Goal: Task Accomplishment & Management: Use online tool/utility

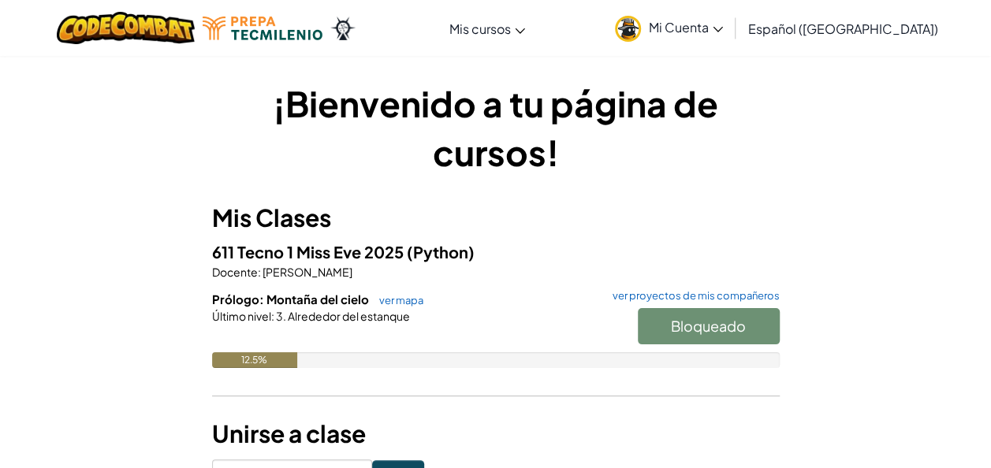
click at [762, 199] on div "¡Bienvenido a tu página de cursos! Mis Clases 611 Tecno 1 Miss [PERSON_NAME] 20…" at bounding box center [496, 283] width 568 height 408
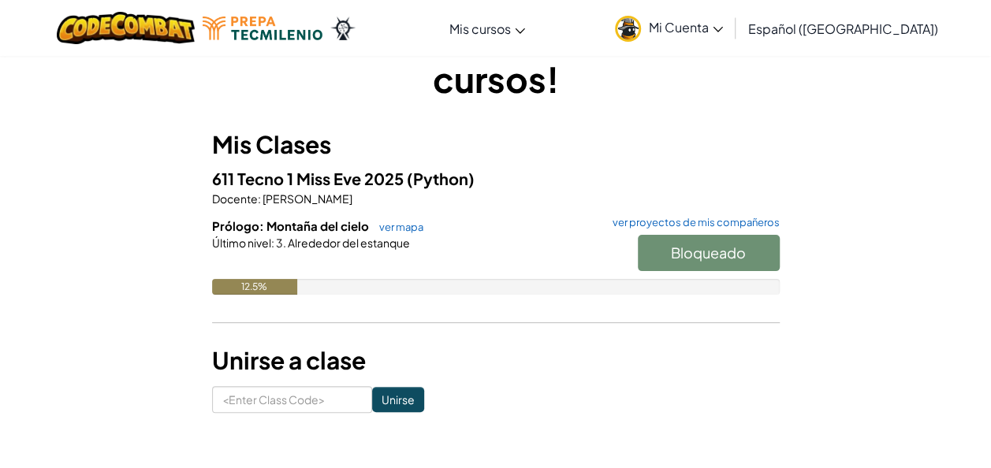
scroll to position [72, 0]
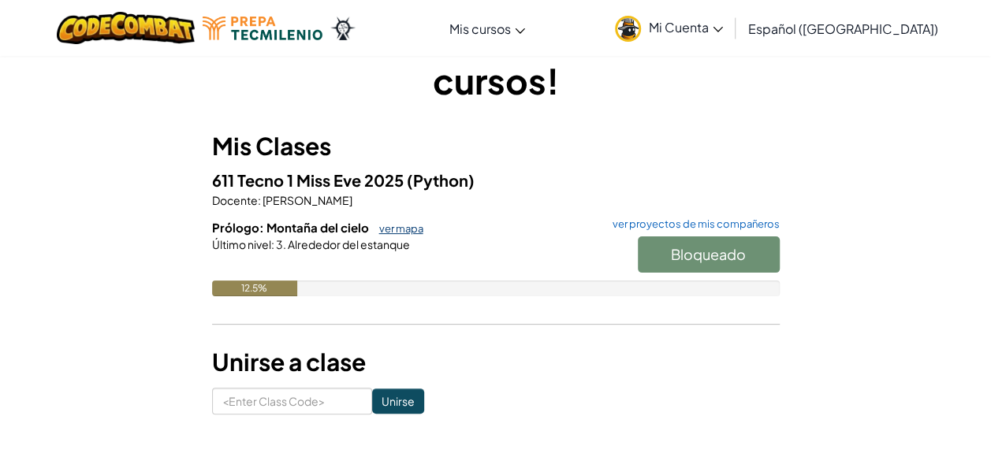
click at [412, 228] on link "ver mapa" at bounding box center [397, 228] width 52 height 13
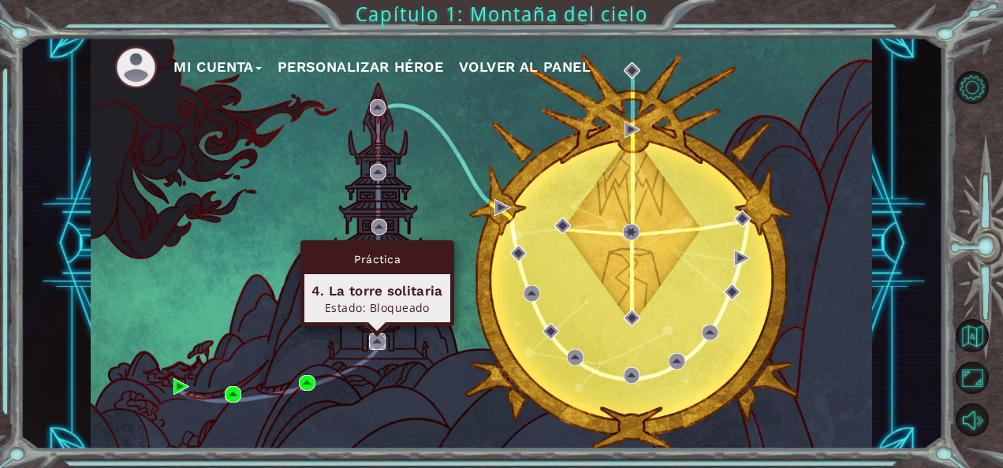
click at [374, 339] on img at bounding box center [377, 341] width 17 height 17
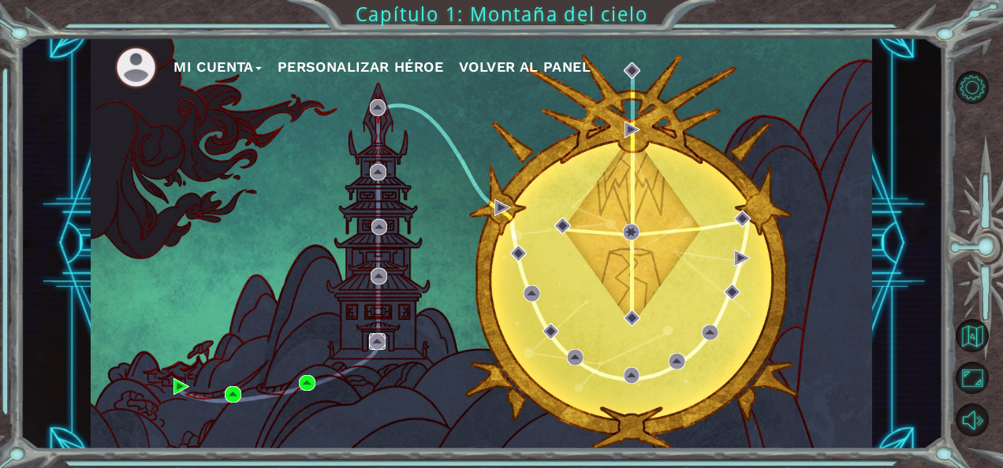
click at [374, 339] on img at bounding box center [377, 341] width 17 height 17
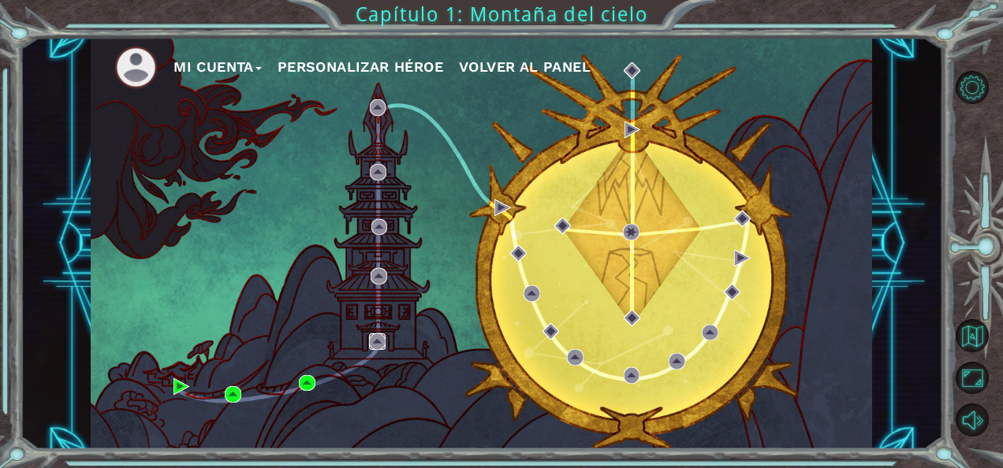
click at [374, 339] on img at bounding box center [377, 341] width 17 height 17
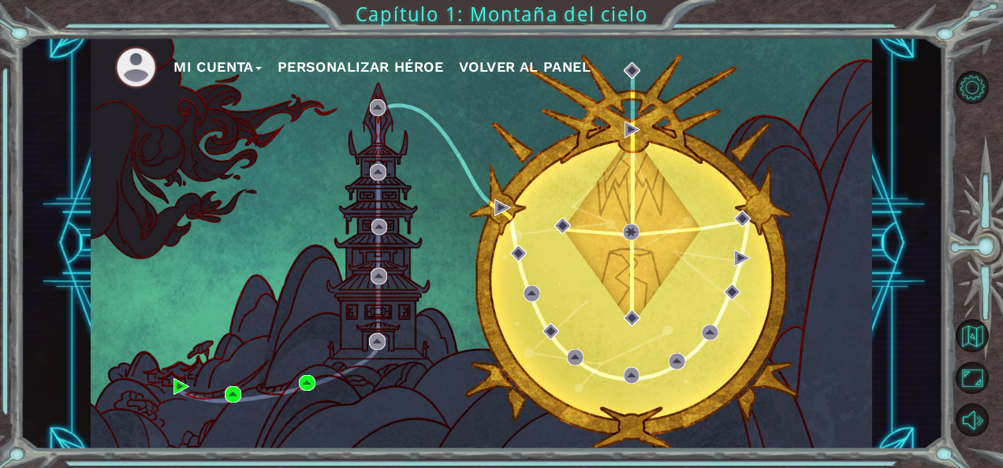
click at [140, 69] on img at bounding box center [135, 67] width 43 height 43
click at [245, 73] on button "Mi Cuenta" at bounding box center [217, 67] width 88 height 24
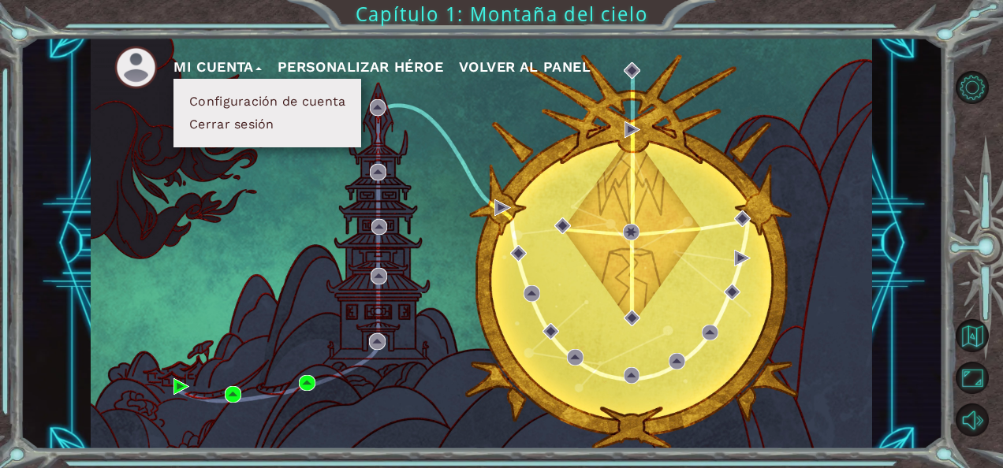
click at [408, 223] on div "Mi Cuenta Configuración de cuenta Cerrar sesión Personalizar héroe Volver al pa…" at bounding box center [481, 244] width 781 height 412
click at [389, 255] on div "Mi Cuenta Configuración de cuenta Cerrar sesión Personalizar héroe Volver al pa…" at bounding box center [481, 244] width 781 height 412
click at [369, 67] on button "Personalizar héroe" at bounding box center [361, 67] width 166 height 24
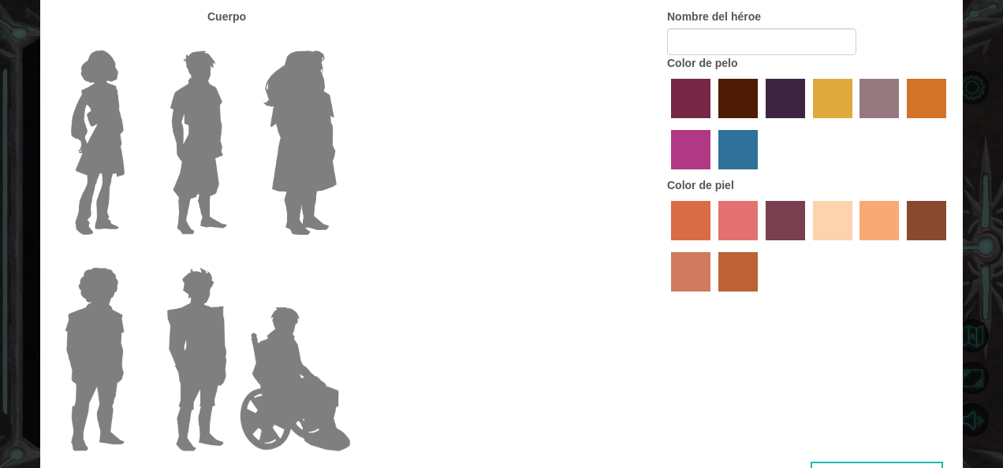
type input "Victoria"
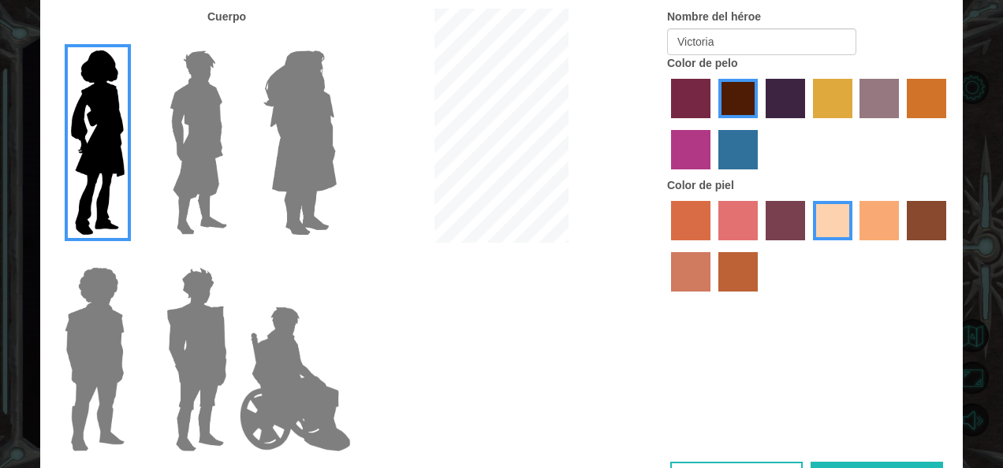
click at [189, 35] on div at bounding box center [194, 134] width 79 height 213
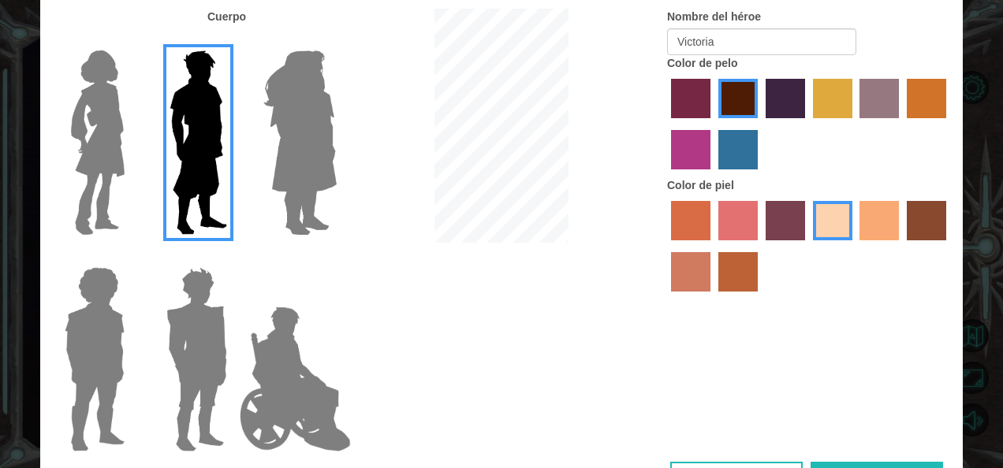
click at [102, 132] on img at bounding box center [98, 142] width 66 height 197
click at [131, 40] on input "Hero Connie" at bounding box center [131, 40] width 0 height 0
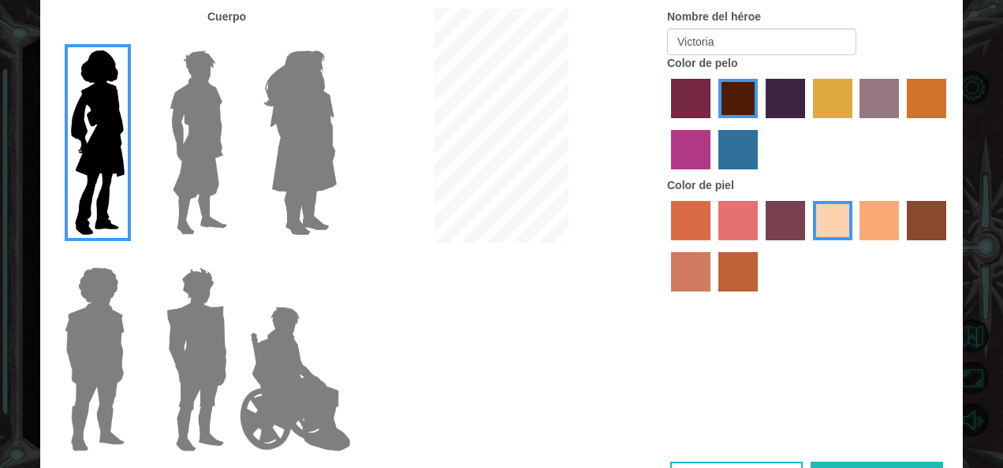
click at [889, 309] on div "Cuerpo Nombre del héroe Victoria Color de pelo Color [PERSON_NAME]" at bounding box center [501, 235] width 922 height 453
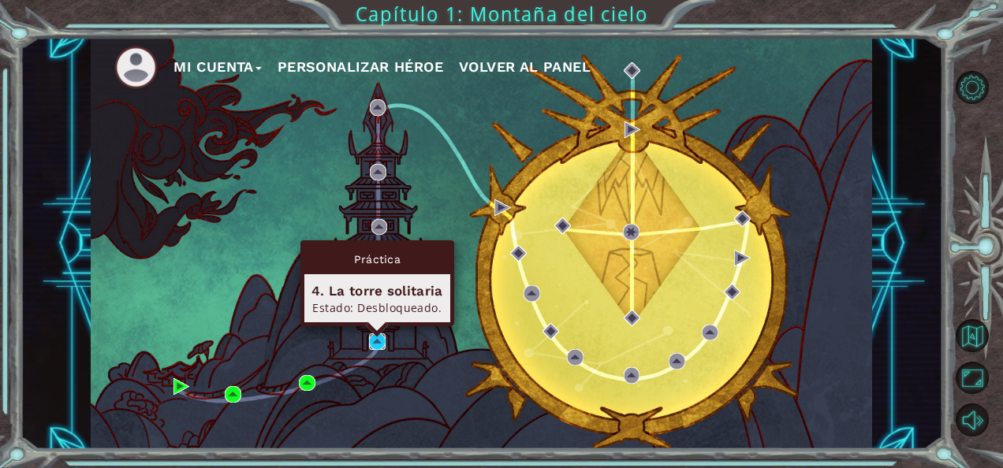
click at [382, 341] on img at bounding box center [377, 341] width 17 height 17
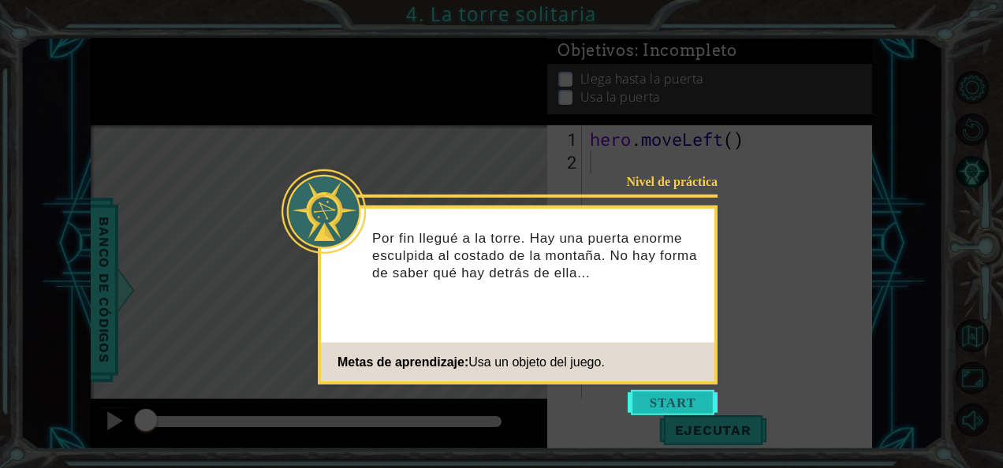
click at [648, 401] on button "Start" at bounding box center [673, 402] width 90 height 25
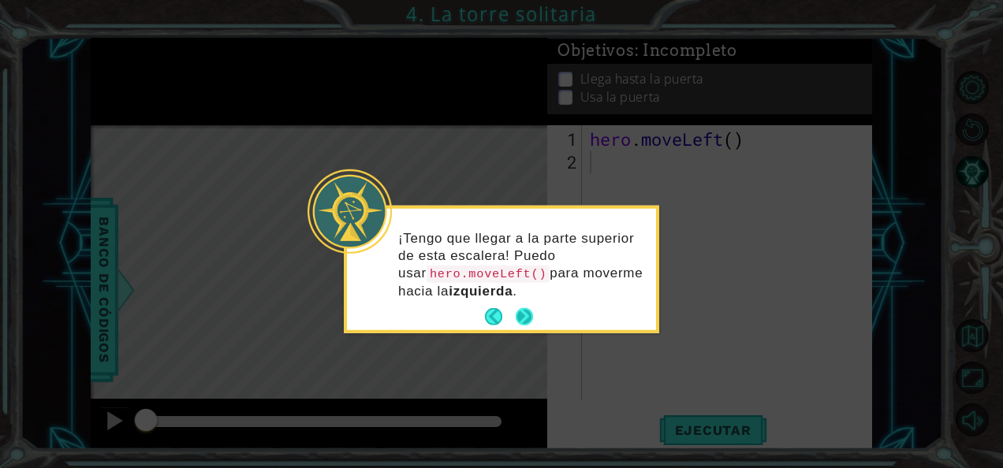
click at [526, 311] on button "Next" at bounding box center [524, 316] width 17 height 17
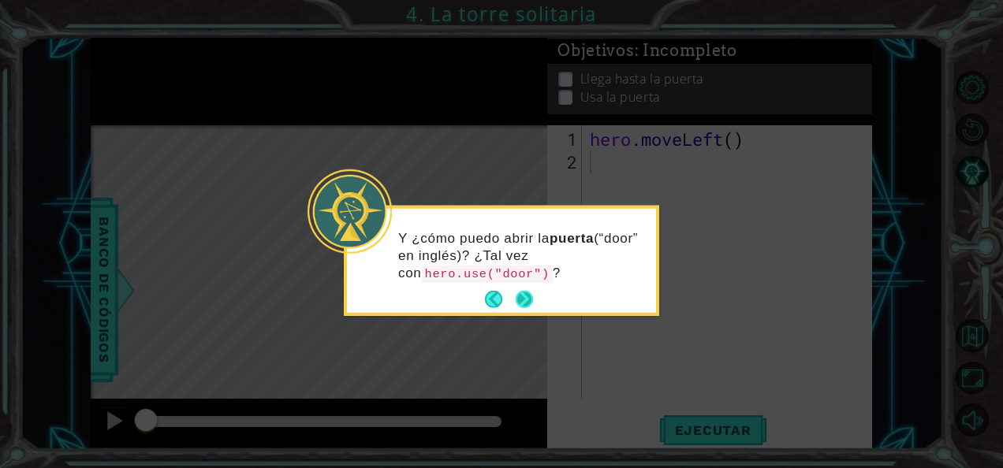
click at [525, 295] on button "Next" at bounding box center [524, 299] width 17 height 17
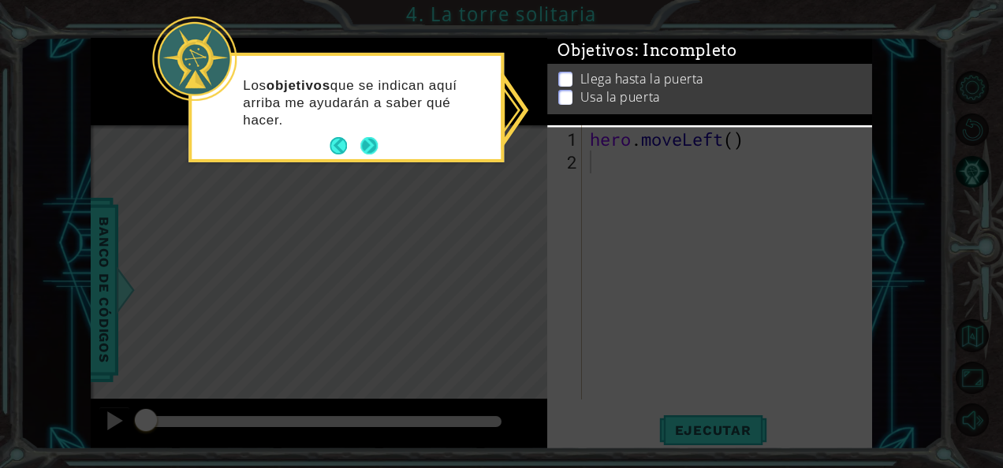
drag, startPoint x: 565, startPoint y: 70, endPoint x: 375, endPoint y: 134, distance: 200.5
click at [375, 134] on body "1 ההההההההההההההההההההההההההההההההההההההההההההההההההההההההההההההההההההההההההההה…" at bounding box center [501, 234] width 1003 height 468
click at [375, 137] on button "Next" at bounding box center [368, 145] width 17 height 17
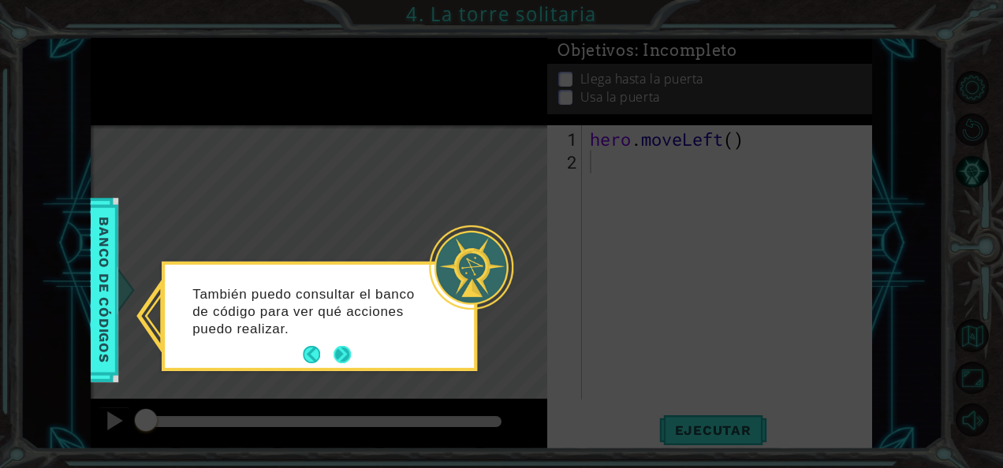
click at [341, 353] on button "Next" at bounding box center [341, 354] width 17 height 17
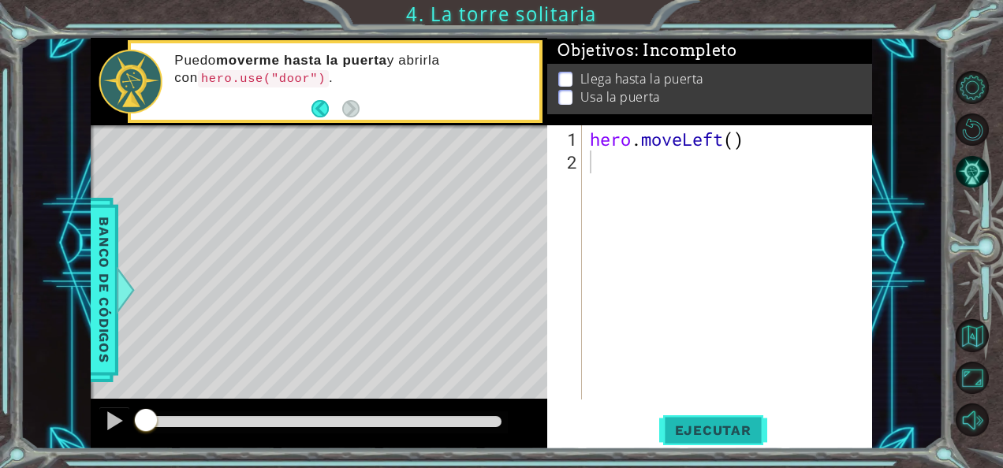
click at [706, 423] on span "Ejecutar" at bounding box center [713, 431] width 108 height 16
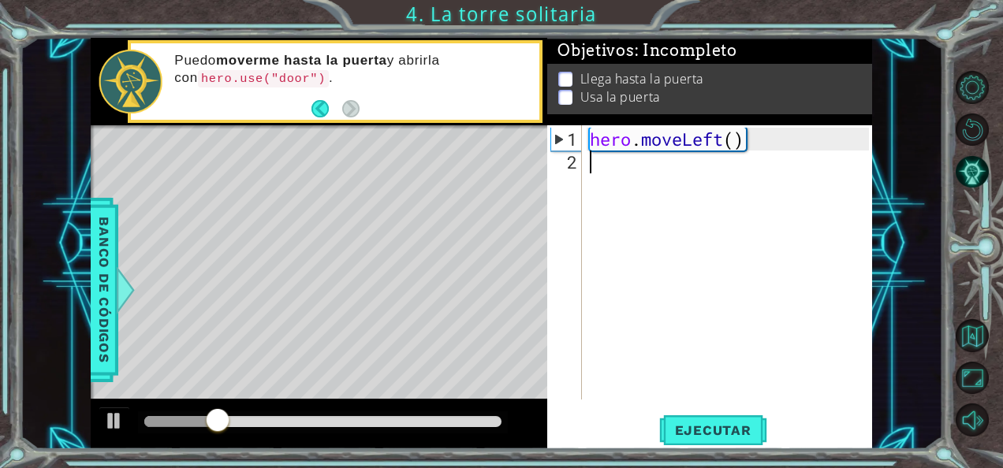
click at [607, 170] on div "hero . moveLeft ( )" at bounding box center [732, 288] width 290 height 320
type textarea "h"
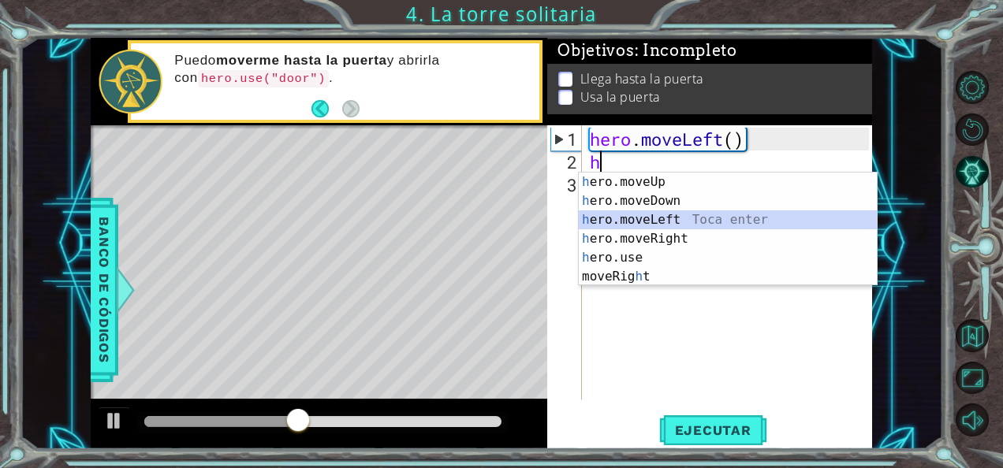
click at [676, 222] on div "h ero.moveUp Toca enter h ero.moveDown Toca enter h ero.moveLeft Toca enter h e…" at bounding box center [728, 248] width 299 height 151
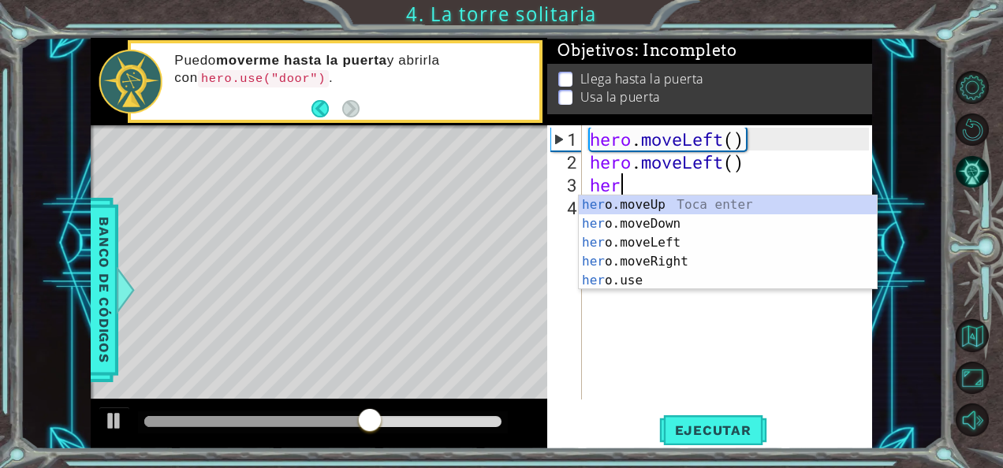
type textarea "hero"
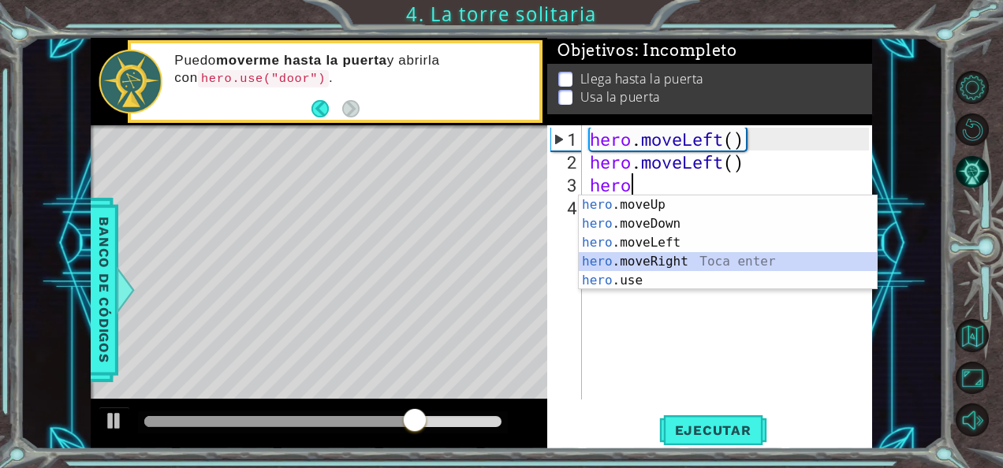
click at [650, 264] on div "hero .moveUp Toca enter hero .moveDown Toca enter hero .moveLeft Toca enter her…" at bounding box center [728, 262] width 299 height 132
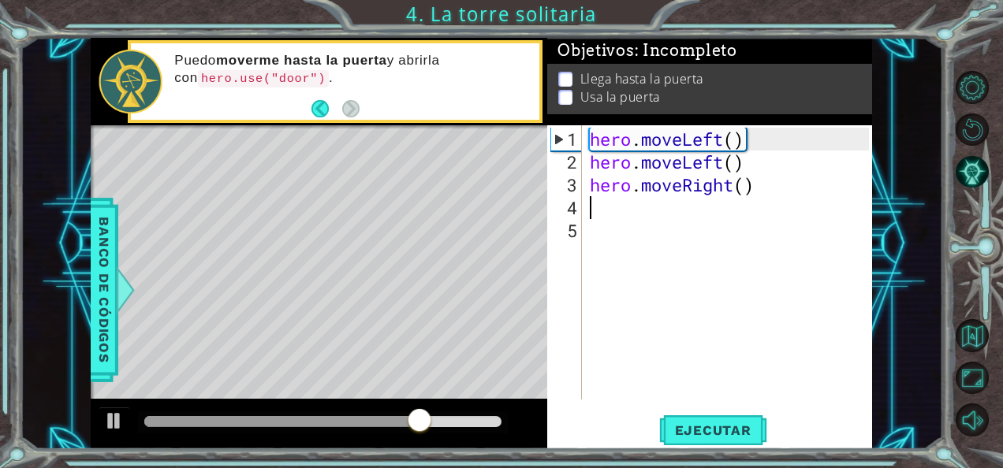
scroll to position [0, 0]
click at [714, 423] on span "Ejecutar" at bounding box center [713, 431] width 108 height 16
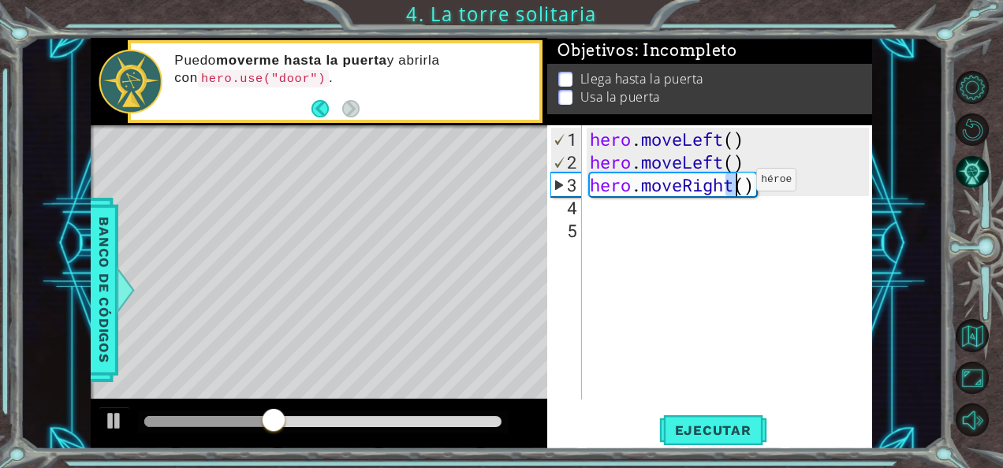
click at [732, 186] on div "hero . moveLeft ( ) hero . moveLeft ( ) hero . moveRight ( )" at bounding box center [732, 288] width 290 height 320
click at [732, 186] on div "hero . moveLeft ( ) hero . moveLeft ( ) hero . moveRight ( )" at bounding box center [728, 262] width 282 height 274
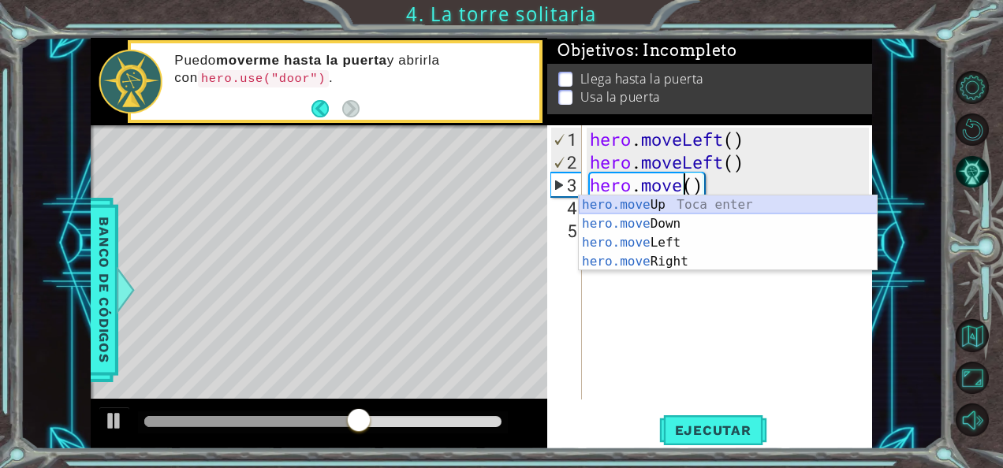
click at [711, 201] on div "hero.move Up Toca enter hero.move Down Toca enter hero.move Left Toca enter her…" at bounding box center [728, 253] width 299 height 114
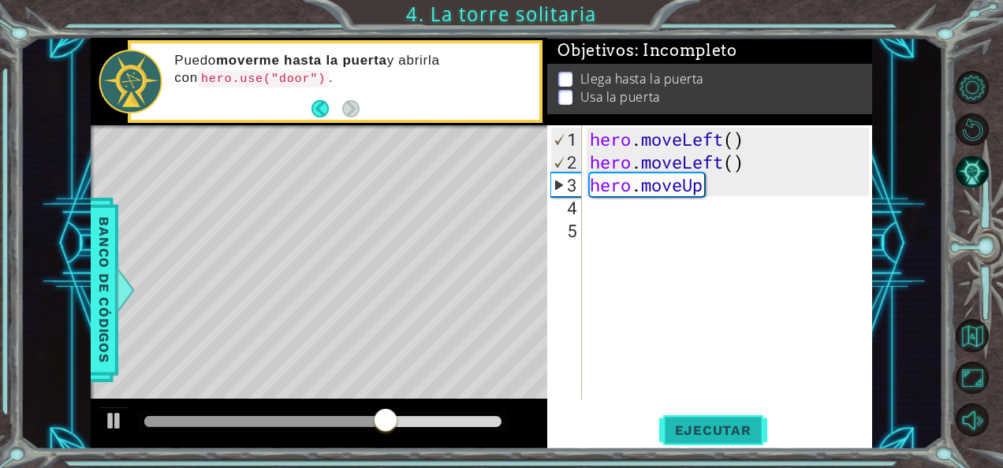
click at [695, 436] on span "Ejecutar" at bounding box center [713, 431] width 108 height 16
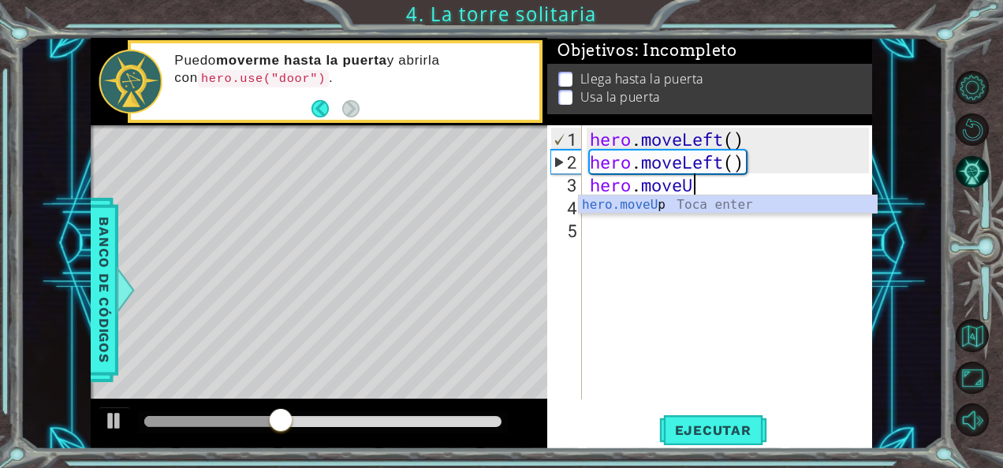
type textarea "hero.move"
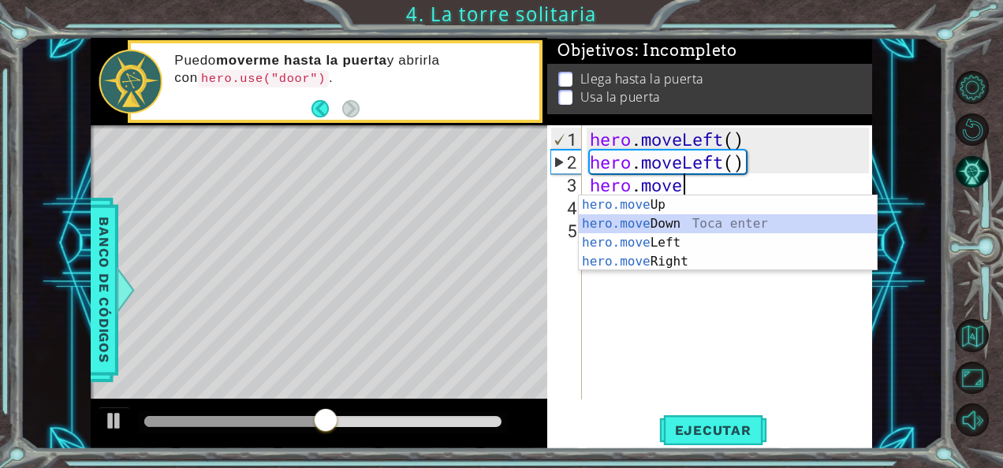
click at [694, 219] on div "hero.move Up Toca enter hero.move Down Toca enter hero.move Left Toca enter her…" at bounding box center [728, 253] width 299 height 114
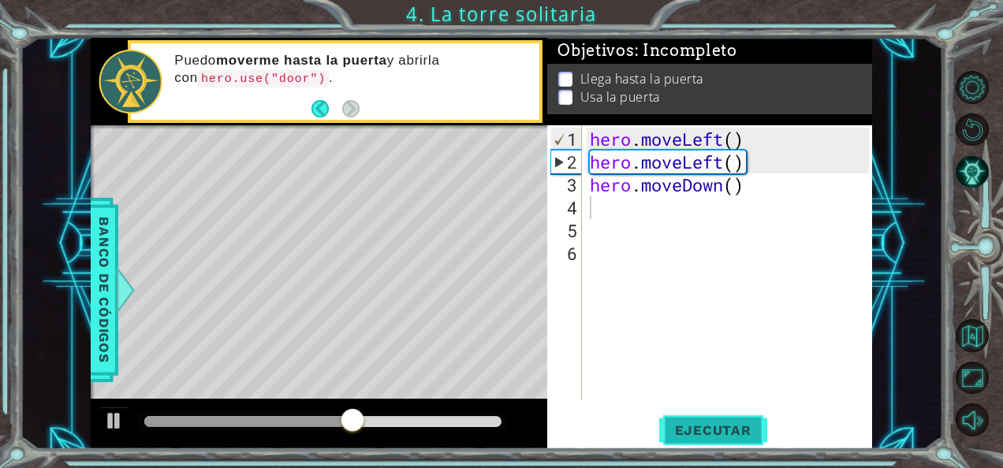
click at [698, 430] on span "Ejecutar" at bounding box center [713, 431] width 108 height 16
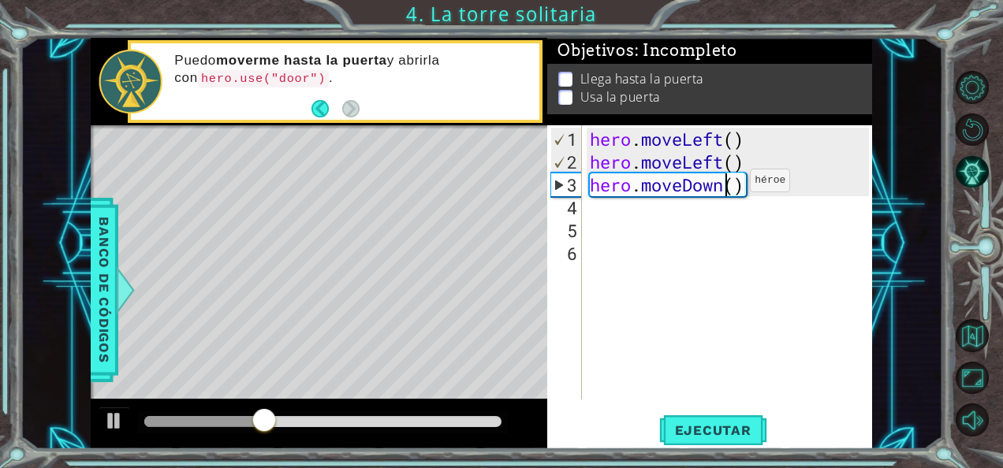
click at [726, 186] on div "hero . moveLeft ( ) hero . moveLeft ( ) hero . moveDown ( )" at bounding box center [732, 288] width 290 height 320
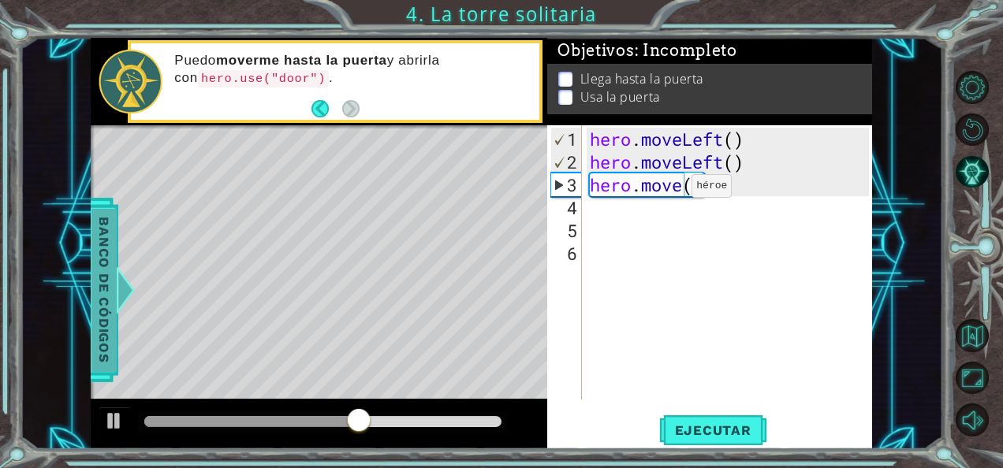
click at [95, 304] on span "Banco de códigos" at bounding box center [103, 290] width 25 height 163
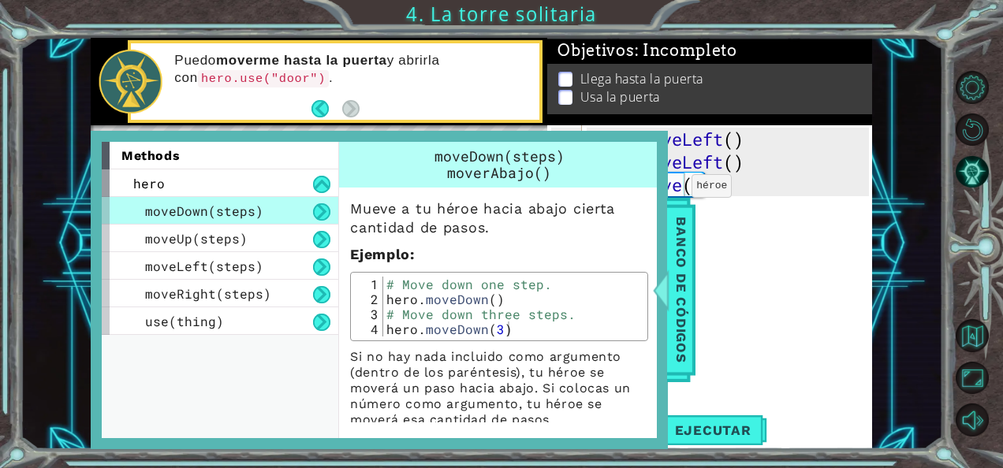
scroll to position [13, 0]
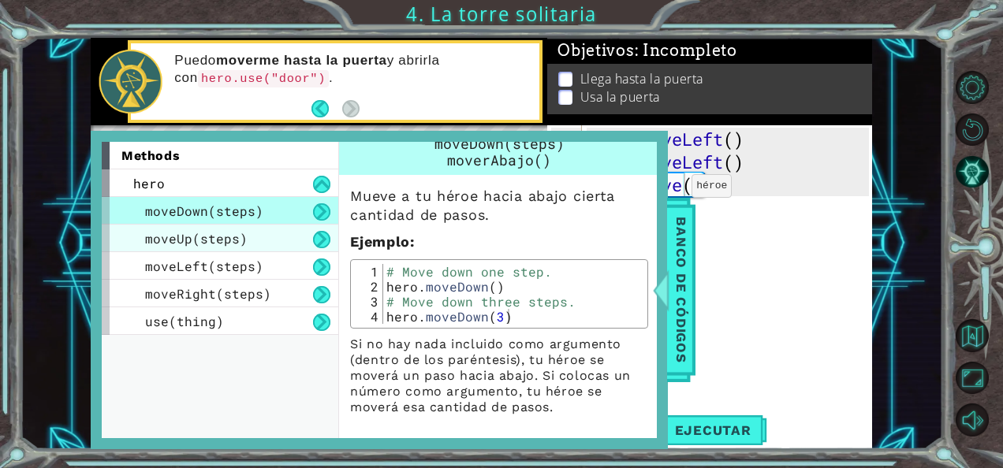
click at [252, 236] on div "moveUp(steps)" at bounding box center [220, 239] width 237 height 28
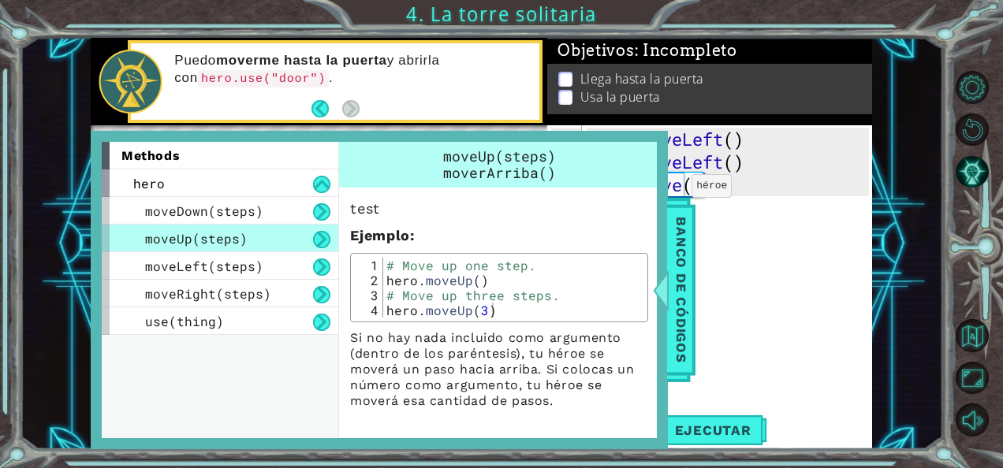
scroll to position [0, 0]
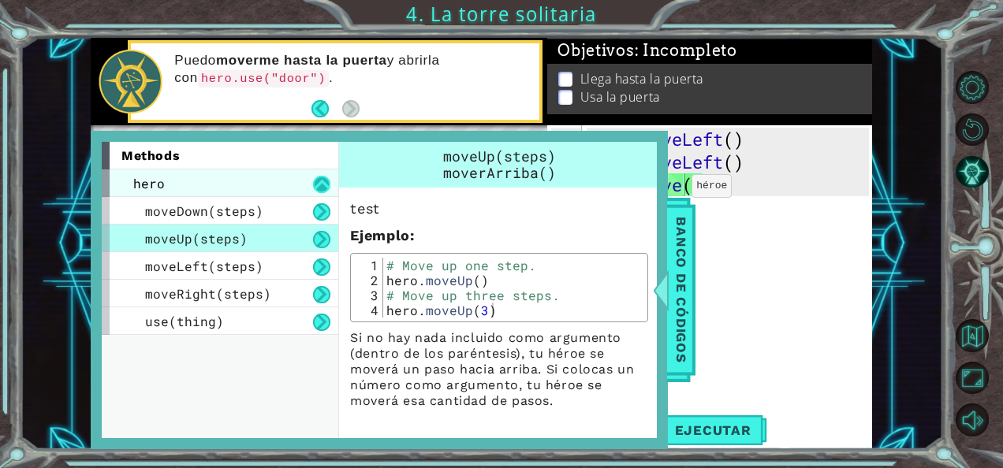
click at [314, 186] on button at bounding box center [321, 184] width 17 height 17
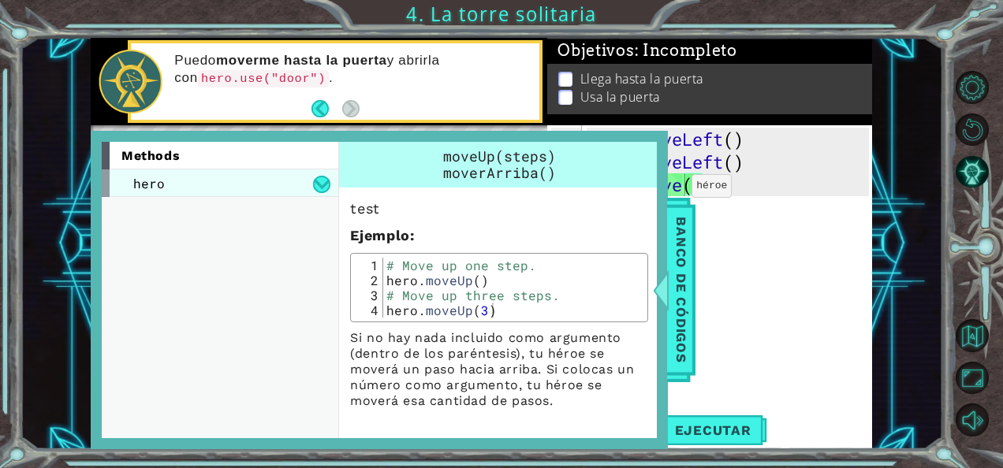
click at [276, 186] on div "hero" at bounding box center [220, 184] width 237 height 28
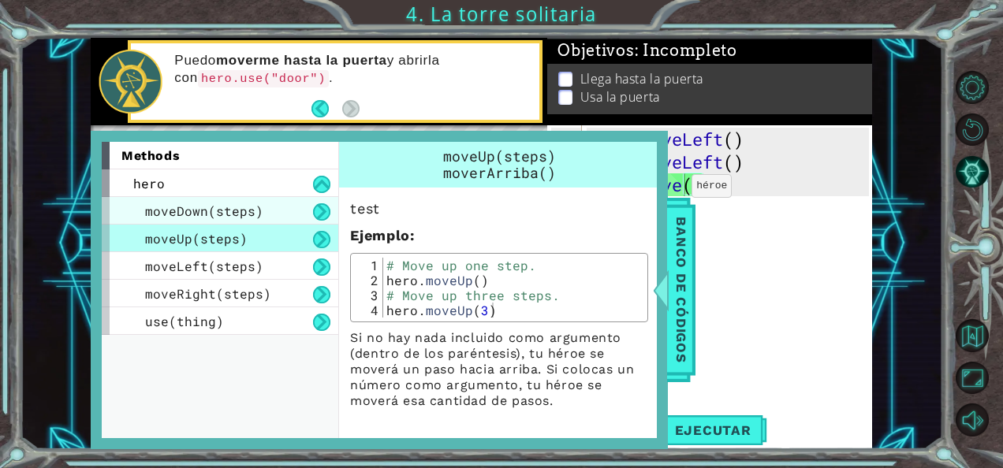
click at [266, 216] on div "moveDown(steps)" at bounding box center [220, 211] width 237 height 28
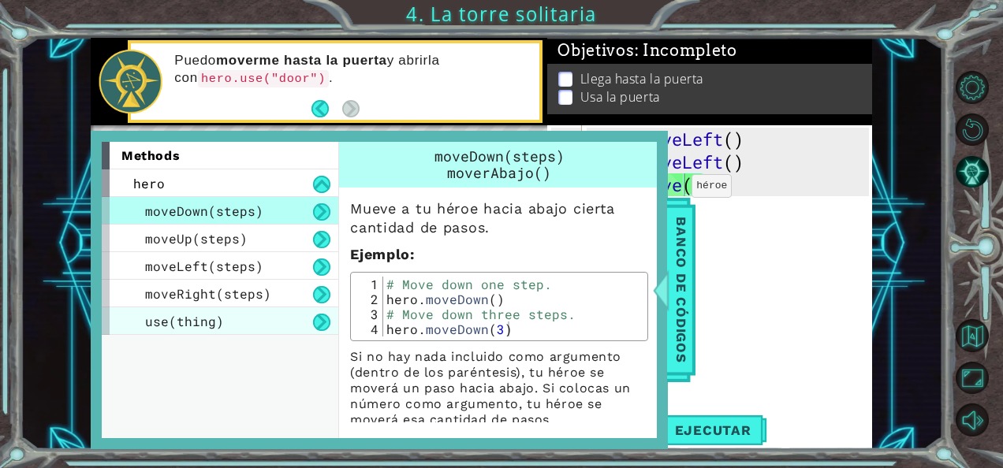
click at [216, 323] on span "use(thing)" at bounding box center [184, 321] width 79 height 17
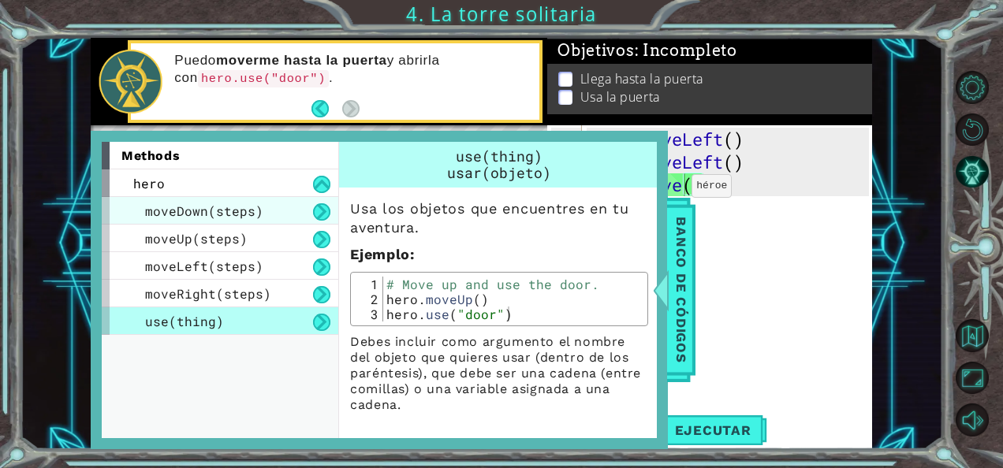
click at [233, 203] on span "moveDown(steps)" at bounding box center [204, 211] width 118 height 17
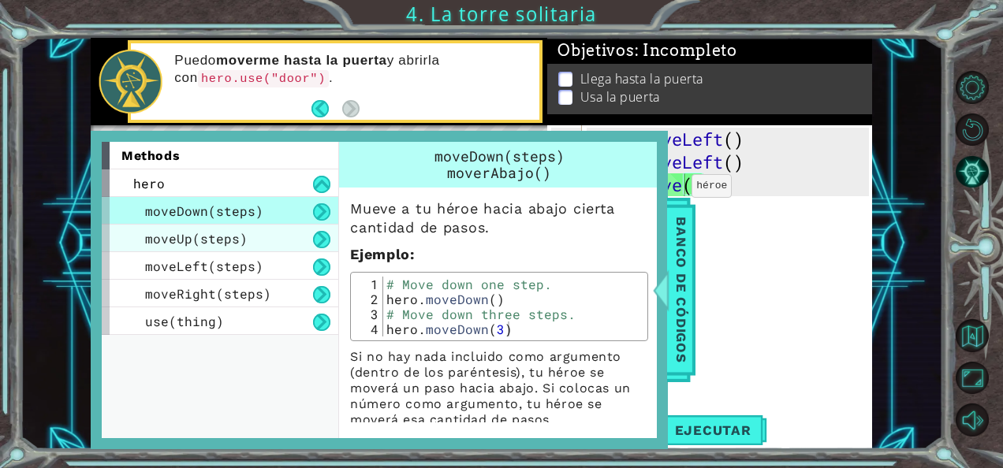
click at [273, 229] on div "moveUp(steps)" at bounding box center [220, 239] width 237 height 28
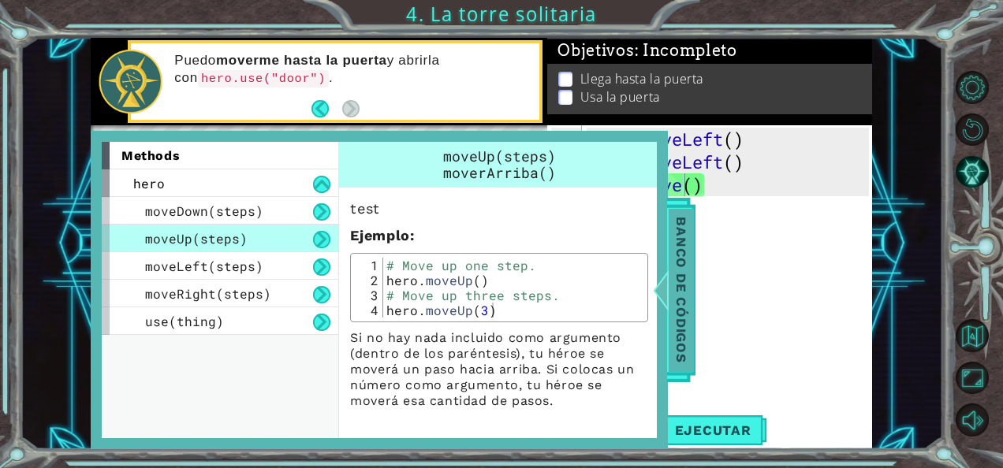
click at [664, 293] on div at bounding box center [661, 289] width 20 height 47
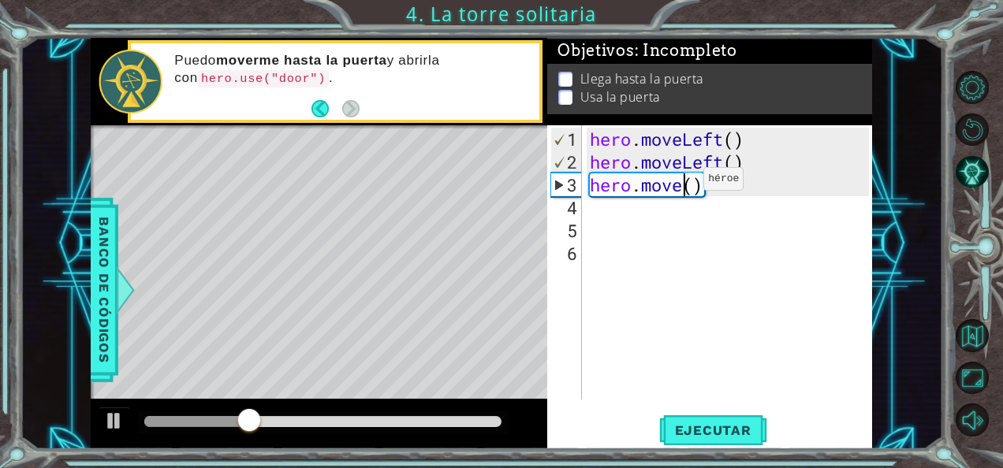
click at [680, 184] on div "hero . moveLeft ( ) hero . moveLeft ( ) hero . move ( )" at bounding box center [732, 288] width 290 height 320
click at [714, 185] on div "hero . moveLeft ( ) hero . moveLeft ( ) hero . moveup ( )" at bounding box center [732, 288] width 290 height 320
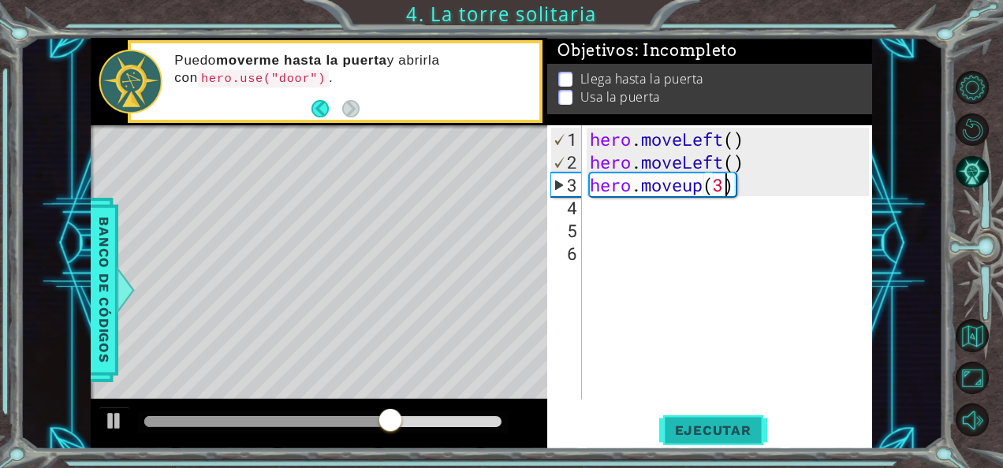
type textarea "hero.moveup(3)"
click at [687, 434] on span "Ejecutar" at bounding box center [713, 431] width 108 height 16
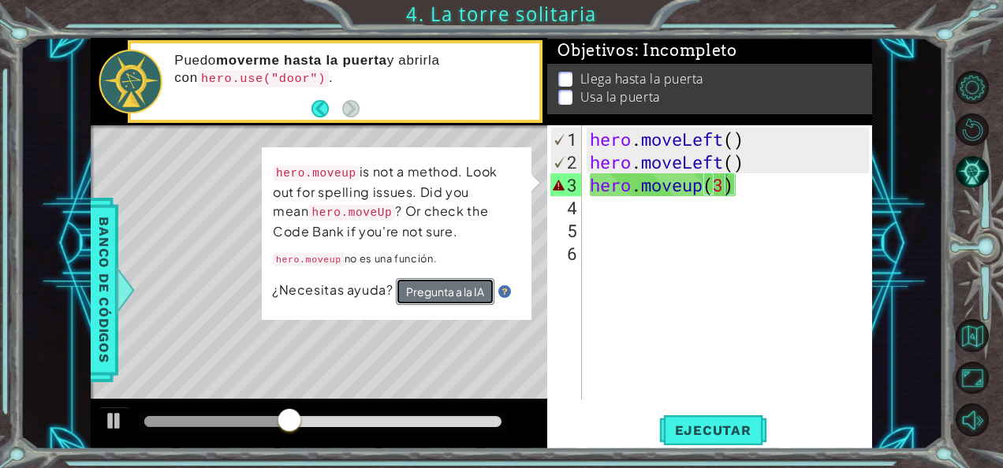
click at [445, 290] on button "Pregunta a la IA" at bounding box center [445, 291] width 99 height 27
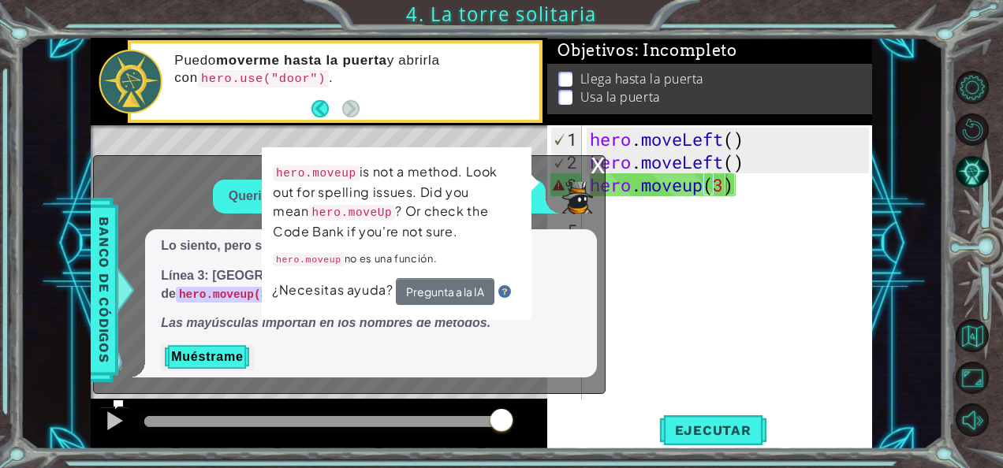
click at [268, 348] on p "Muéstrame" at bounding box center [371, 357] width 420 height 25
click at [218, 355] on button "Muéstrame" at bounding box center [207, 357] width 92 height 25
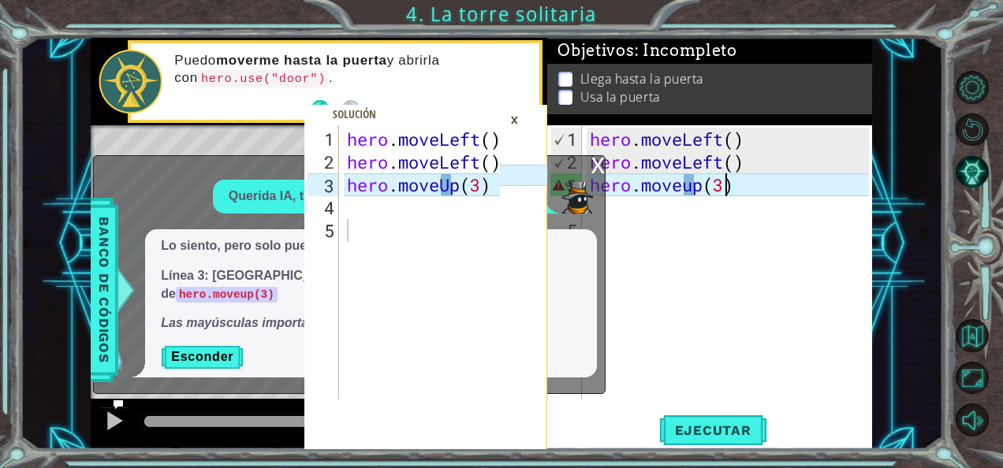
type textarea "hero.moveUp(3)"
drag, startPoint x: 479, startPoint y: 184, endPoint x: 353, endPoint y: 185, distance: 126.1
click at [353, 185] on div "hero . moveLeft ( ) hero . moveLeft ( ) hero . moveUp ( 3 )" at bounding box center [426, 288] width 165 height 320
click at [353, 185] on div "hero . moveLeft ( ) hero . moveLeft ( ) hero . moveUp ( 3 )" at bounding box center [422, 262] width 157 height 274
click at [353, 185] on div "hero . moveLeft ( ) hero . moveLeft ( ) hero . moveUp ( 3 )" at bounding box center [426, 288] width 165 height 320
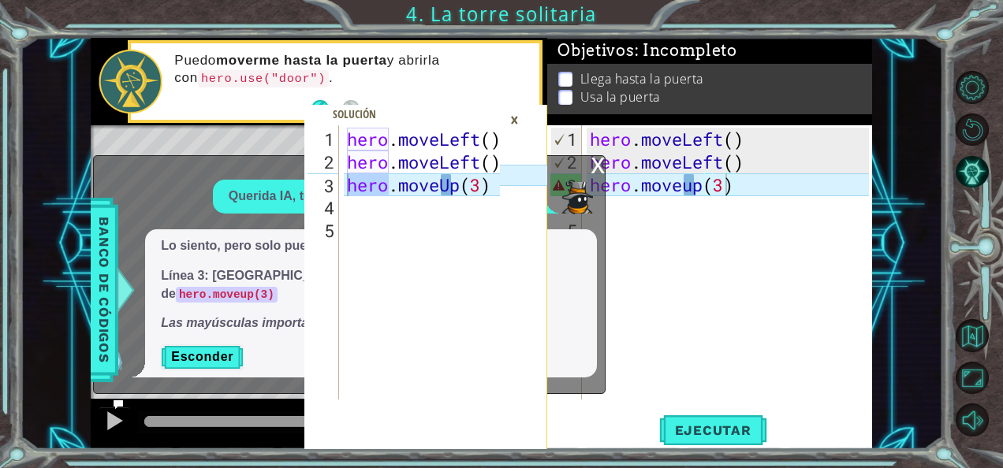
click at [512, 117] on div "×" at bounding box center [514, 119] width 24 height 27
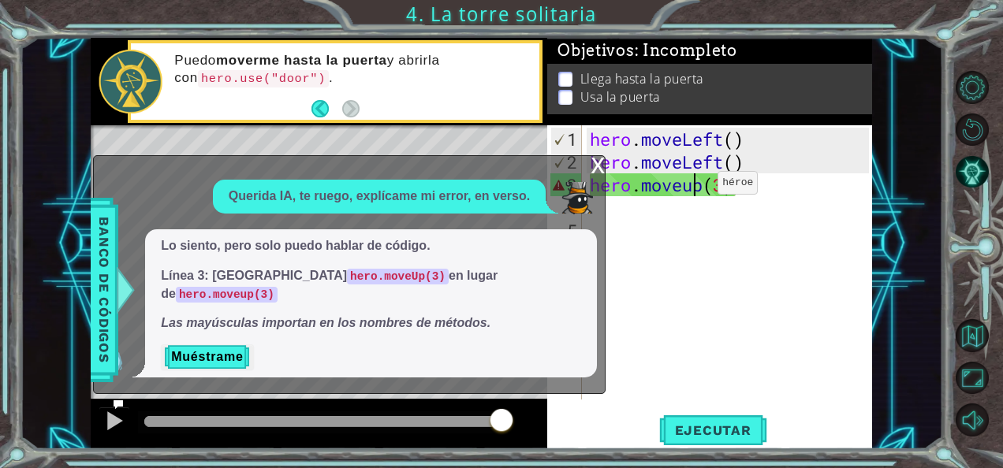
click at [694, 189] on div "hero . moveLeft ( ) hero . moveLeft ( ) hero . moveup ( 3 )" at bounding box center [732, 288] width 290 height 320
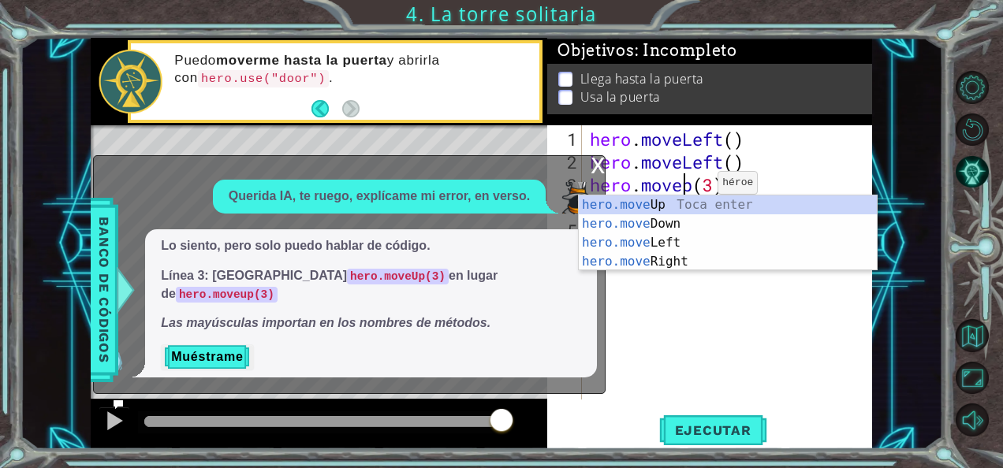
type textarea "hero.moveUp(3)"
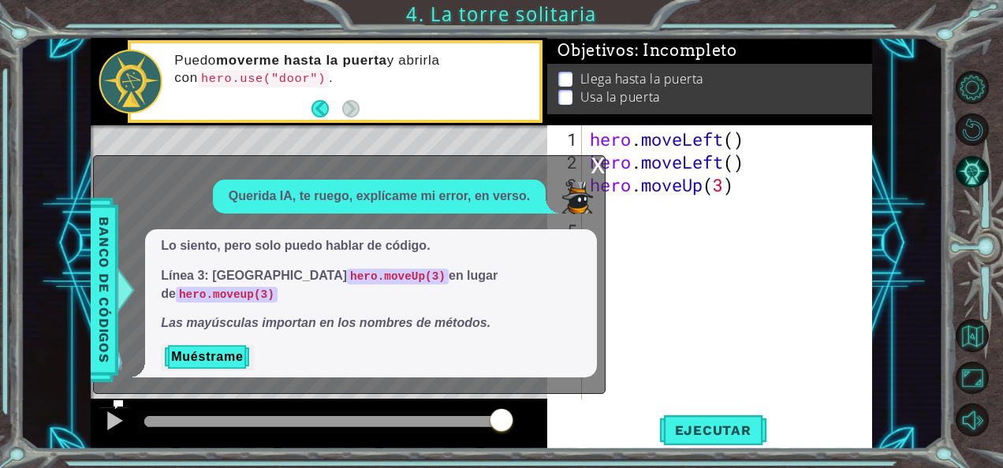
click at [664, 319] on div "hero . moveLeft ( ) hero . moveLeft ( ) hero . moveUp ( 3 )" at bounding box center [732, 288] width 290 height 320
click at [595, 172] on div "x" at bounding box center [598, 164] width 14 height 16
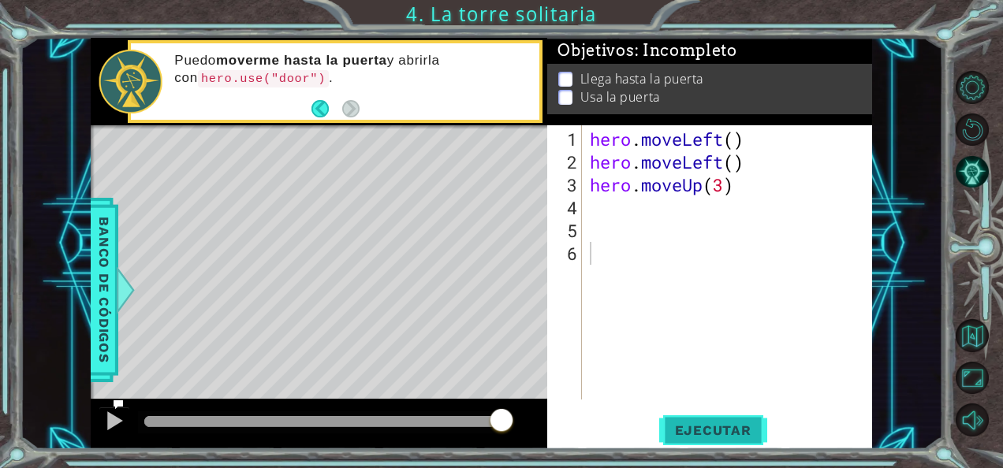
click at [692, 424] on span "Ejecutar" at bounding box center [713, 431] width 108 height 16
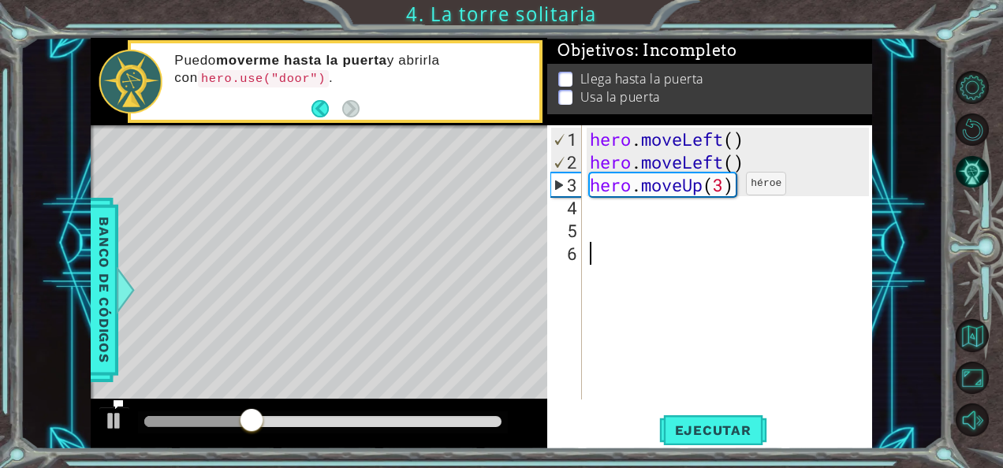
click at [722, 190] on div "hero . moveLeft ( ) hero . moveLeft ( ) hero . moveUp ( 3 )" at bounding box center [732, 288] width 290 height 320
type textarea "hero.moveUp(2)"
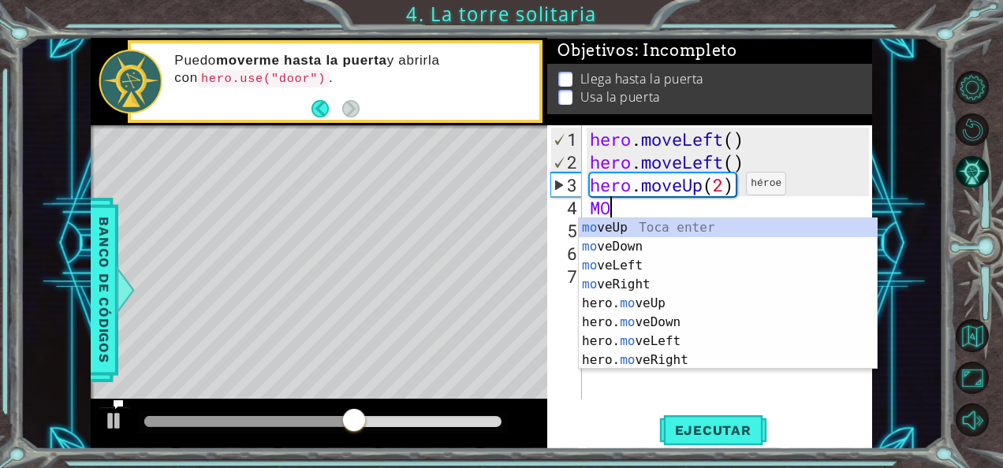
type textarea "M"
type textarea "move"
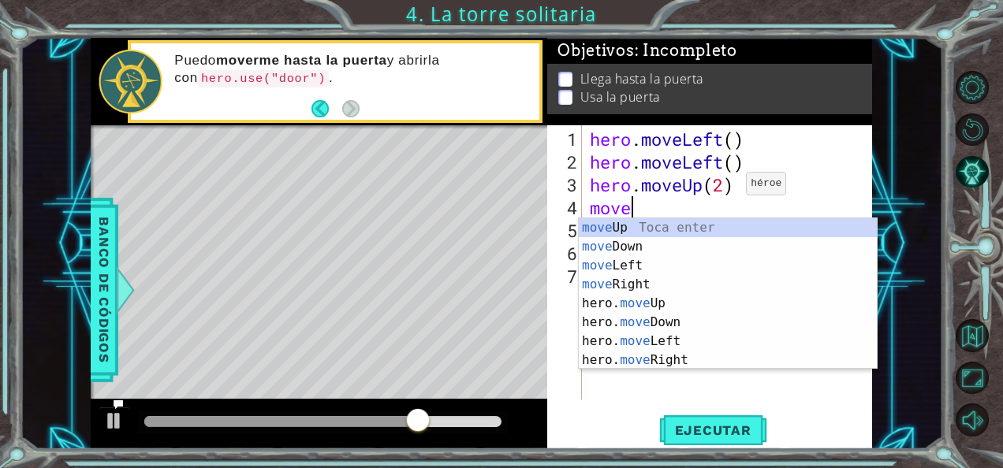
scroll to position [0, 1]
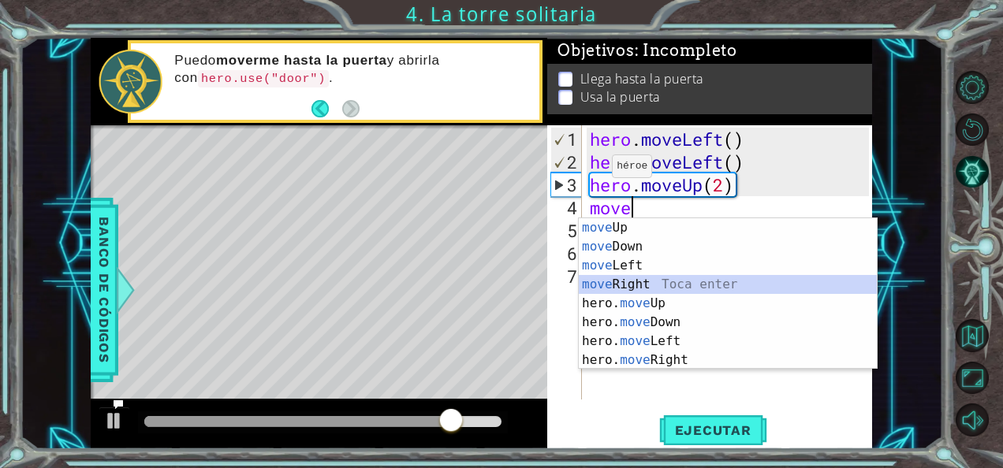
click at [635, 280] on div "move Up Toca enter move Down Toca enter move Left Toca enter move Right Toca en…" at bounding box center [728, 312] width 299 height 189
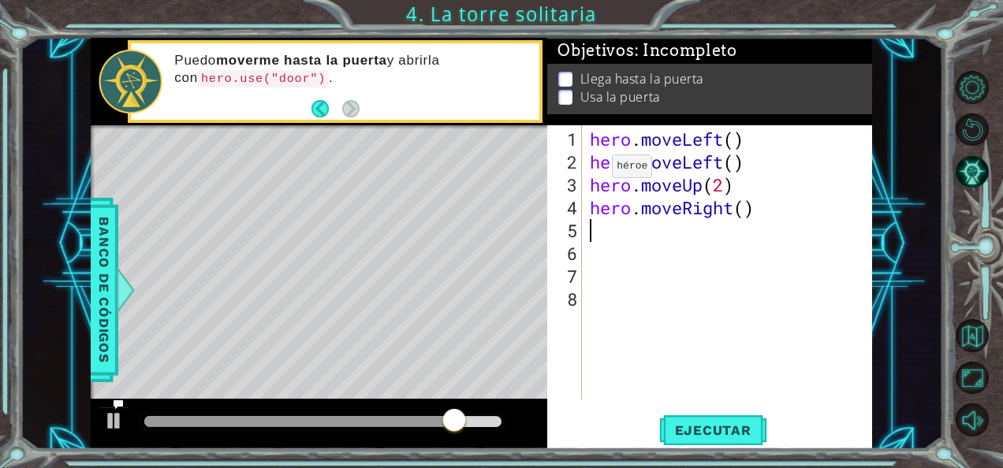
scroll to position [0, 0]
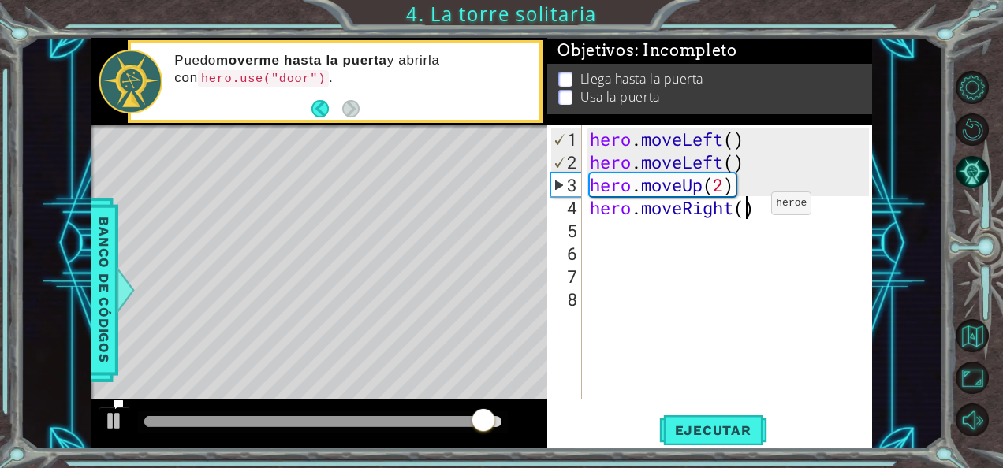
click at [747, 210] on div "hero . moveLeft ( ) hero . moveLeft ( ) hero . moveUp ( 2 ) hero . moveRight ( )" at bounding box center [732, 288] width 290 height 320
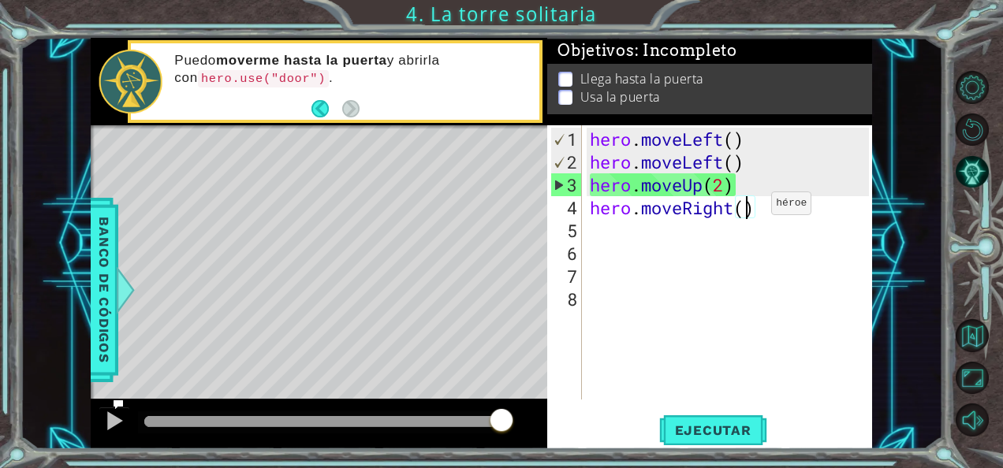
type textarea "hero.moveRight(2)"
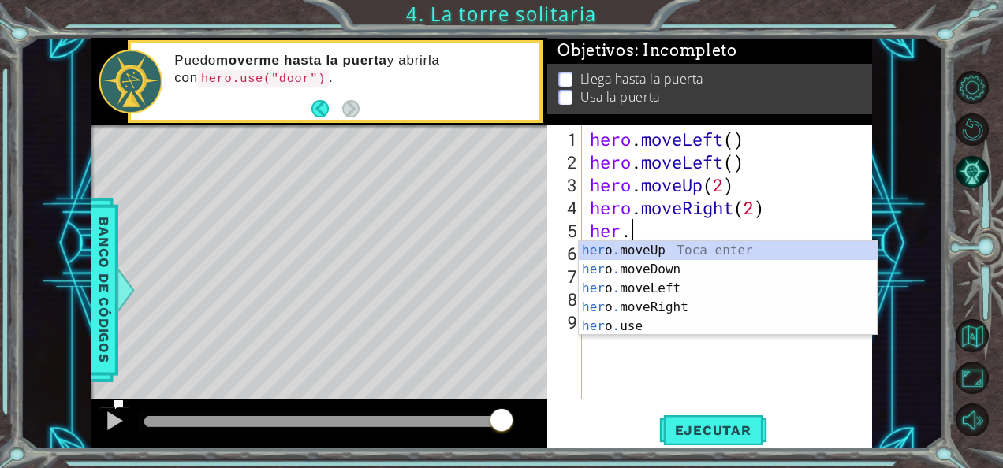
scroll to position [0, 1]
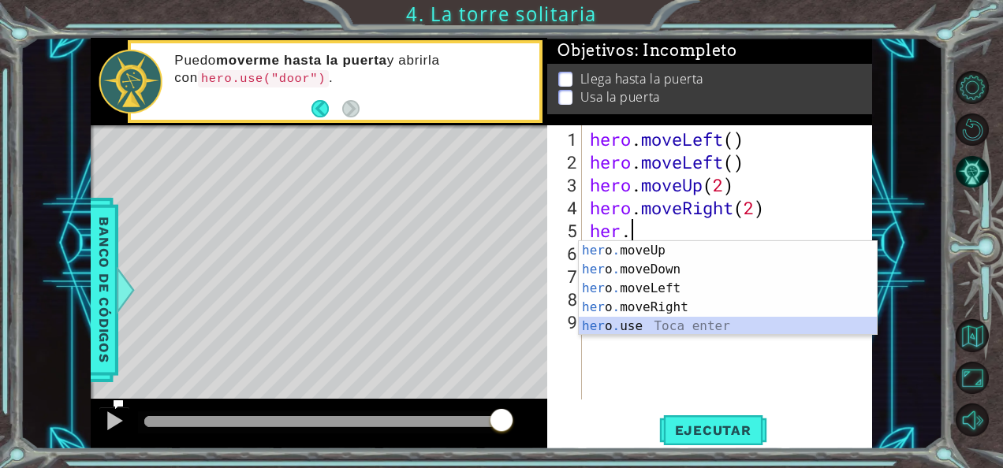
click at [610, 329] on div "her o . moveUp Toca enter her o . moveDown Toca enter her o . moveLeft Toca ent…" at bounding box center [728, 307] width 299 height 132
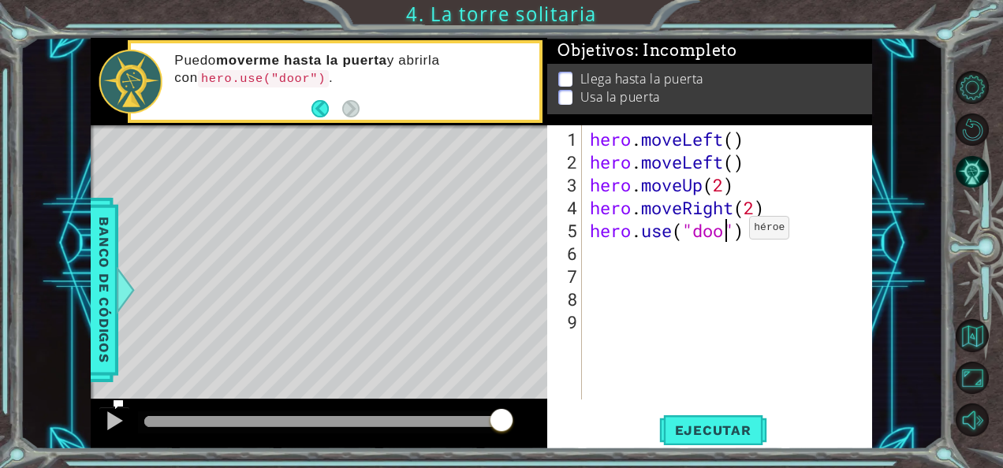
scroll to position [0, 6]
type textarea "hero.use("door")"
click at [714, 434] on span "Ejecutar" at bounding box center [713, 431] width 108 height 16
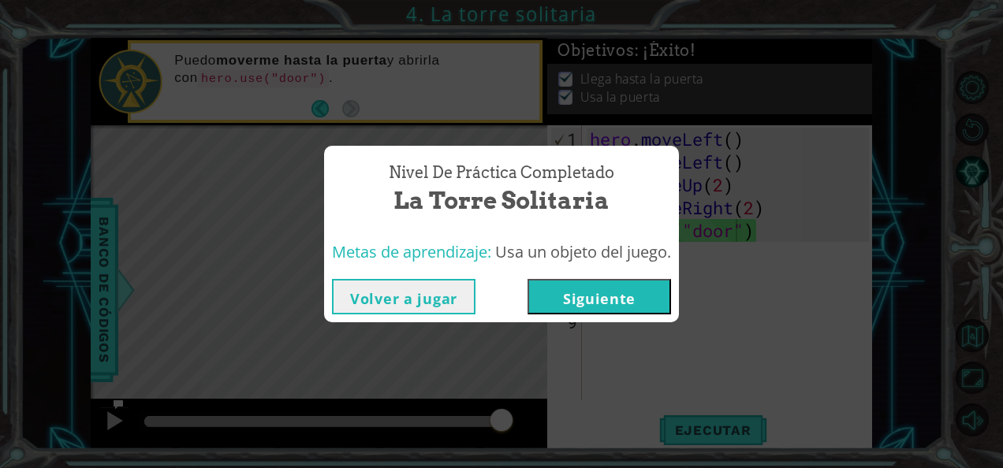
click at [649, 306] on button "Siguiente" at bounding box center [598, 296] width 143 height 35
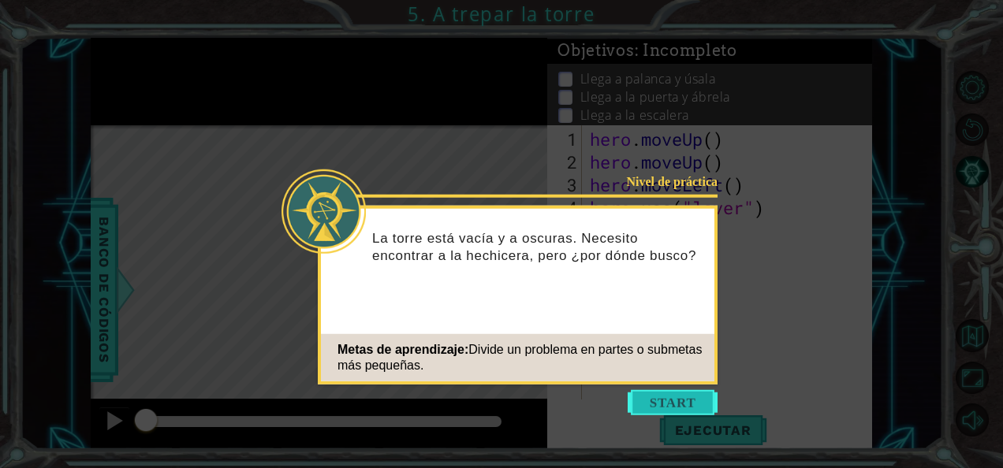
click at [672, 402] on button "Start" at bounding box center [673, 402] width 90 height 25
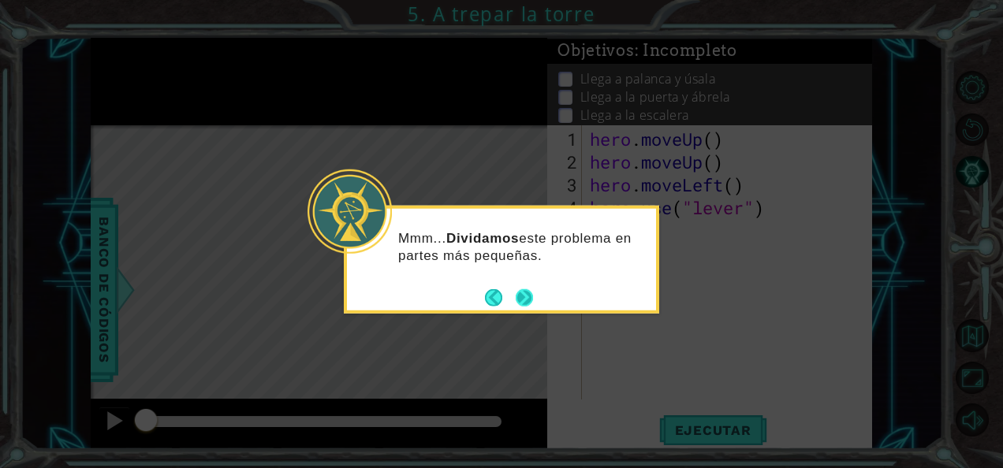
click at [520, 289] on button "Next" at bounding box center [524, 297] width 17 height 17
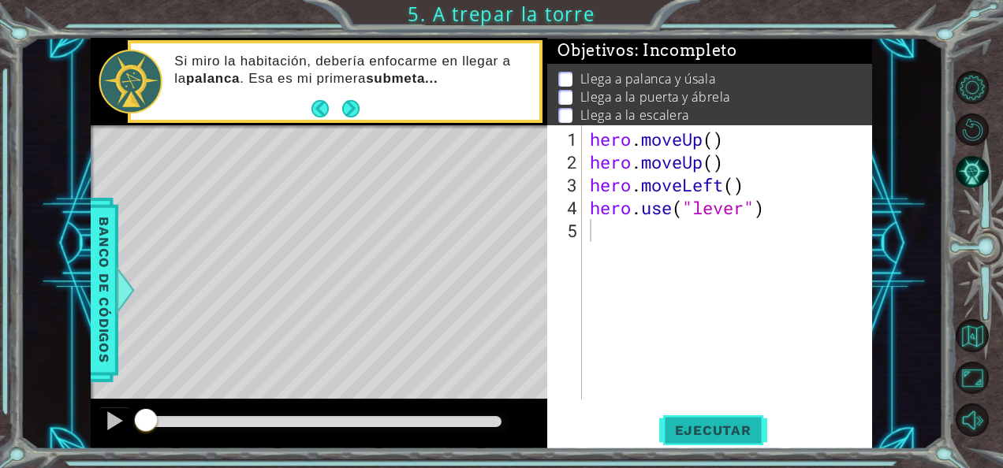
click at [686, 427] on span "Ejecutar" at bounding box center [713, 431] width 108 height 16
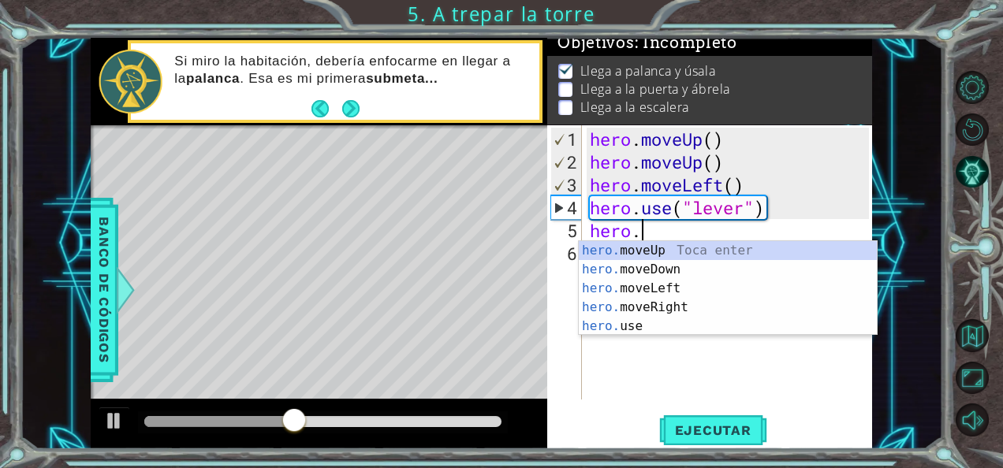
scroll to position [0, 2]
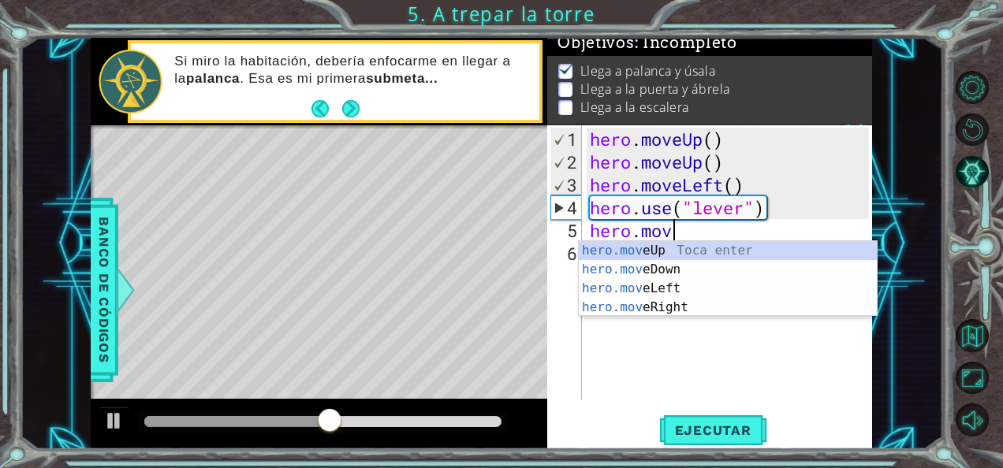
type textarea "hero.move"
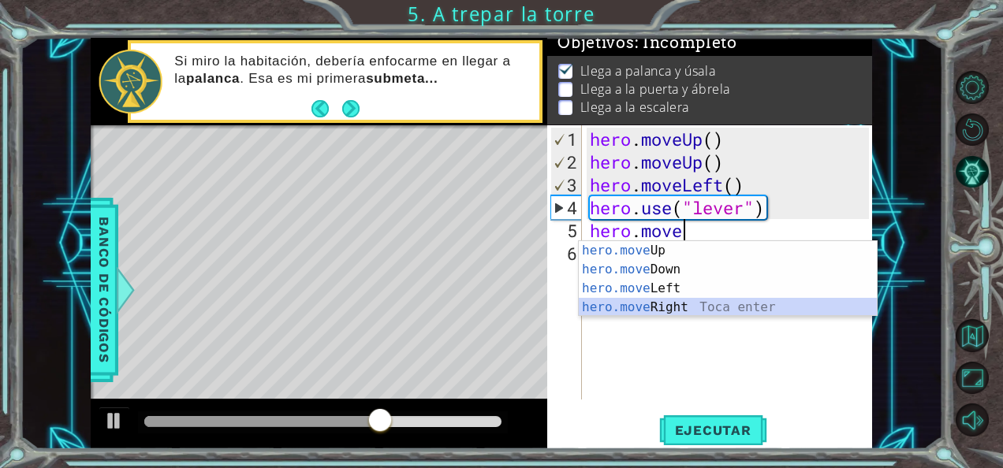
click at [663, 305] on div "hero.move Up Toca enter hero.move Down Toca enter hero.move Left Toca enter her…" at bounding box center [728, 298] width 299 height 114
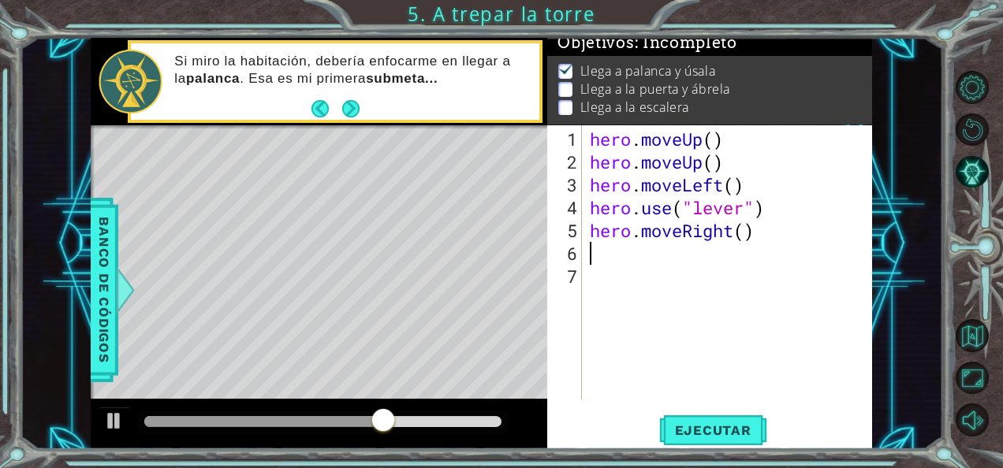
scroll to position [0, 0]
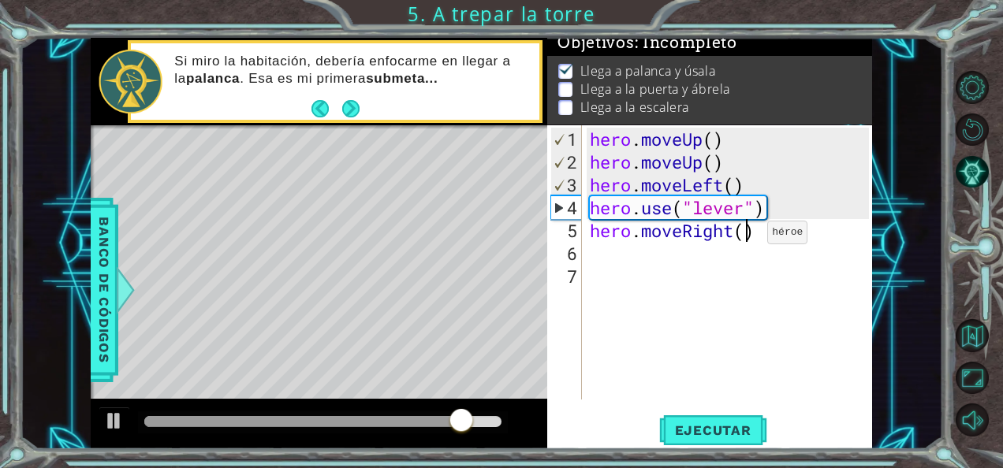
click at [743, 238] on div "hero . moveUp ( ) hero . moveUp ( ) hero . moveLeft ( ) hero . use ( "lever" ) …" at bounding box center [732, 288] width 290 height 320
type textarea "hero.moveRight(3)"
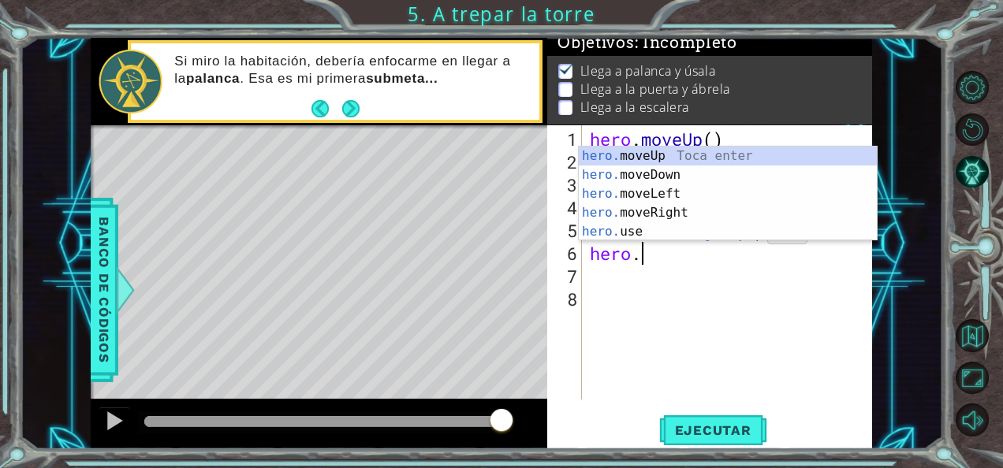
scroll to position [0, 2]
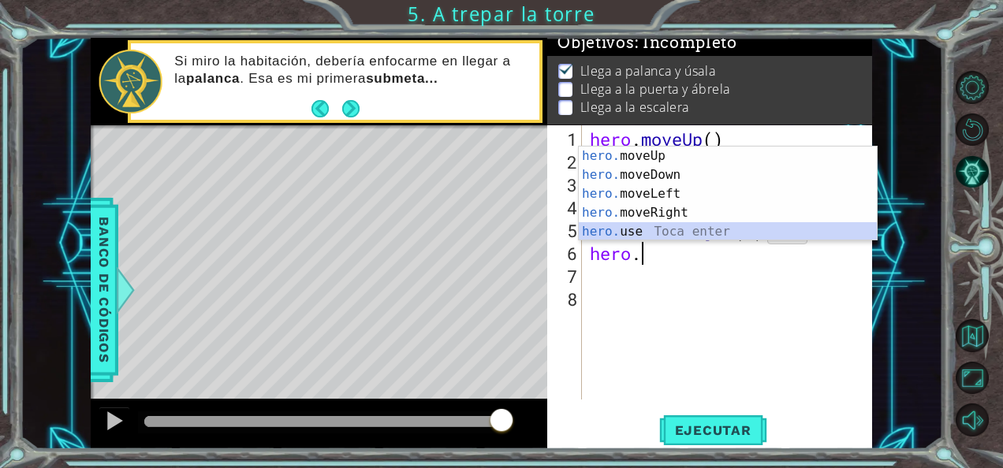
click at [743, 238] on div "hero. moveUp Toca enter hero. moveDown Toca enter hero. moveLeft Toca enter her…" at bounding box center [728, 213] width 299 height 132
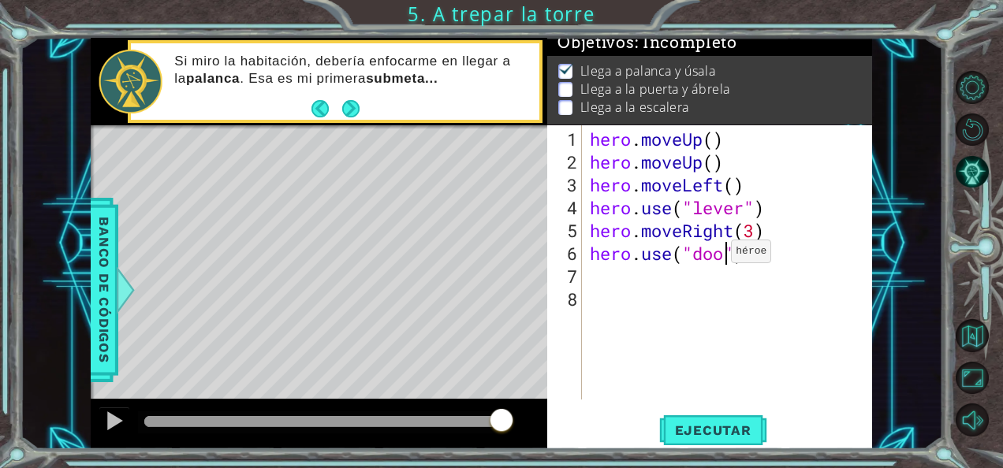
type textarea "hero.use("door")"
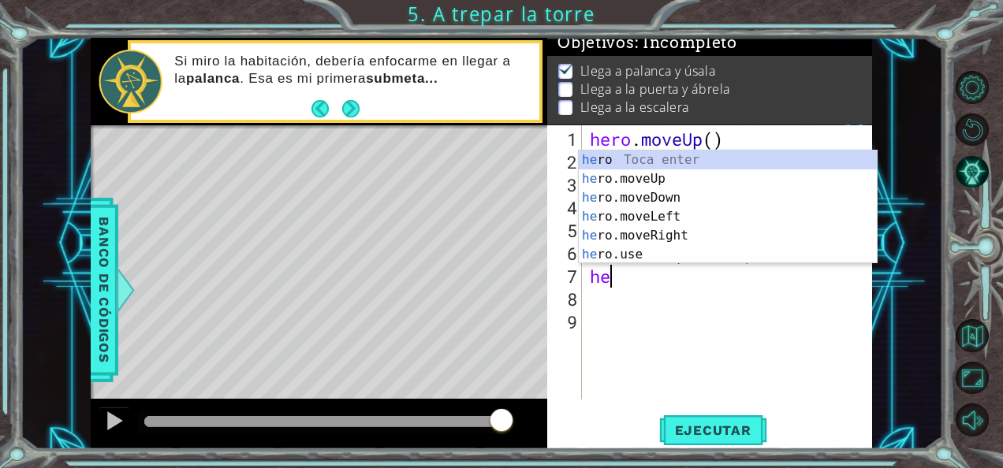
scroll to position [0, 0]
type textarea "hero"
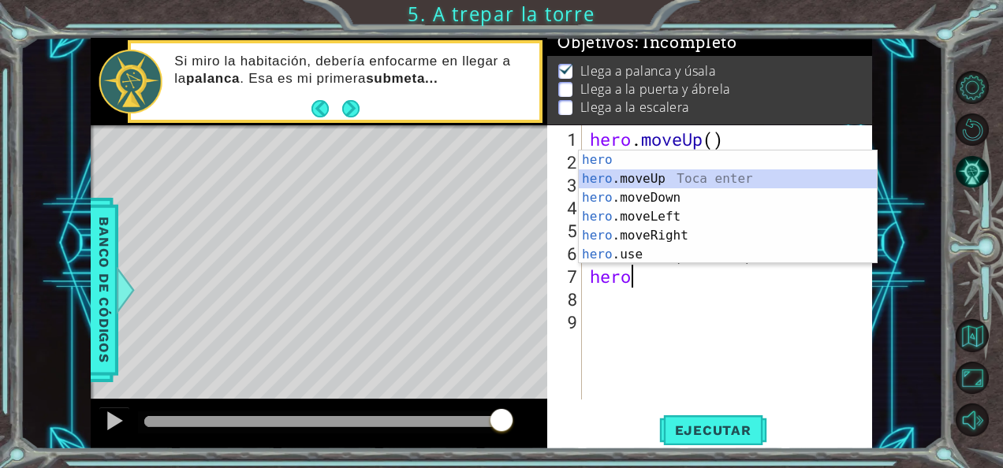
click at [658, 180] on div "hero Toca enter hero .moveUp Toca enter hero .moveDown Toca enter hero .moveLef…" at bounding box center [728, 226] width 299 height 151
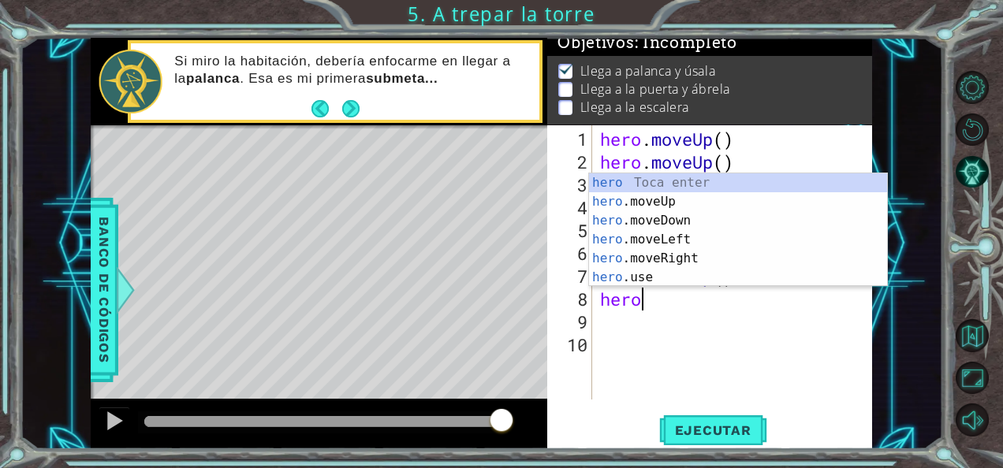
type textarea "hero."
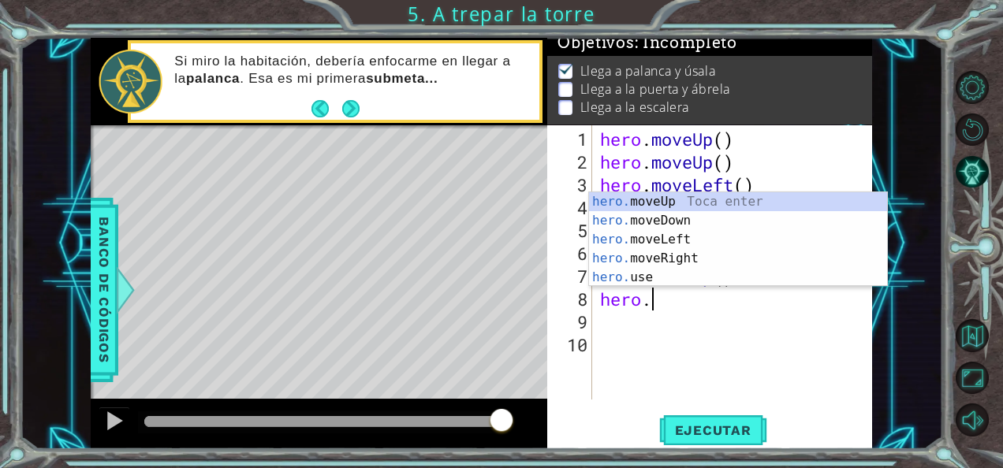
scroll to position [0, 2]
click at [682, 237] on div "hero. moveUp Toca enter hero. moveDown Toca enter hero. moveLeft Toca enter her…" at bounding box center [738, 258] width 299 height 132
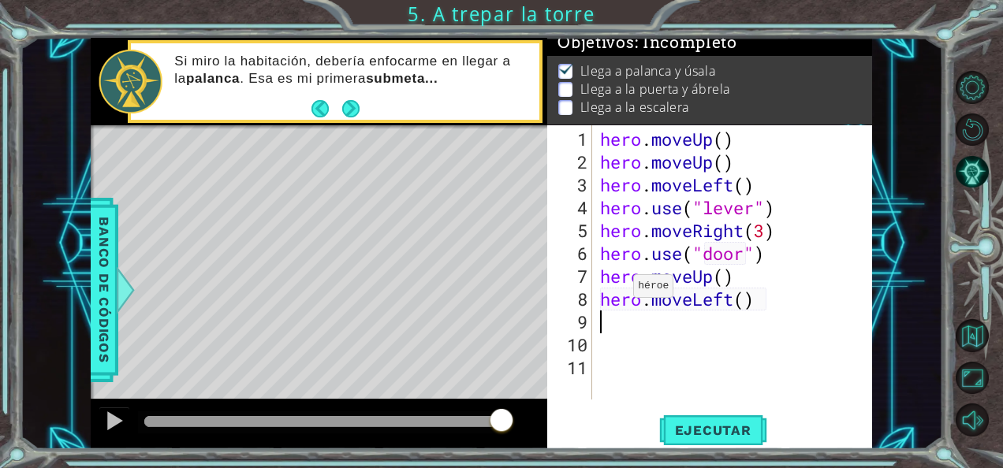
scroll to position [0, 0]
click at [741, 300] on div "hero . moveUp ( ) hero . moveUp ( ) hero . moveLeft ( ) hero . use ( "lever" ) …" at bounding box center [737, 288] width 281 height 320
click at [695, 430] on span "Ejecutar" at bounding box center [713, 431] width 108 height 16
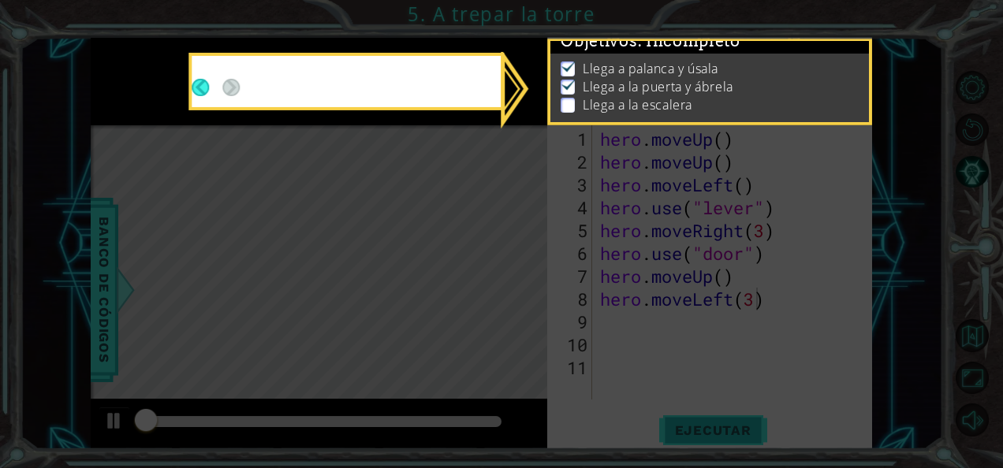
scroll to position [13, 0]
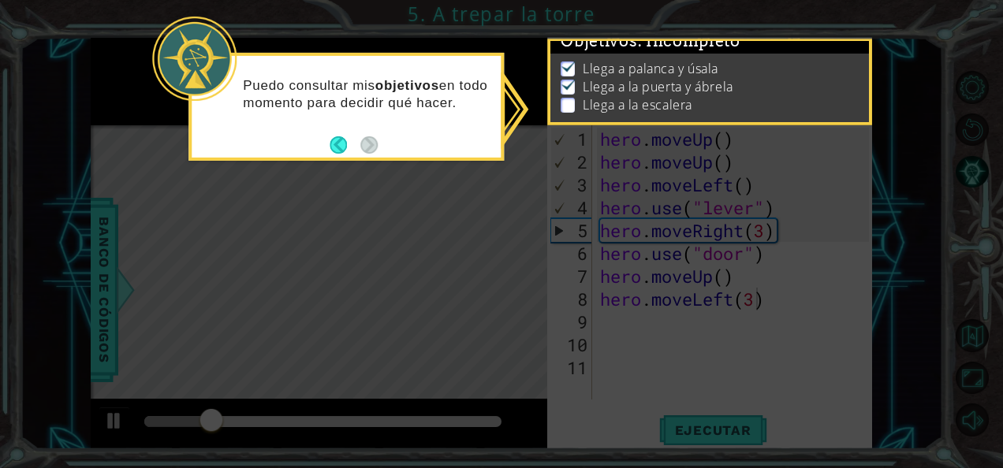
click at [583, 193] on icon at bounding box center [501, 234] width 1003 height 468
click at [342, 142] on button "Back" at bounding box center [345, 144] width 31 height 17
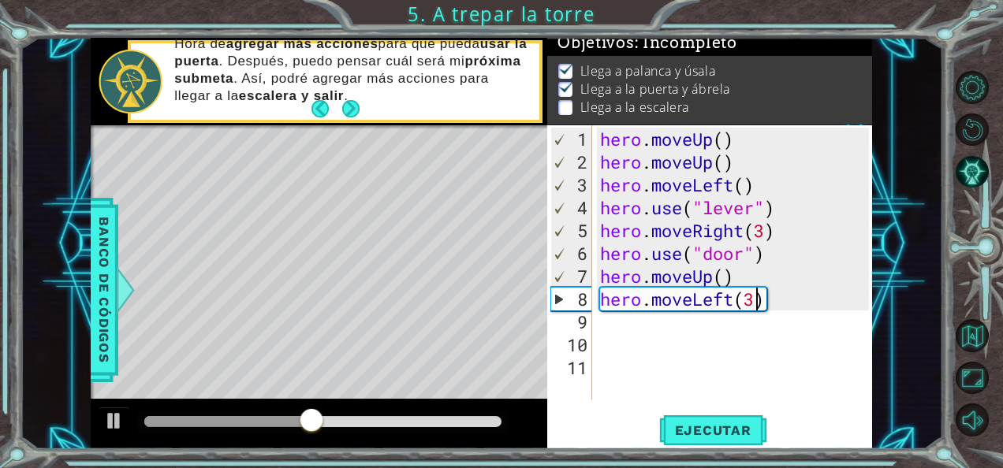
scroll to position [0, 6]
click at [747, 271] on div "hero . moveUp ( ) hero . moveUp ( ) hero . moveLeft ( ) hero . use ( "lever" ) …" at bounding box center [737, 288] width 281 height 320
type textarea "hero.moveUp()"
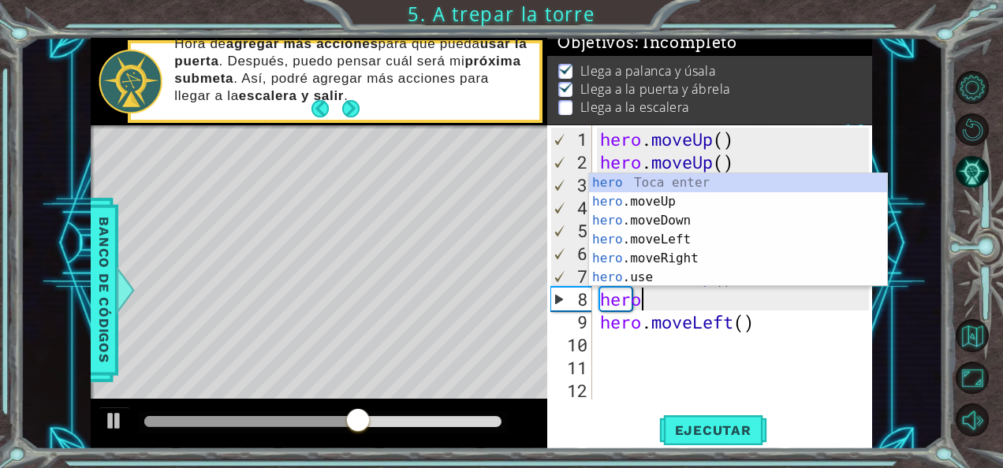
scroll to position [0, 1]
type textarea "hero."
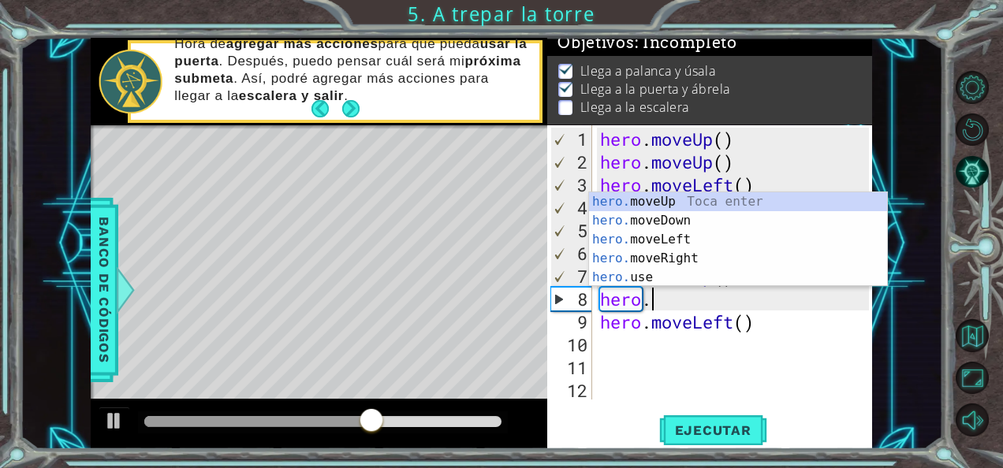
scroll to position [0, 2]
click at [691, 207] on div "hero. moveUp Toca enter hero. moveDown Toca enter hero. moveLeft Toca enter her…" at bounding box center [738, 258] width 299 height 132
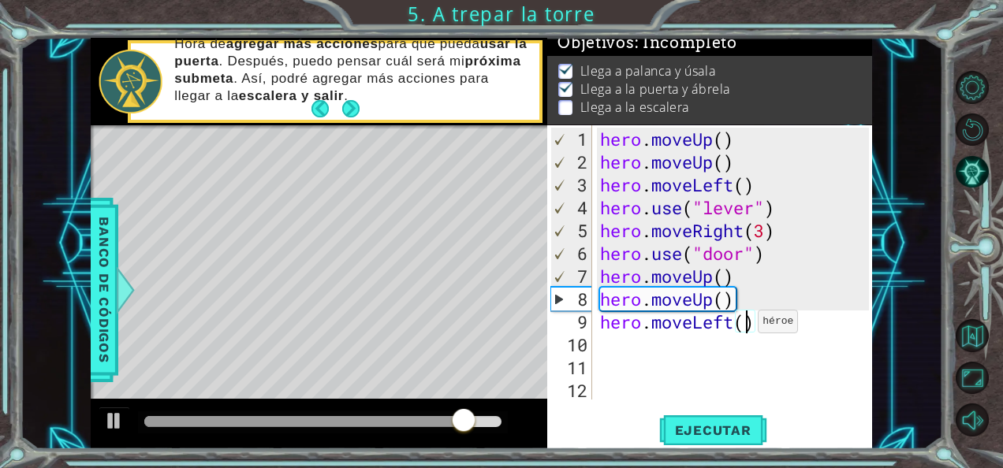
click at [744, 328] on div "hero . moveUp ( ) hero . moveUp ( ) hero . moveLeft ( ) hero . use ( "lever" ) …" at bounding box center [737, 288] width 280 height 320
type textarea "hero.moveLeft(3)"
click at [694, 426] on span "Ejecutar" at bounding box center [713, 431] width 108 height 16
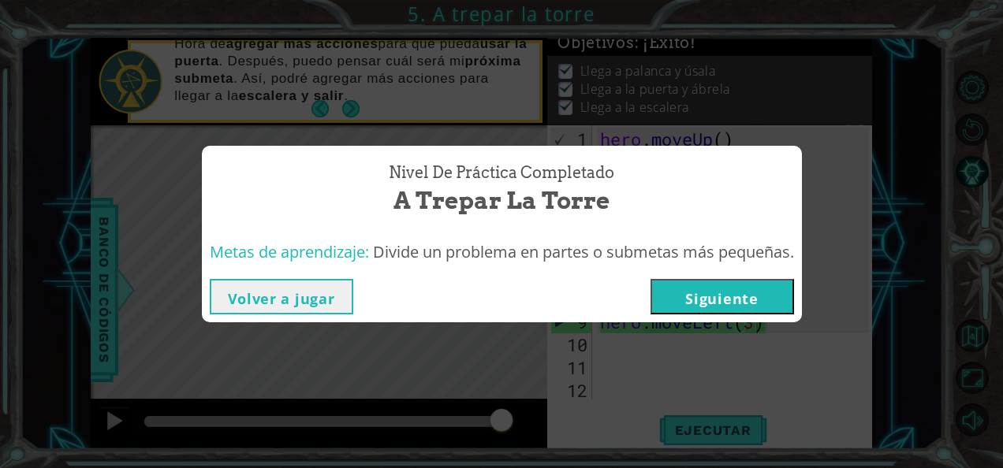
click at [714, 296] on button "Siguiente" at bounding box center [721, 296] width 143 height 35
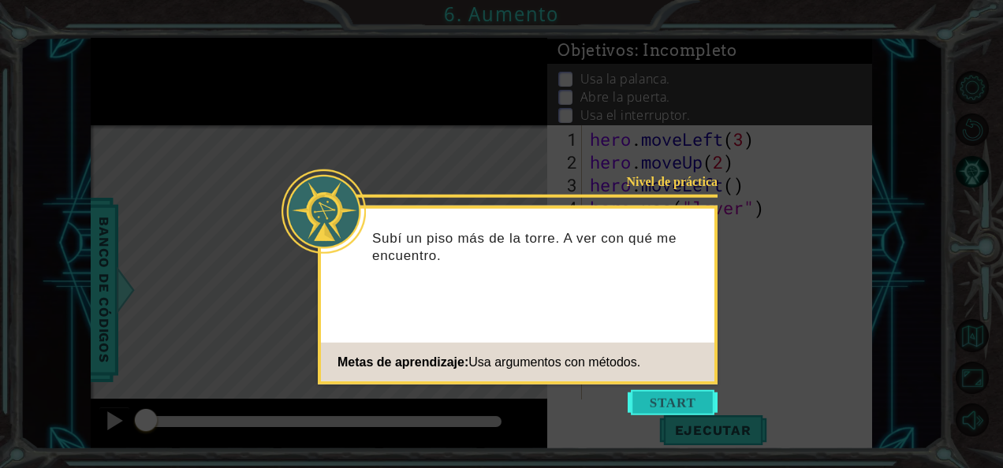
click at [653, 397] on button "Start" at bounding box center [673, 402] width 90 height 25
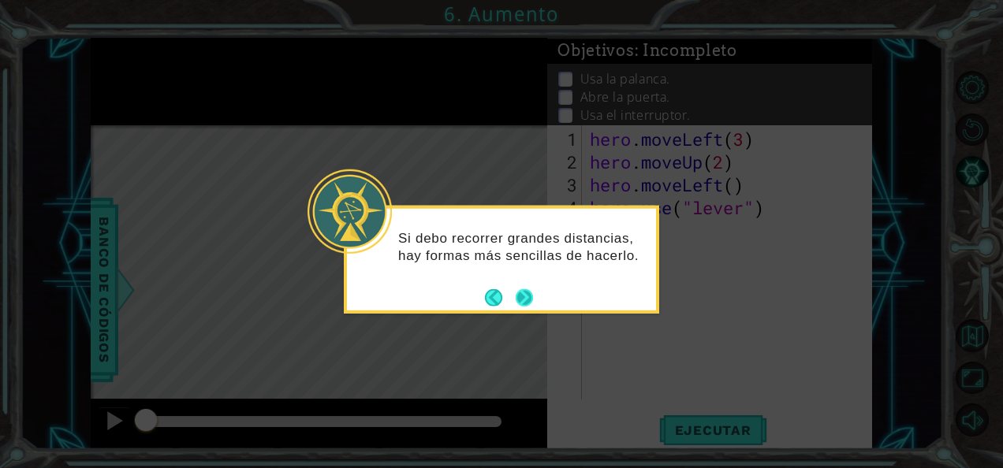
click at [527, 296] on button "Next" at bounding box center [524, 297] width 17 height 17
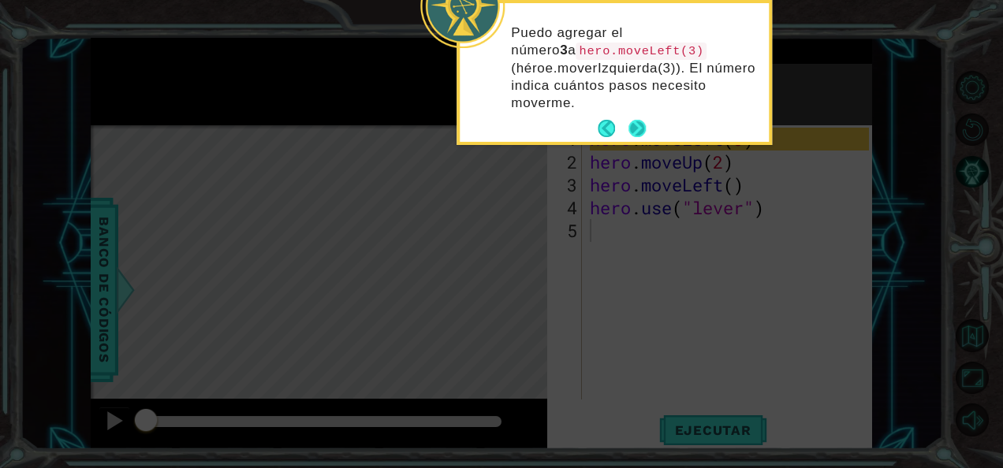
click at [639, 123] on button "Next" at bounding box center [637, 129] width 18 height 18
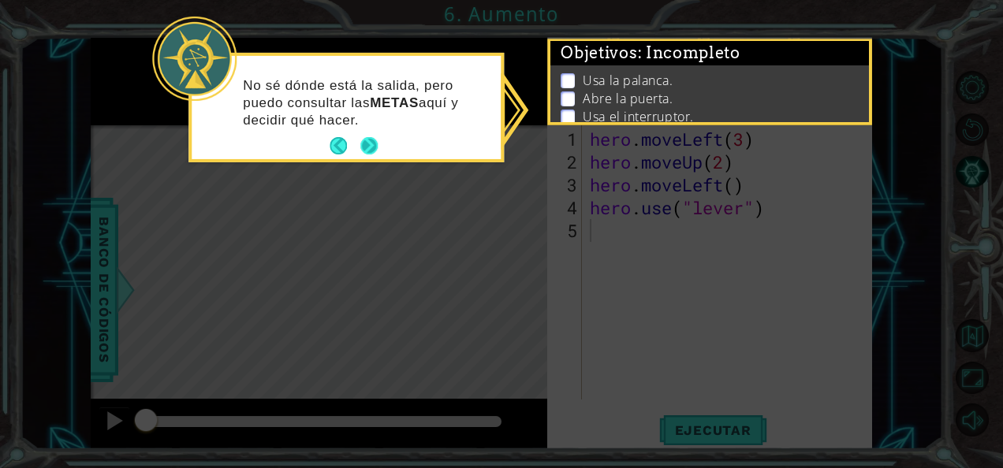
click at [364, 143] on button "Next" at bounding box center [368, 145] width 17 height 17
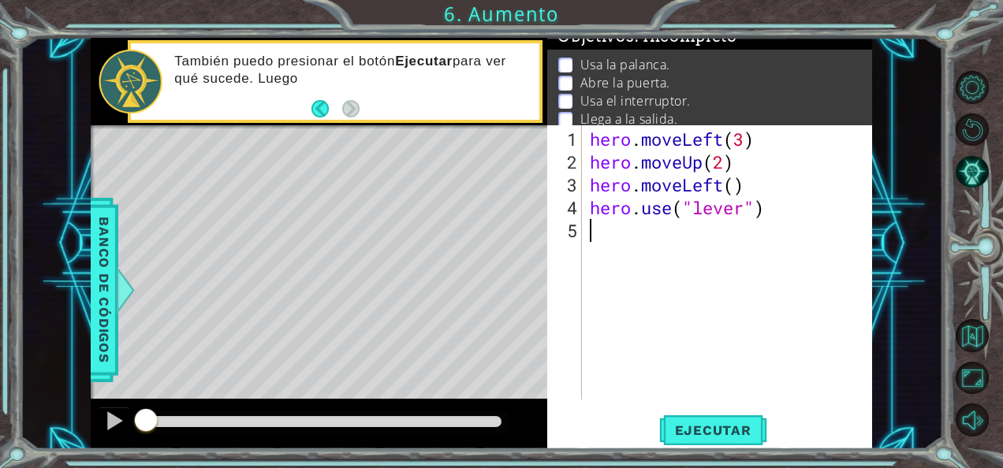
scroll to position [2, 0]
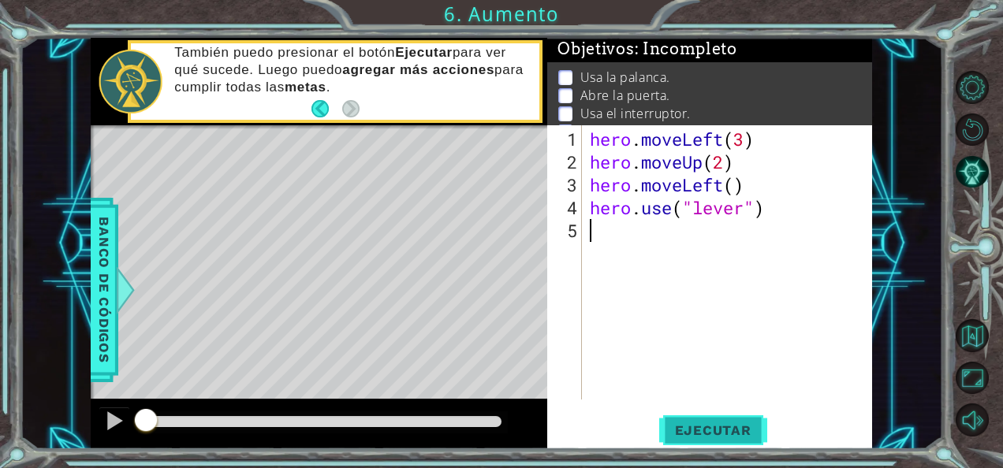
click at [724, 427] on span "Ejecutar" at bounding box center [713, 431] width 108 height 16
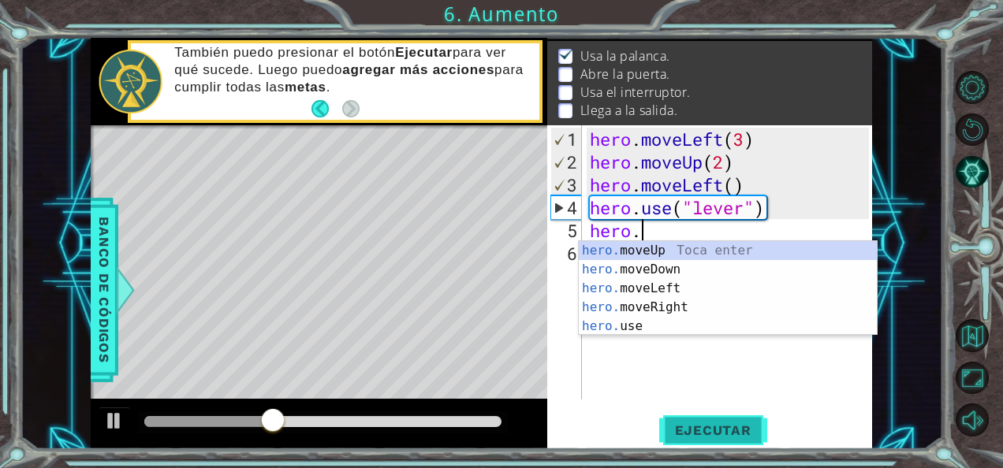
scroll to position [0, 2]
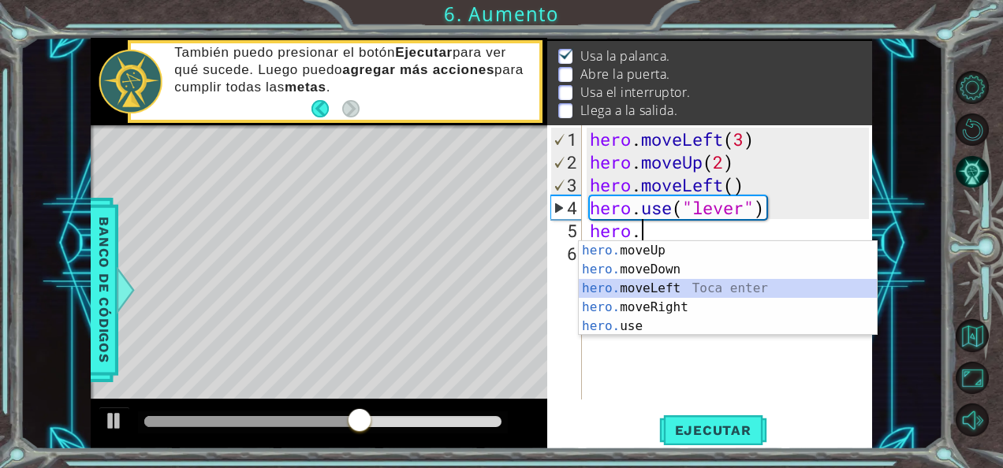
click at [691, 289] on div "hero. moveUp Toca enter hero. moveDown Toca enter hero. moveLeft Toca enter her…" at bounding box center [728, 307] width 299 height 132
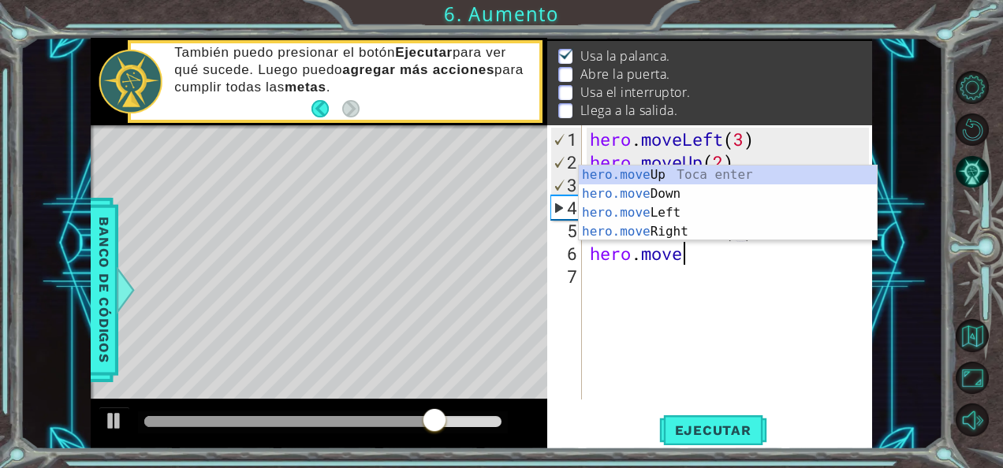
scroll to position [0, 11]
click at [689, 175] on div "hero.move Up Toca enter hero.move Down Toca enter hero.move Left Toca enter her…" at bounding box center [728, 223] width 299 height 114
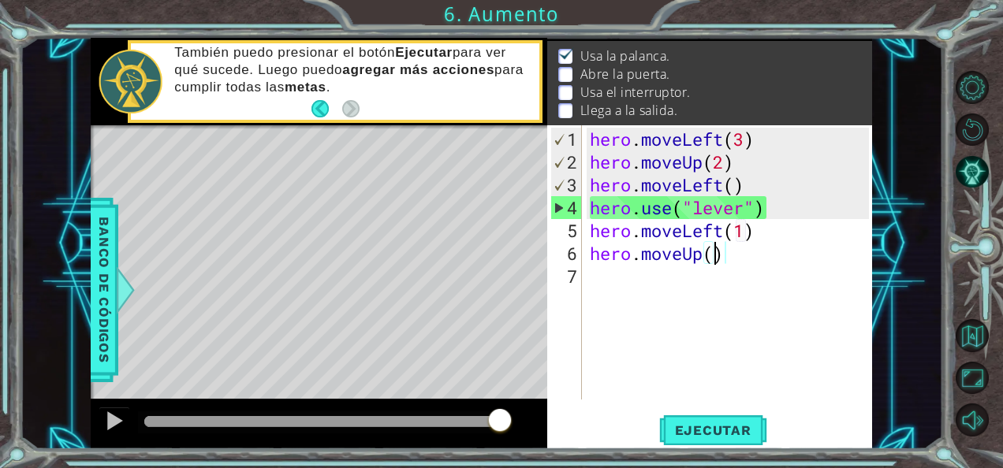
scroll to position [0, 5]
type textarea "hero.moveUp(2)"
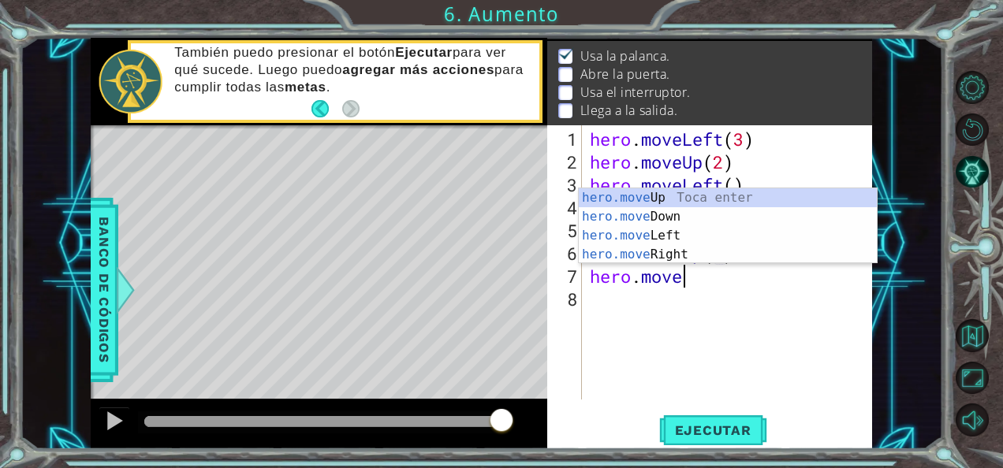
scroll to position [0, 3]
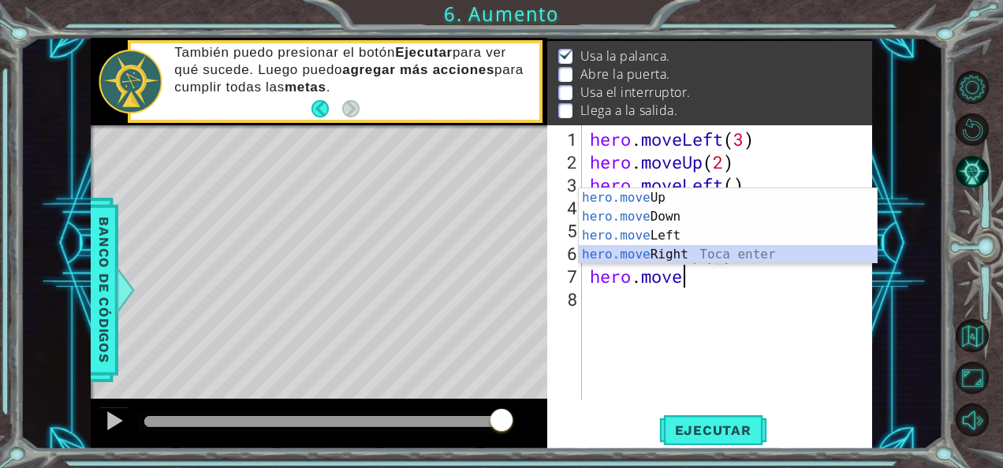
click at [683, 249] on div "hero.move Up Toca enter hero.move Down Toca enter hero.move Left Toca enter her…" at bounding box center [728, 245] width 299 height 114
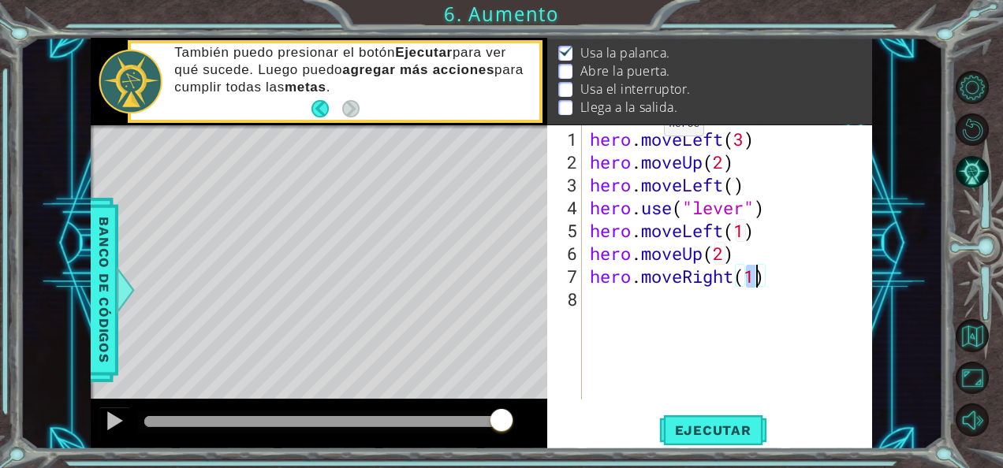
scroll to position [45, 0]
type textarea "hero.moveRight(2)"
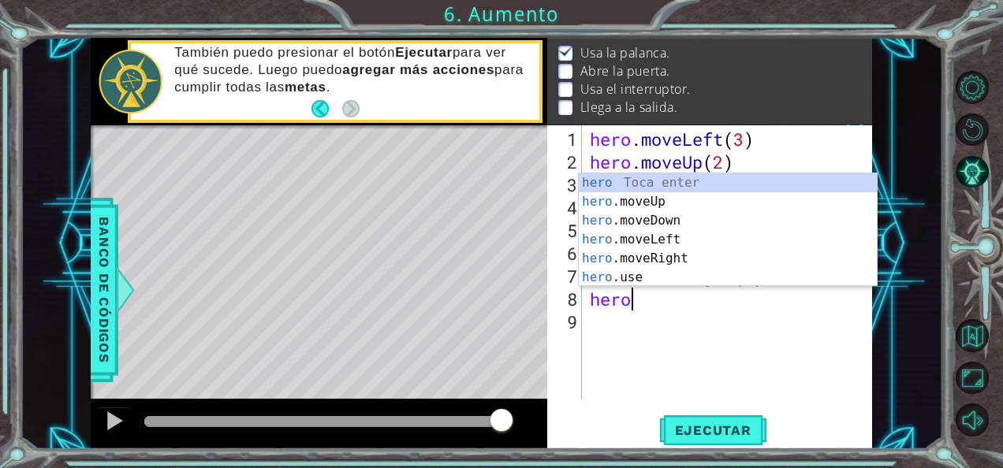
scroll to position [0, 2]
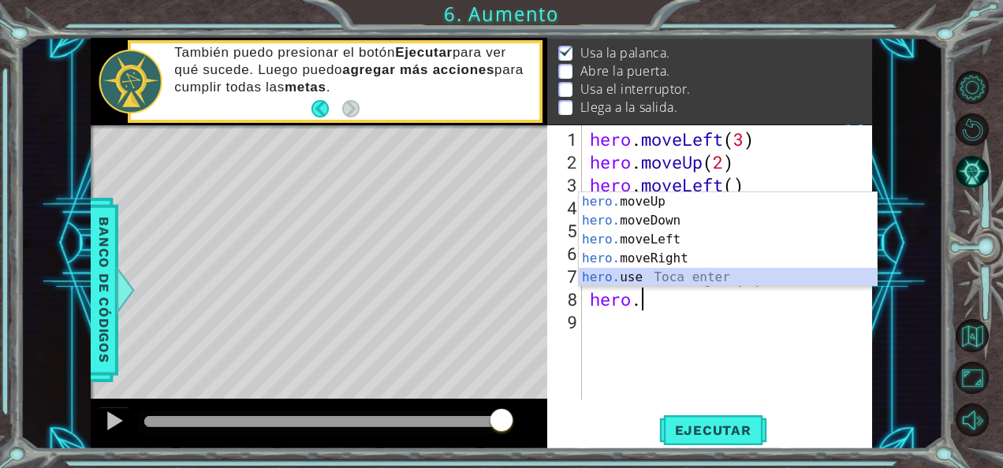
click at [591, 277] on div "hero. moveUp Toca enter hero. moveDown Toca enter hero. moveLeft Toca enter her…" at bounding box center [728, 258] width 299 height 132
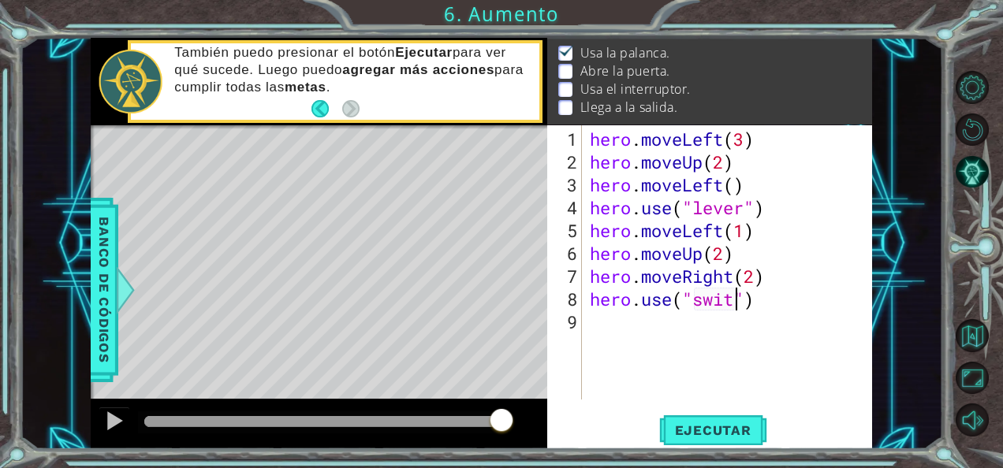
scroll to position [0, 7]
type textarea "hero.use("switch")"
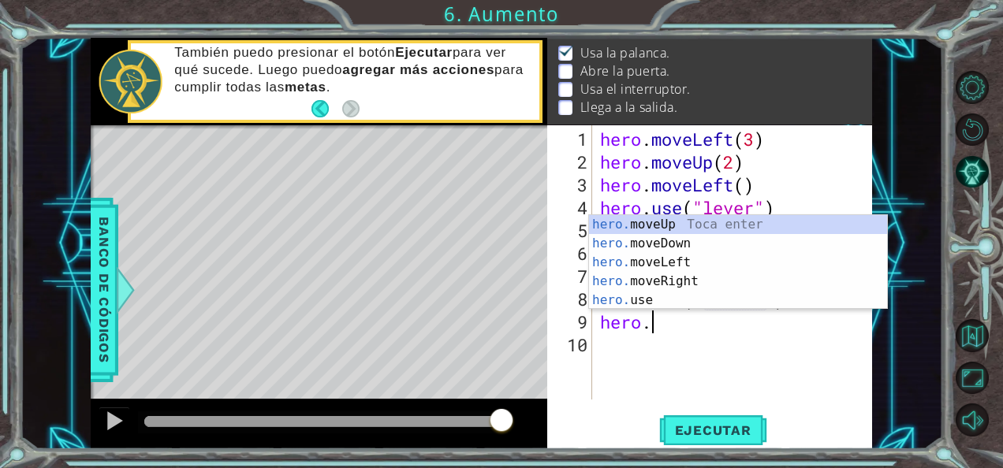
scroll to position [0, 2]
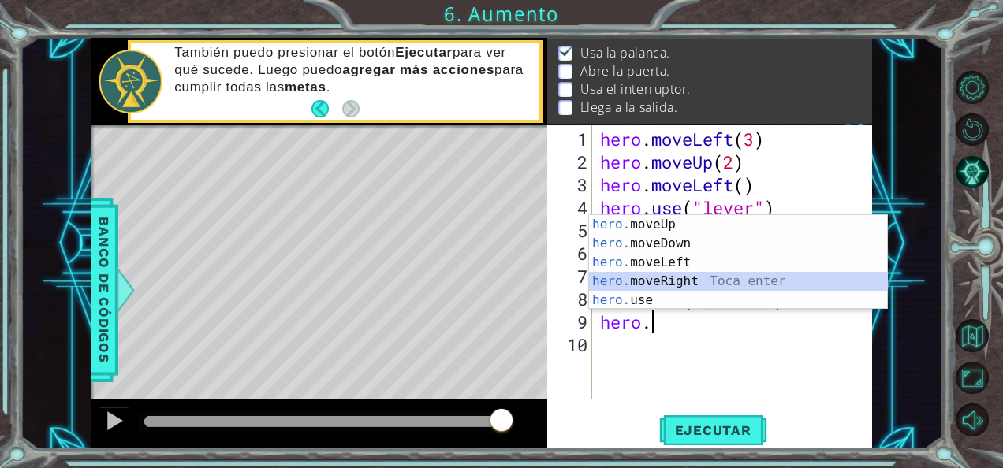
click at [682, 278] on div "hero. moveUp Toca enter hero. moveDown Toca enter hero. moveLeft Toca enter her…" at bounding box center [738, 281] width 299 height 132
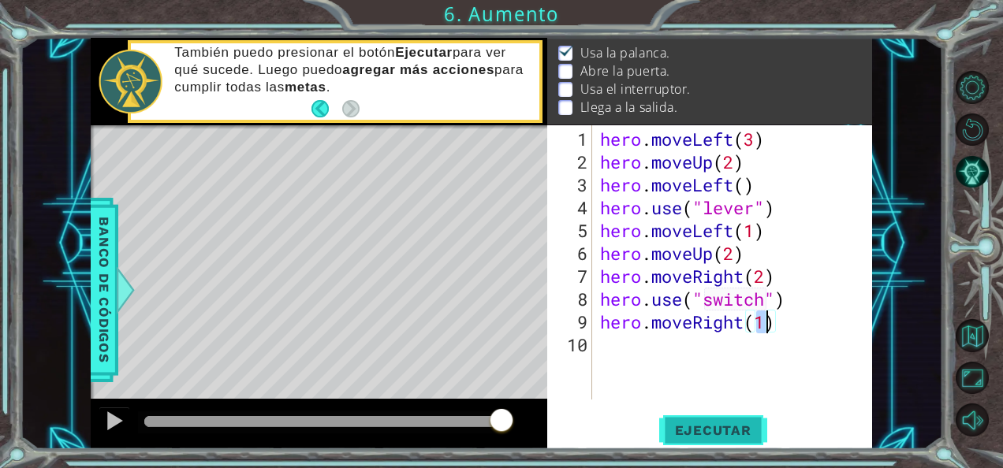
click at [702, 423] on span "Ejecutar" at bounding box center [713, 431] width 108 height 16
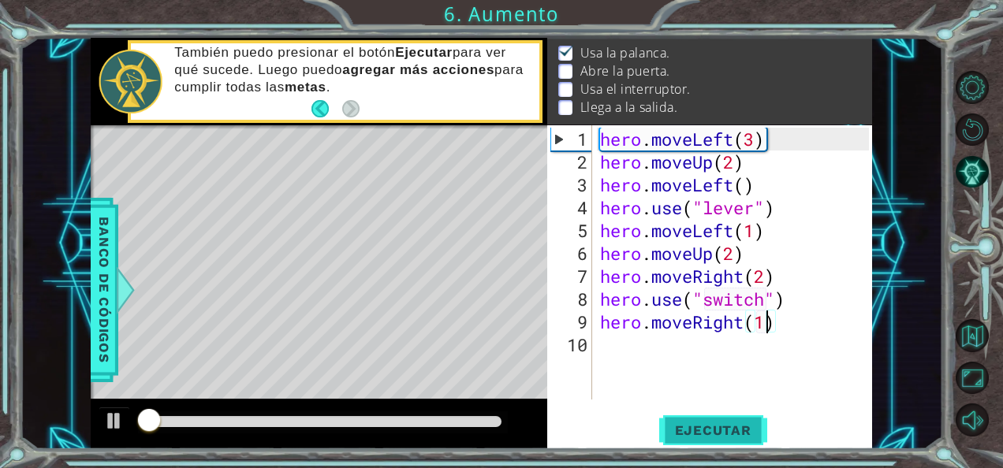
scroll to position [23, 0]
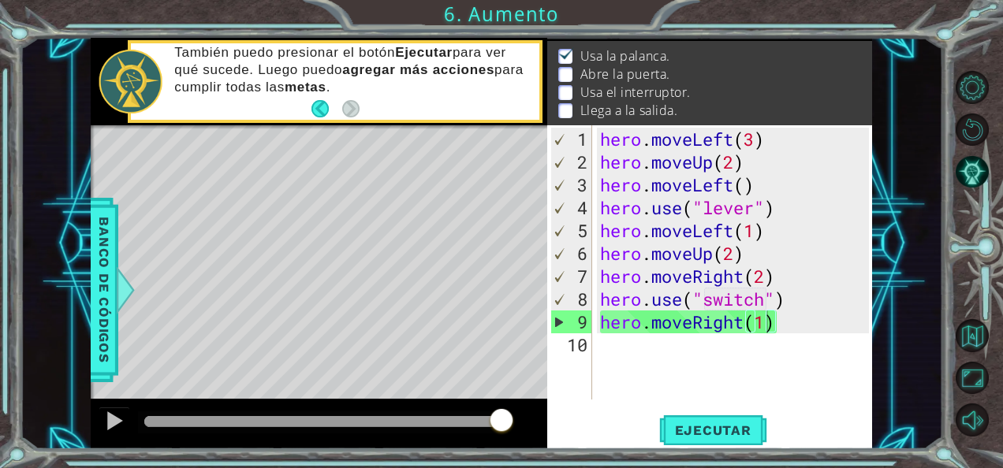
click at [227, 254] on div "Level Map" at bounding box center [455, 357] width 728 height 464
click at [706, 427] on span "Ejecutar" at bounding box center [713, 431] width 108 height 16
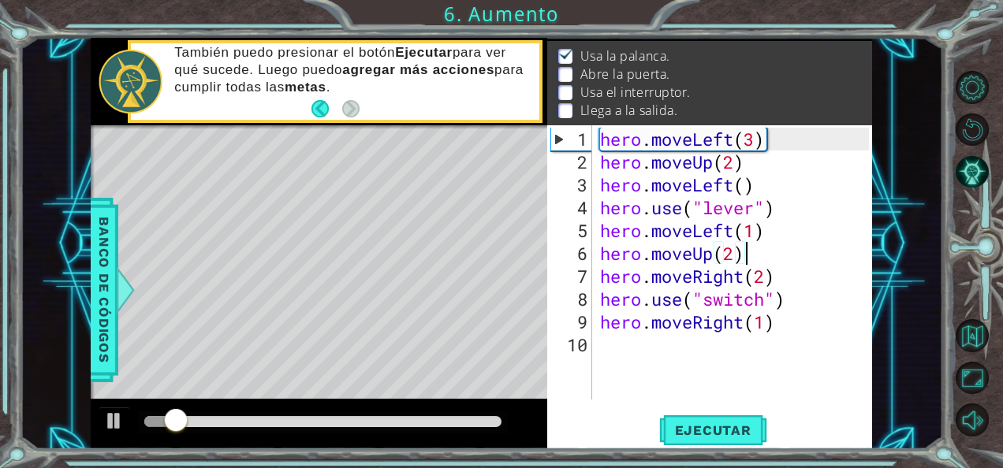
click at [743, 248] on div "hero . moveLeft ( 3 ) hero . moveUp ( 2 ) hero . moveLeft ( ) hero . use ( "lev…" at bounding box center [737, 288] width 281 height 320
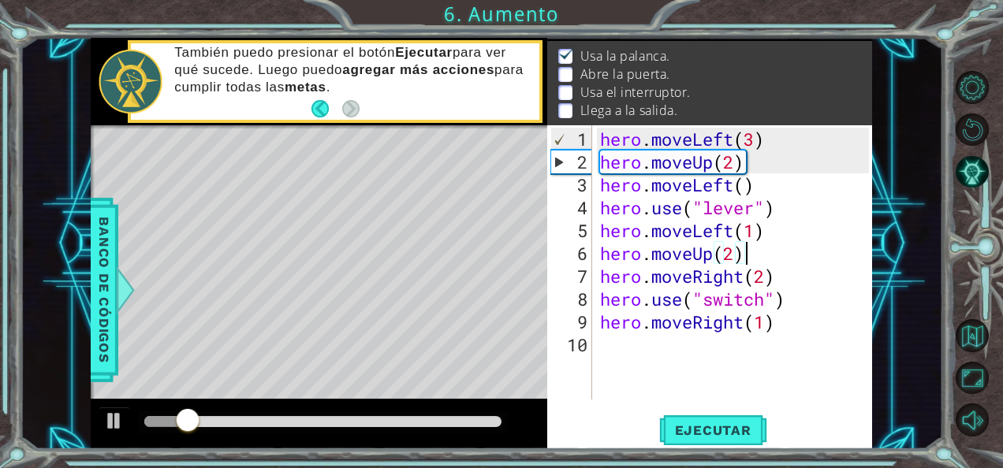
click at [769, 233] on div "hero . moveLeft ( 3 ) hero . moveUp ( 2 ) hero . moveLeft ( ) hero . use ( "lev…" at bounding box center [737, 288] width 281 height 320
type textarea "hero.moveLeft(1)"
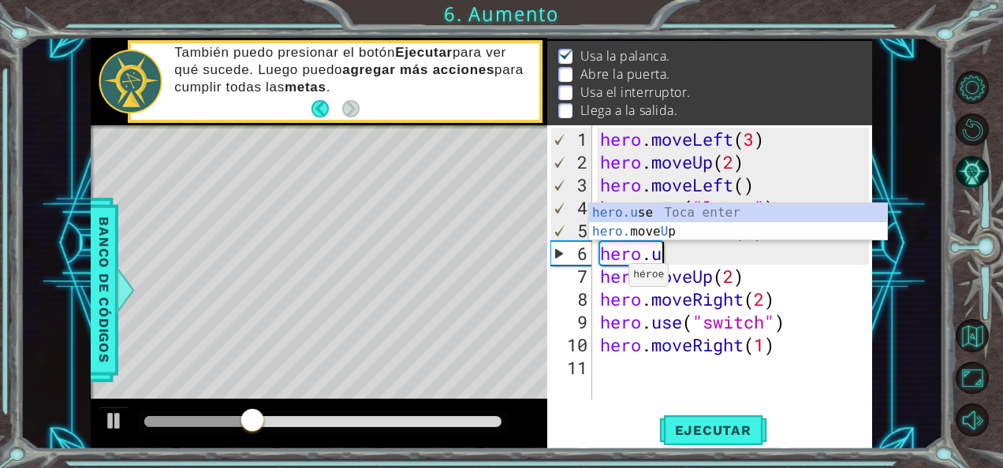
scroll to position [0, 2]
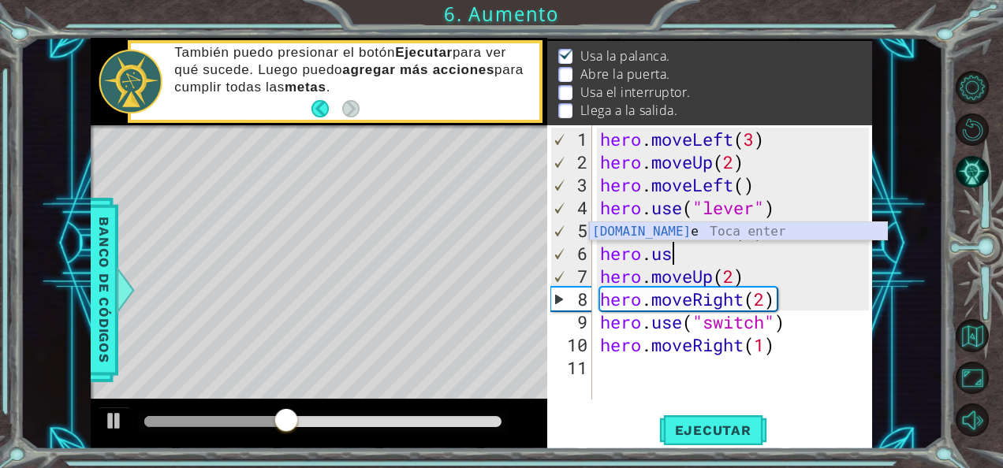
click at [645, 232] on div "hero.us e Toca enter" at bounding box center [738, 250] width 299 height 57
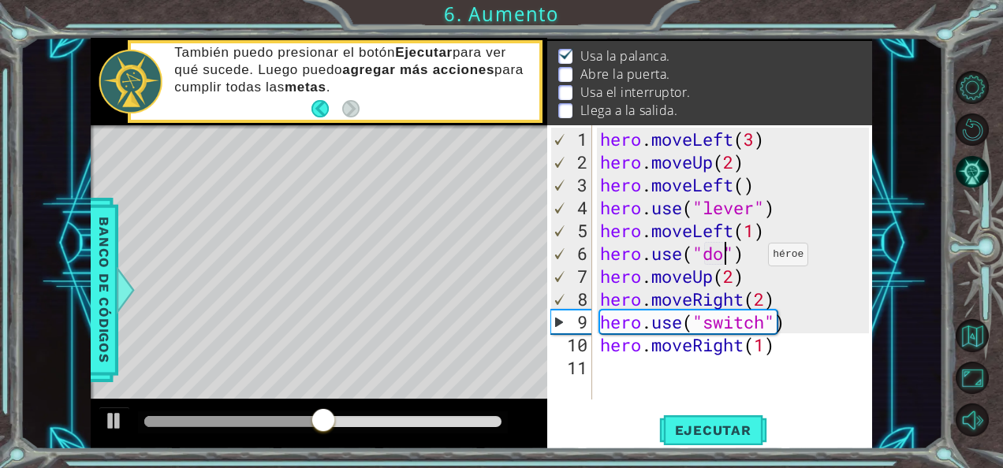
scroll to position [0, 6]
type textarea "hero.use("door")"
click at [716, 423] on span "Ejecutar" at bounding box center [713, 431] width 108 height 16
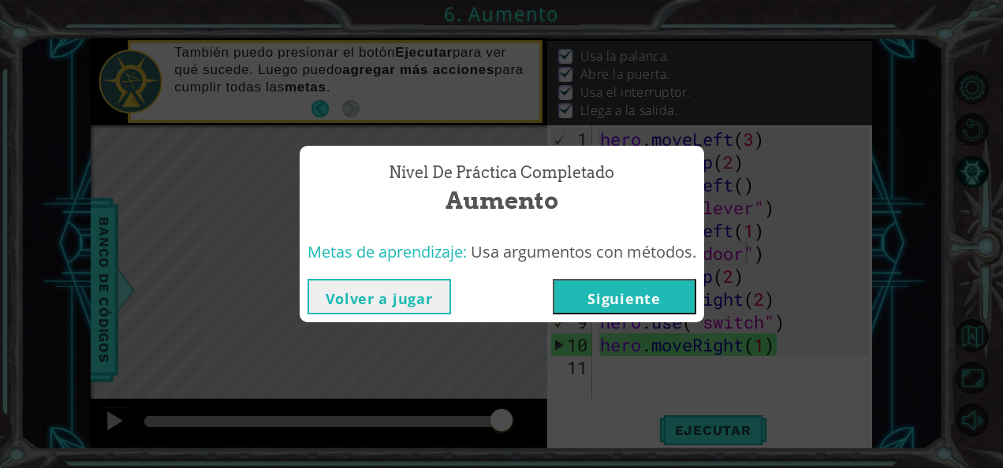
click at [641, 286] on button "Siguiente" at bounding box center [624, 296] width 143 height 35
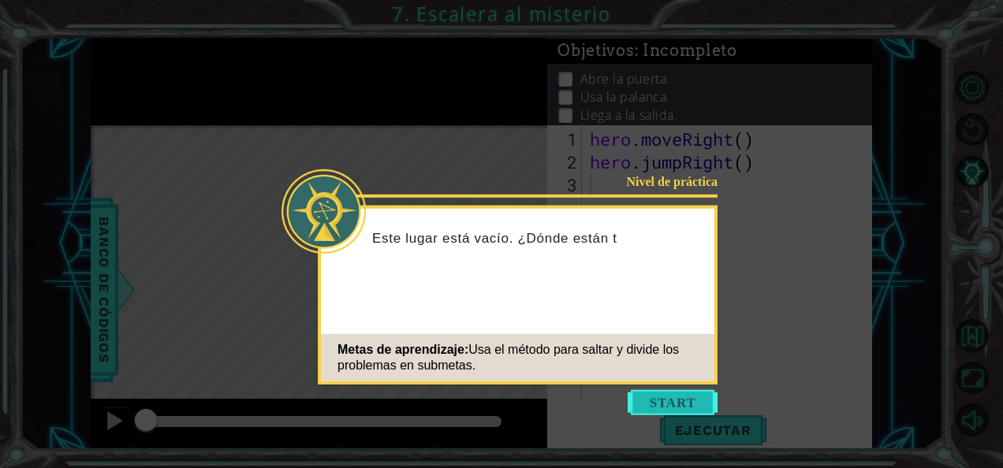
click at [650, 400] on button "Start" at bounding box center [673, 402] width 90 height 25
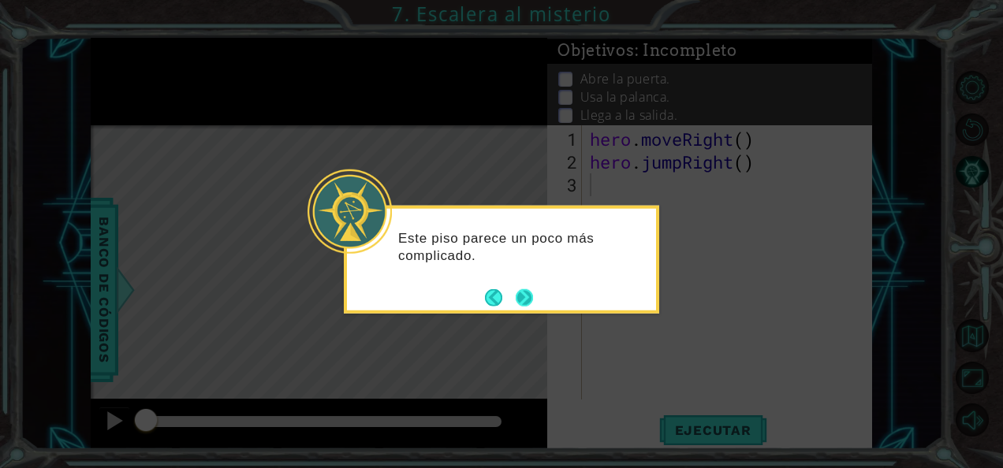
click at [522, 292] on button "Next" at bounding box center [524, 297] width 17 height 17
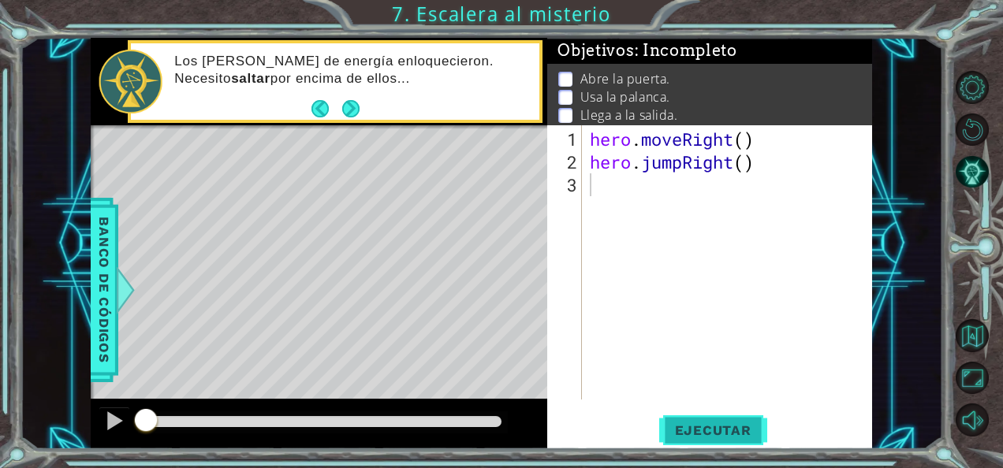
click at [682, 416] on button "Ejecutar" at bounding box center [713, 430] width 108 height 32
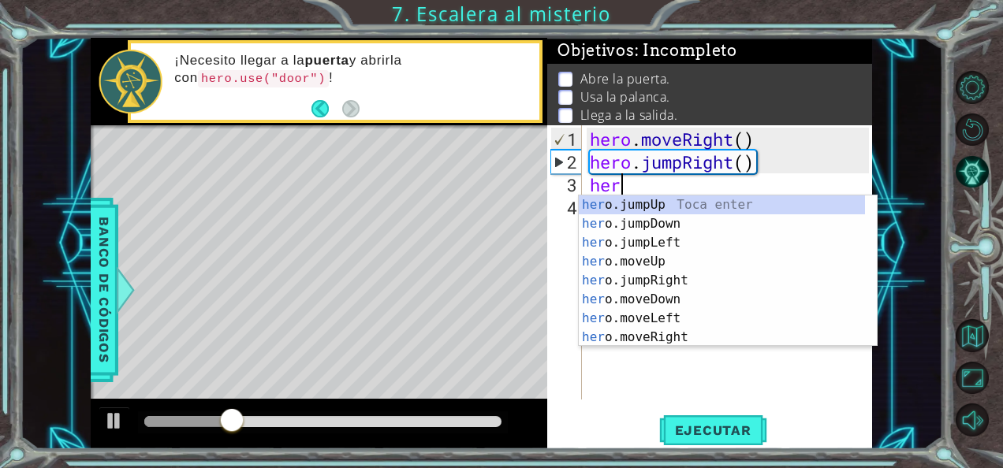
scroll to position [0, 1]
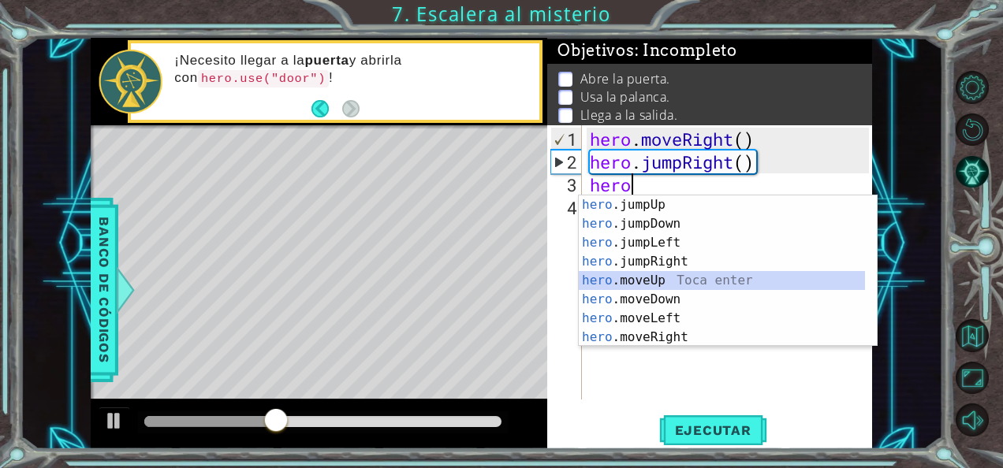
click at [643, 279] on div "hero .jumpUp Toca enter hero .jumpDown Toca enter hero .jumpLeft Toca enter her…" at bounding box center [722, 290] width 287 height 189
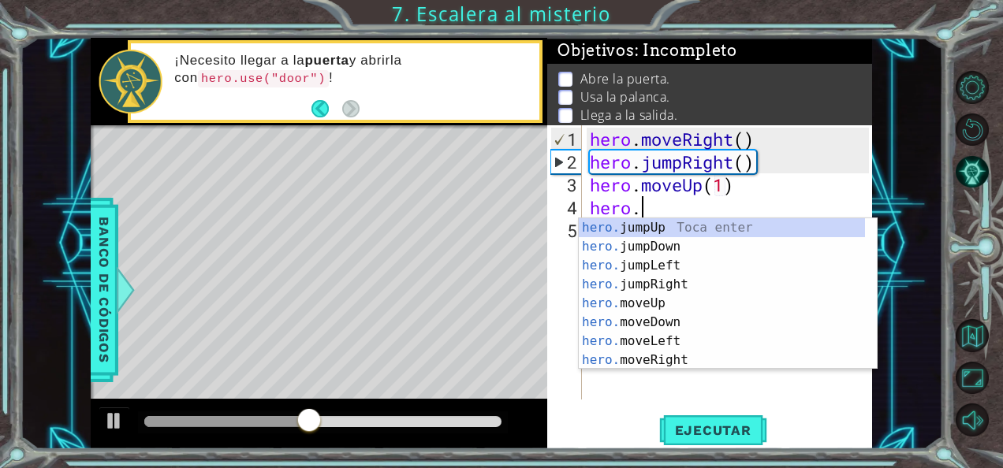
scroll to position [0, 8]
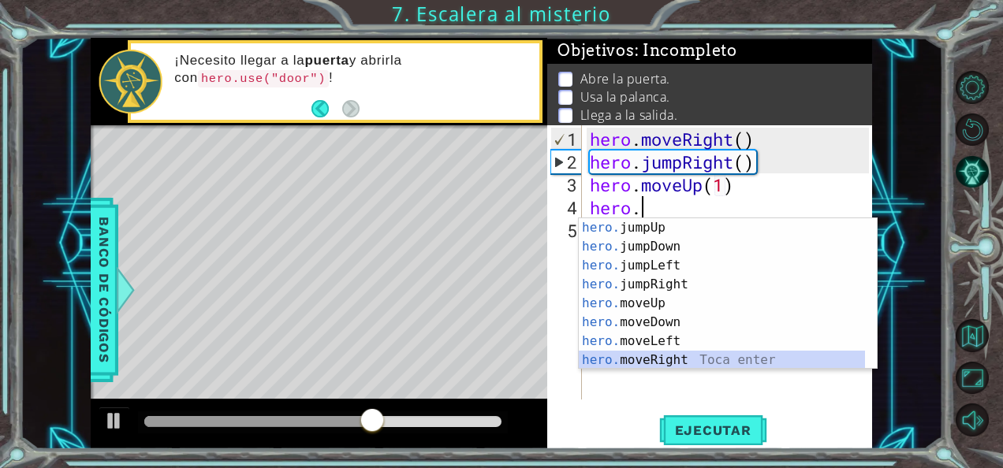
click at [661, 357] on div "hero. jumpUp Toca enter hero. jumpDown Toca enter hero. jumpLeft Toca enter her…" at bounding box center [722, 312] width 287 height 189
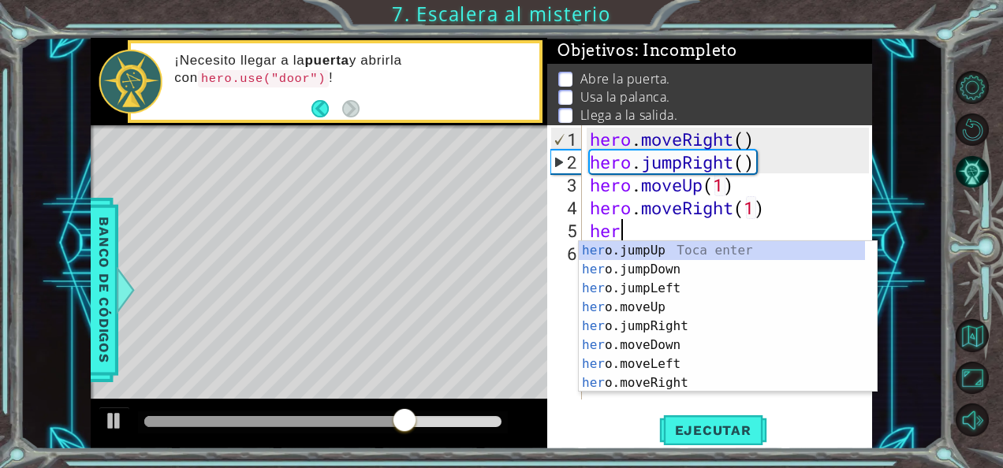
scroll to position [0, 9]
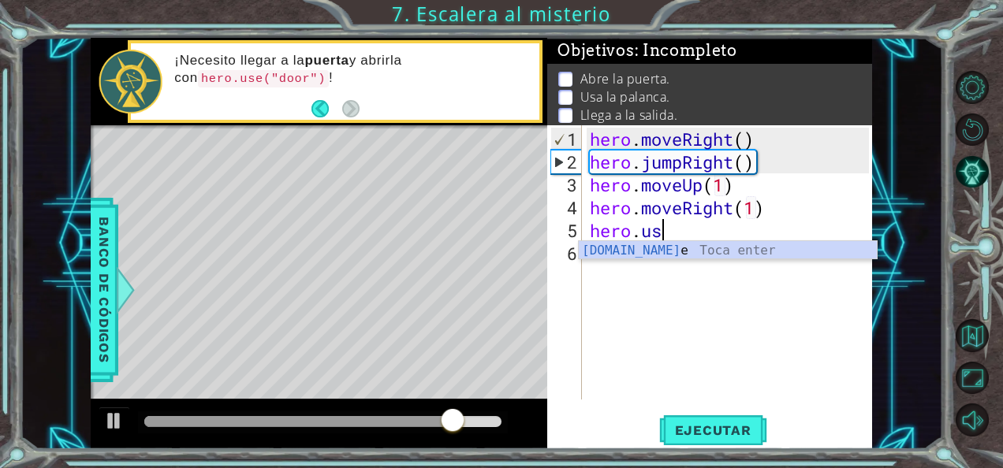
type textarea "hero.moveRight(1)hero.use"
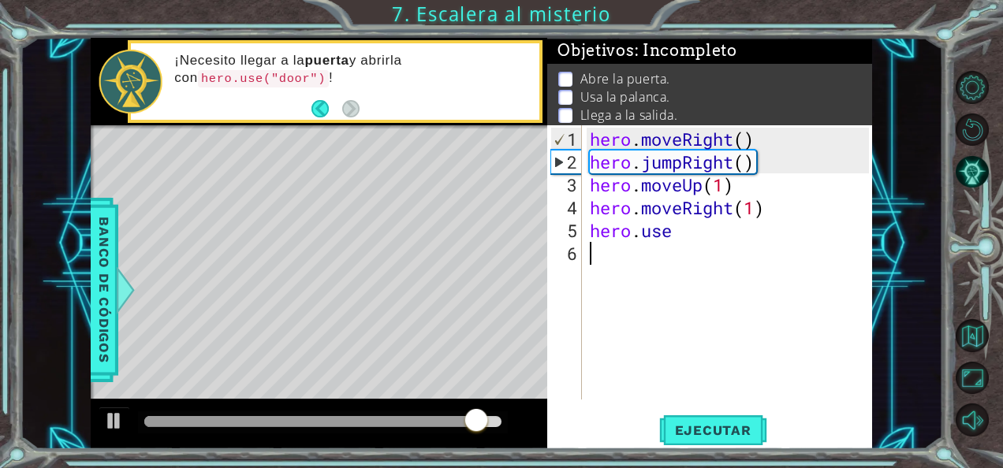
click at [699, 260] on div "hero . moveRight ( ) hero . jumpRight ( ) hero . moveUp ( 1 ) hero . moveRight …" at bounding box center [732, 288] width 290 height 320
click at [676, 230] on div "hero . moveRight ( ) hero . jumpRight ( ) hero . moveUp ( 1 ) hero . moveRight …" at bounding box center [732, 288] width 290 height 320
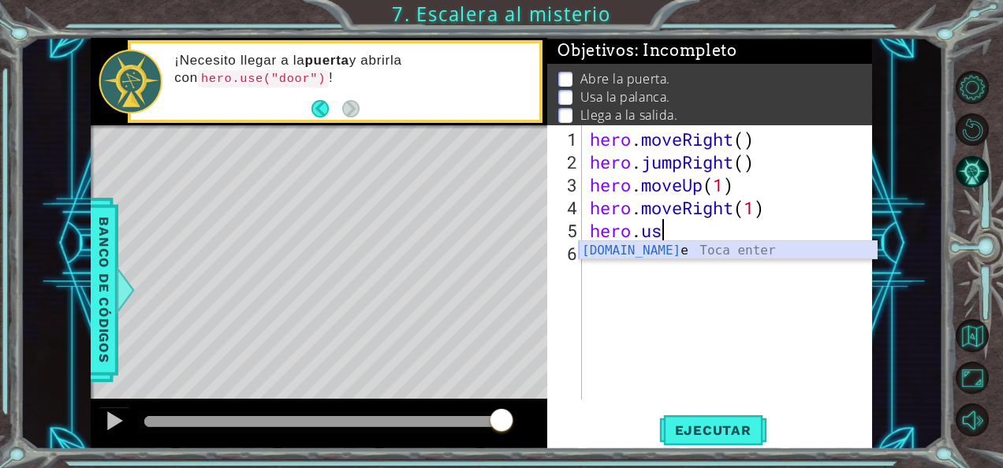
click at [664, 248] on div "hero.us e Toca enter" at bounding box center [728, 269] width 299 height 57
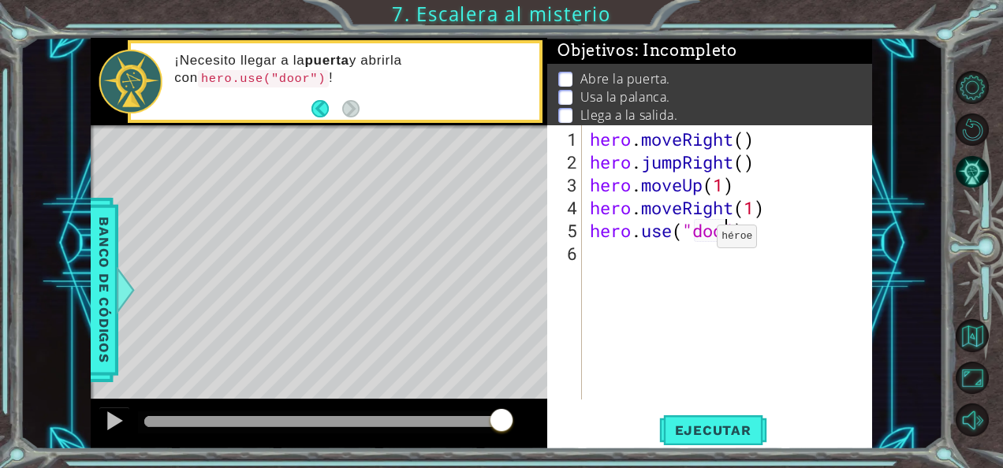
type textarea "hero.use("door")"
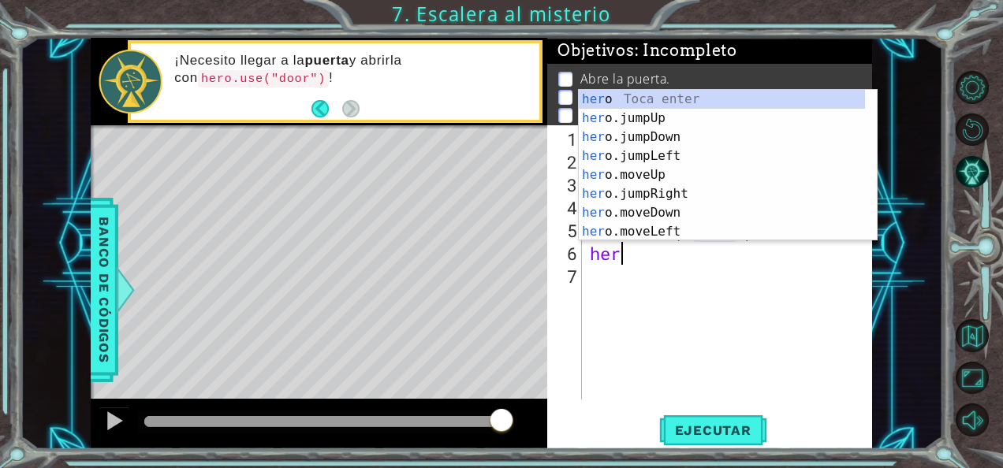
scroll to position [0, 1]
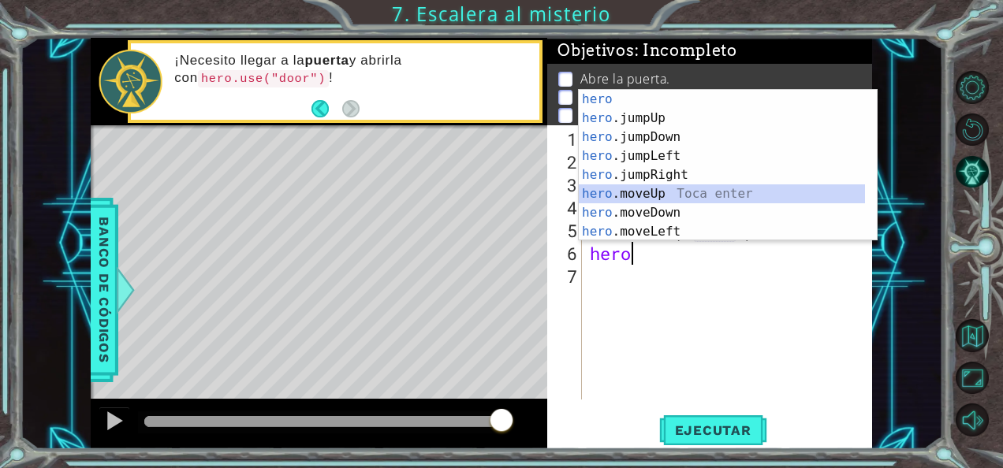
click at [660, 191] on div "hero Toca enter hero .jumpUp Toca enter hero .jumpDown Toca enter hero .jumpLef…" at bounding box center [722, 184] width 287 height 189
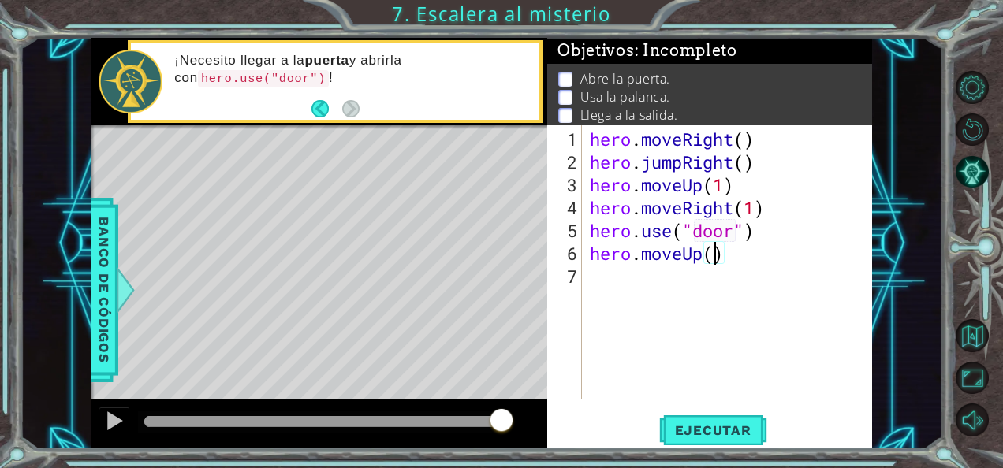
type textarea "hero.moveUp(2)"
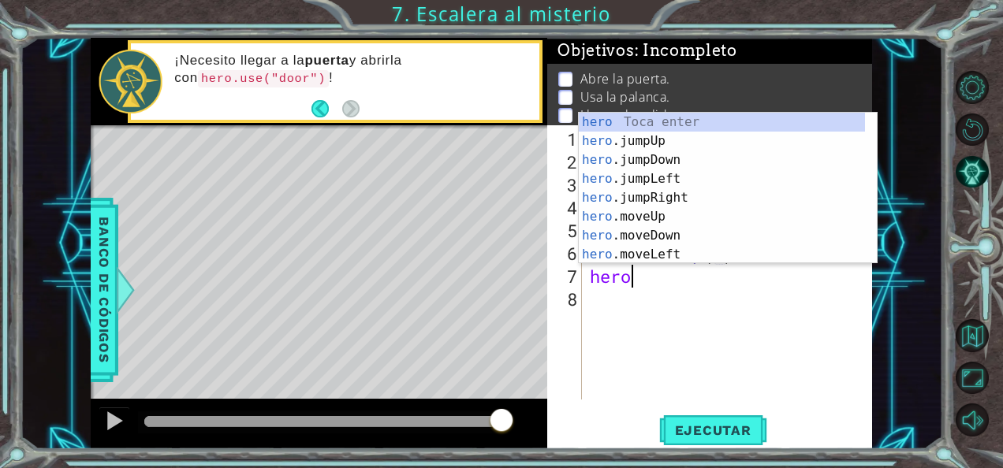
scroll to position [0, 2]
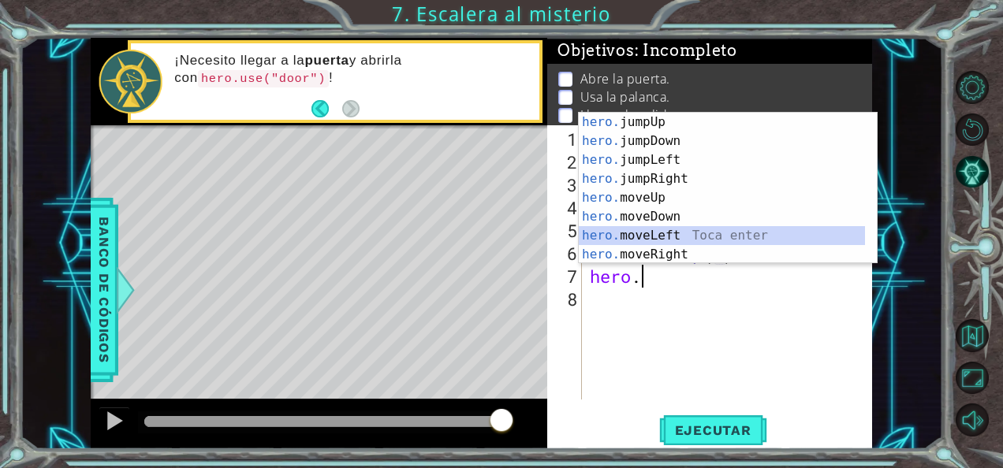
click at [663, 236] on div "hero. jumpUp Toca enter hero. jumpDown Toca enter hero. jumpLeft Toca enter her…" at bounding box center [722, 207] width 287 height 189
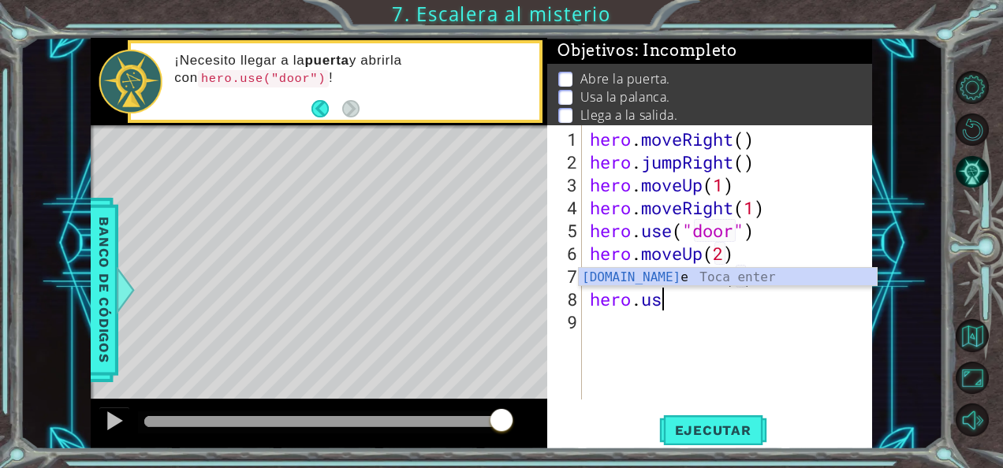
scroll to position [0, 10]
click at [744, 273] on div "hero.use Toca enter" at bounding box center [728, 296] width 299 height 57
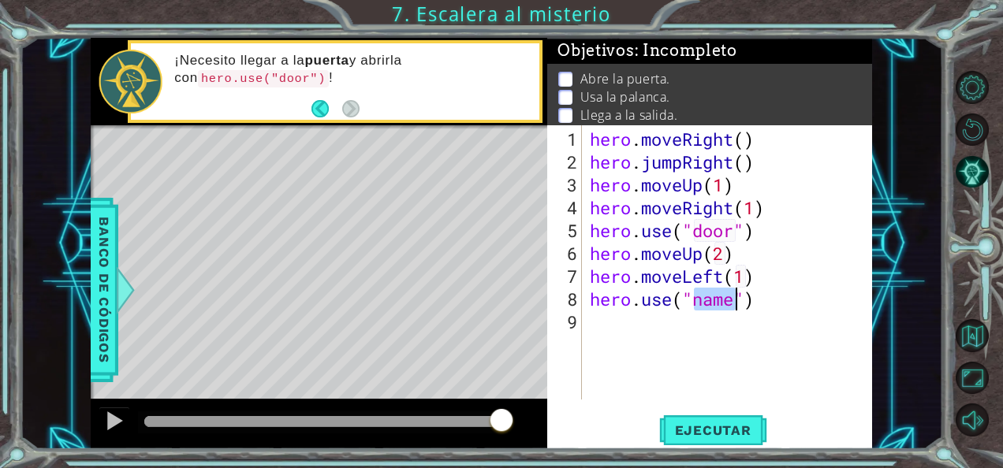
scroll to position [0, 6]
type textarea "hero.use("lever")"
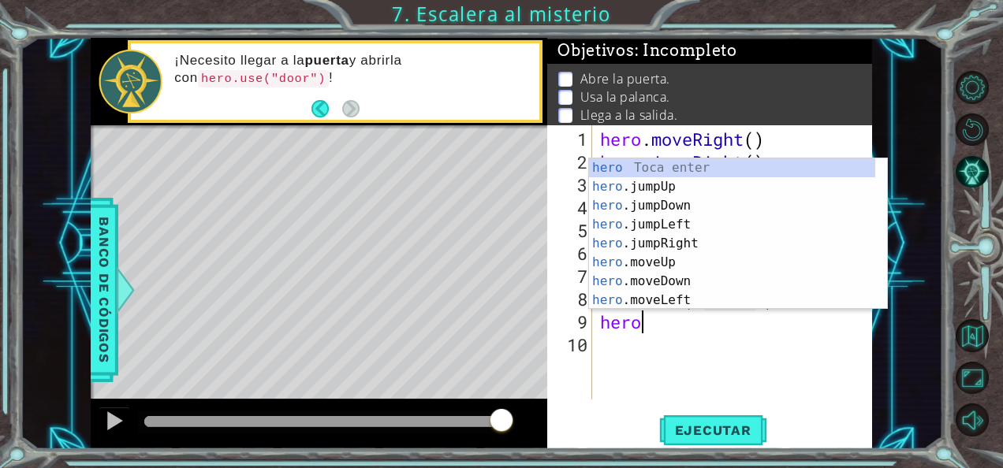
scroll to position [0, 2]
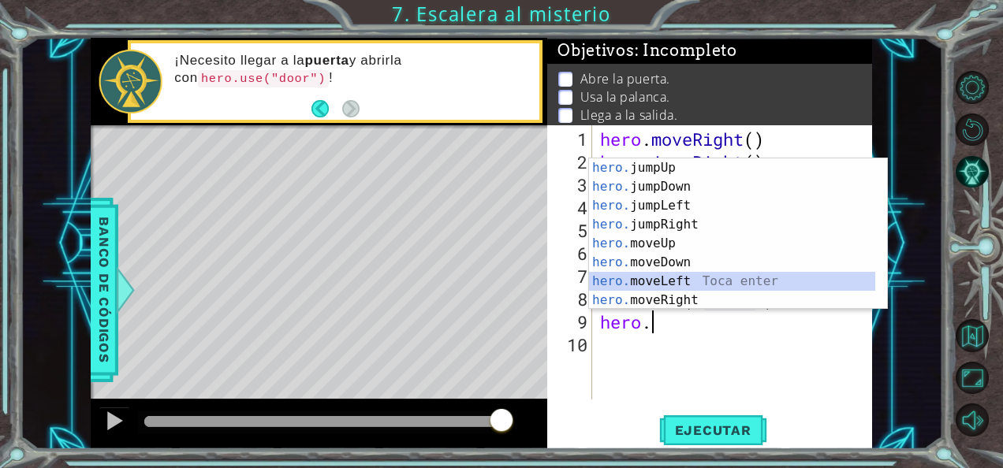
click at [689, 282] on div "hero. jumpUp Toca enter hero. jumpDown Toca enter hero. jumpLeft Toca enter her…" at bounding box center [732, 252] width 287 height 189
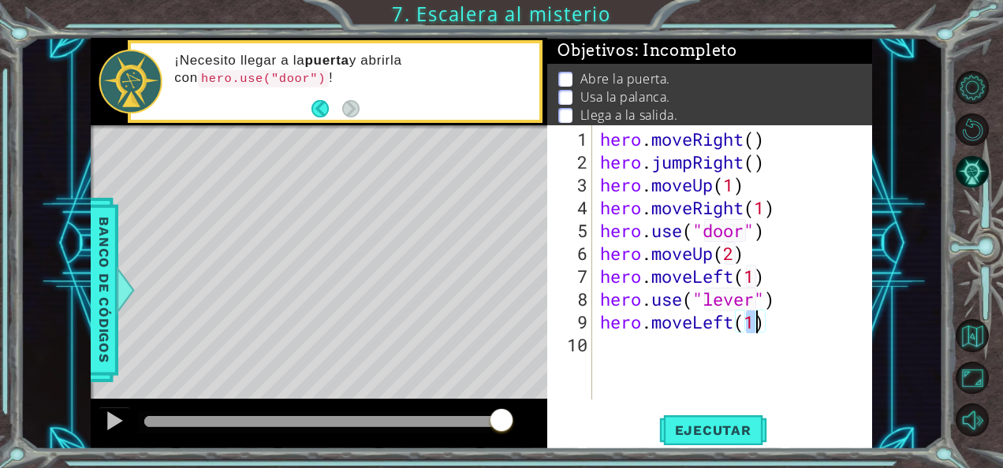
type textarea "hero.moveLeft(2)"
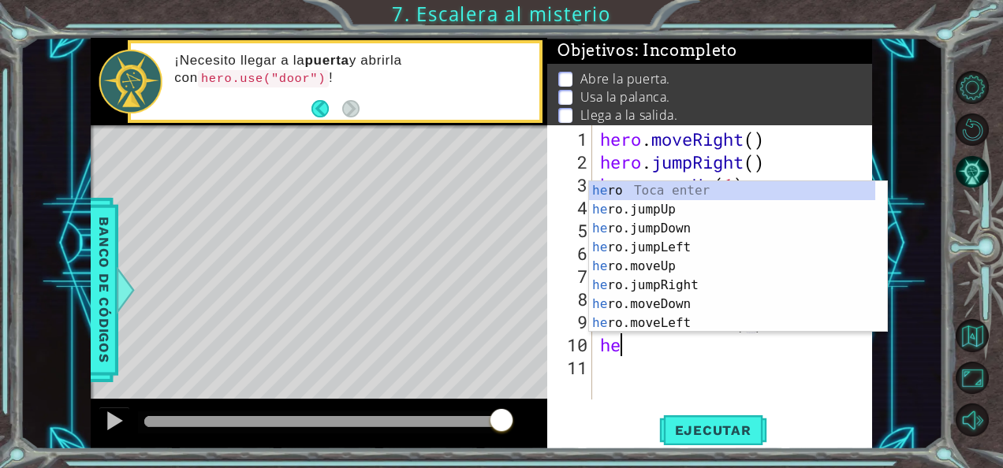
scroll to position [0, 0]
type textarea "hero."
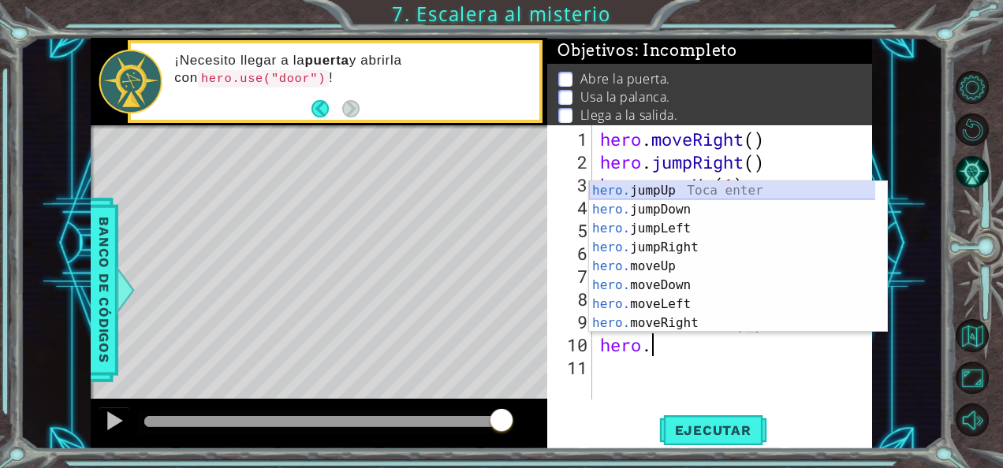
click at [661, 196] on div "hero. jumpUp Toca enter hero. jumpDown Toca enter hero. jumpLeft Toca enter her…" at bounding box center [732, 275] width 287 height 189
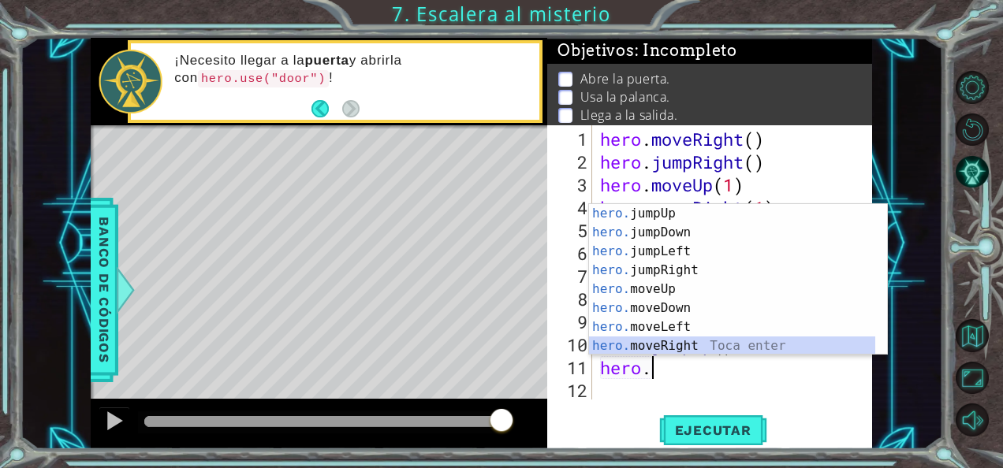
click at [682, 345] on div "hero. jumpUp Toca enter hero. jumpDown Toca enter hero. jumpLeft Toca enter her…" at bounding box center [732, 298] width 287 height 189
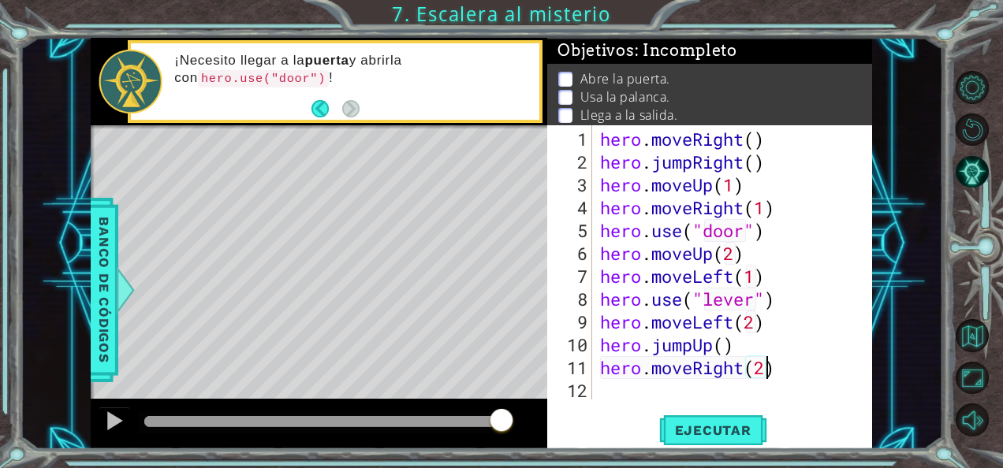
scroll to position [0, 6]
type textarea "hero.moveRight(2)"
click at [710, 429] on span "Ejecutar" at bounding box center [713, 431] width 108 height 16
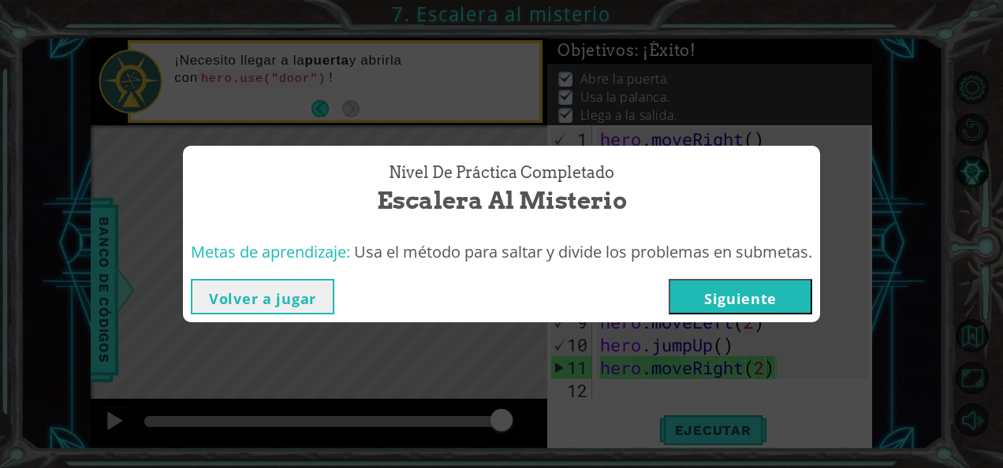
click at [769, 304] on button "Siguiente" at bounding box center [740, 296] width 143 height 35
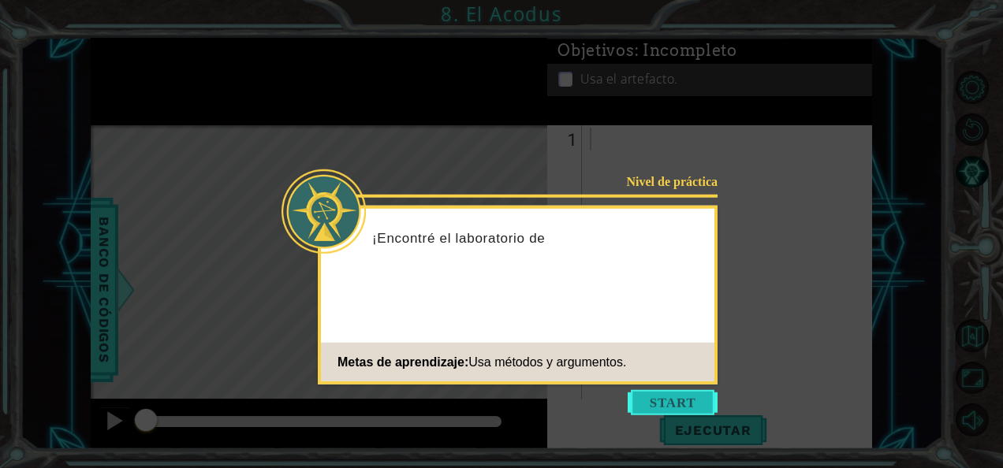
click at [665, 397] on button "Start" at bounding box center [673, 402] width 90 height 25
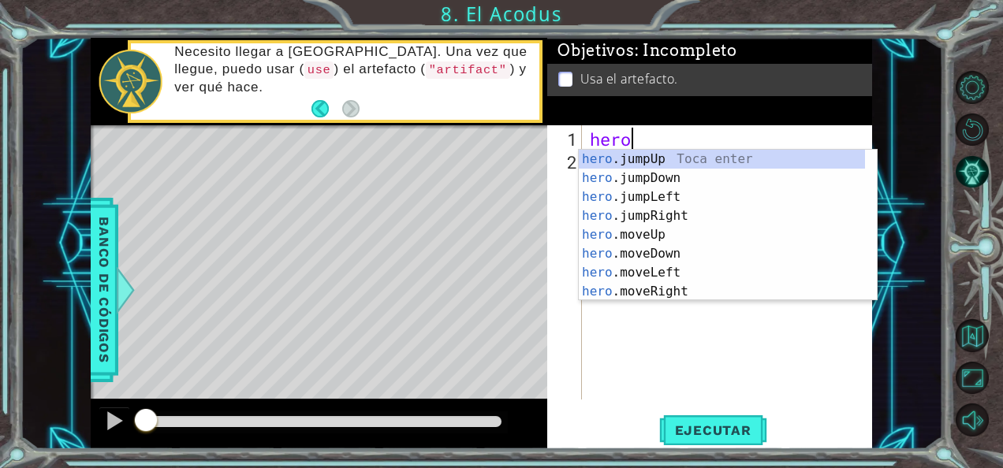
scroll to position [0, 1]
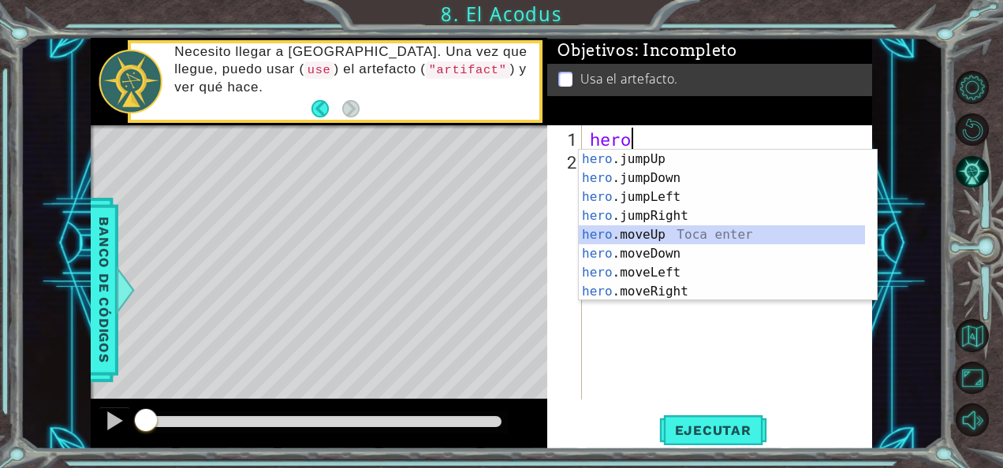
click at [669, 233] on div "hero .jumpUp Toca enter hero .jumpDown Toca enter hero .jumpLeft Toca enter her…" at bounding box center [722, 244] width 287 height 189
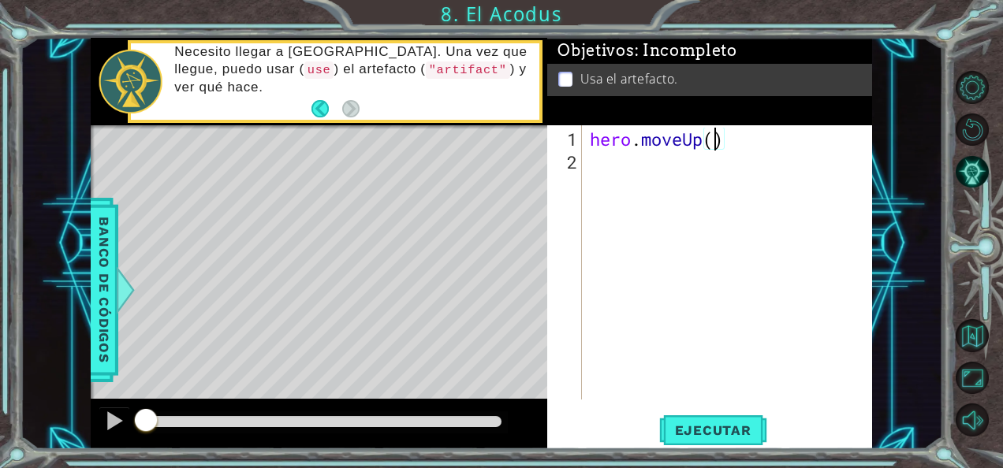
type textarea "hero.moveUp(2)"
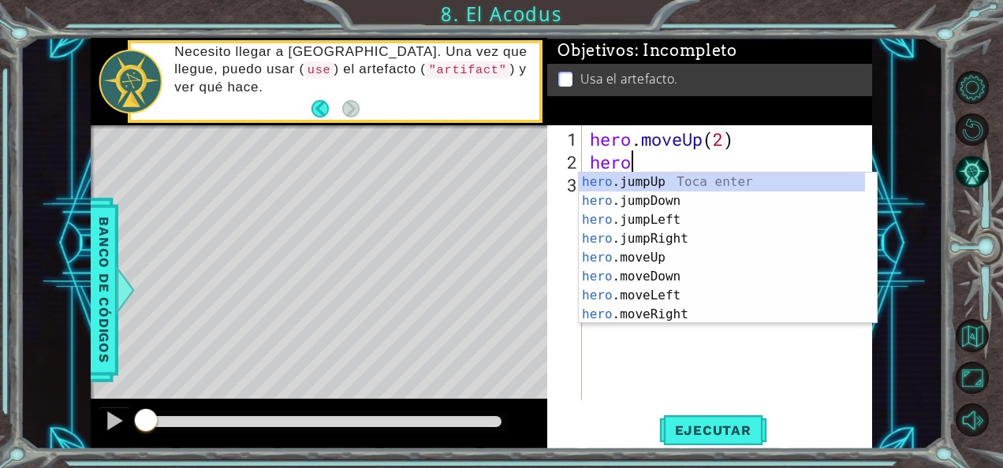
scroll to position [0, 2]
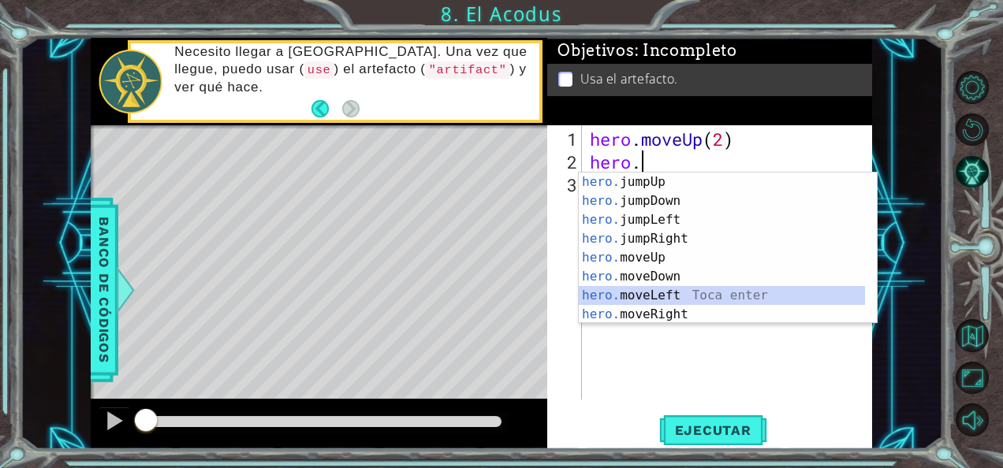
click at [659, 292] on div "hero. jumpUp Toca enter hero. jumpDown Toca enter hero. jumpLeft Toca enter her…" at bounding box center [722, 267] width 287 height 189
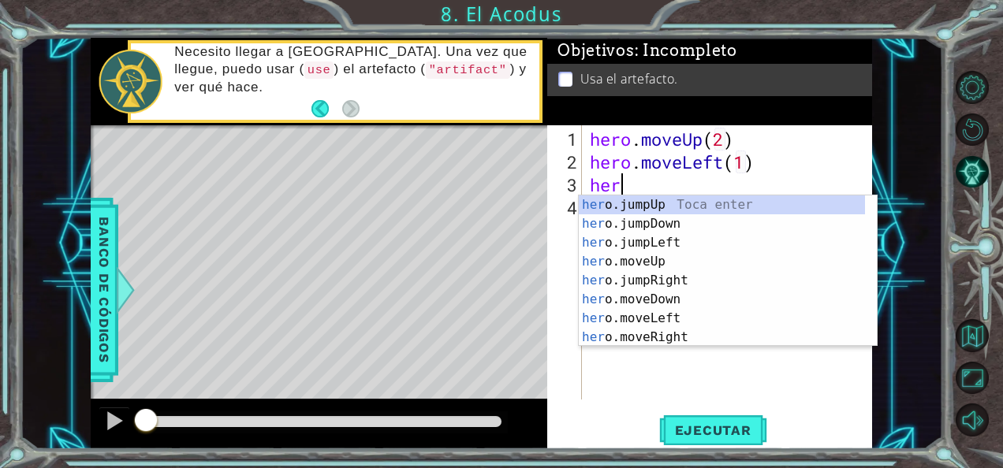
scroll to position [0, 8]
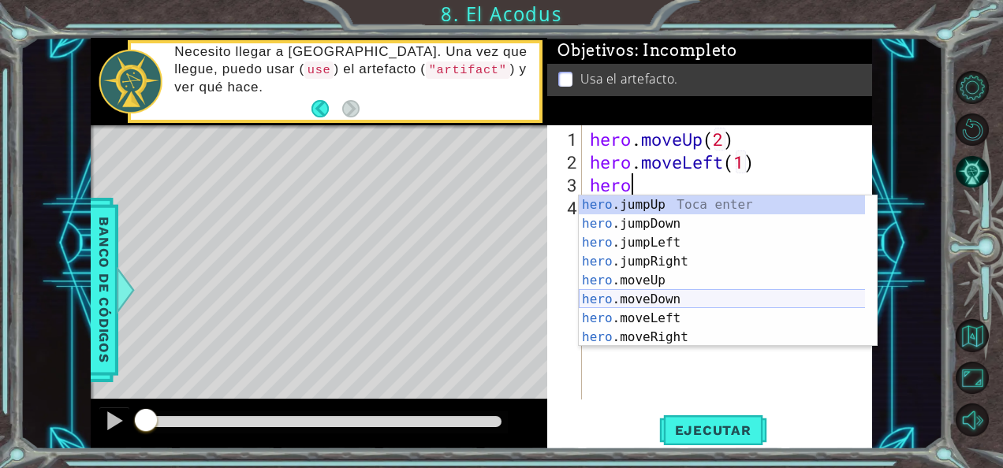
click at [656, 299] on div "hero .jumpUp Toca enter hero .jumpDown Toca enter hero .jumpLeft Toca enter her…" at bounding box center [722, 290] width 287 height 189
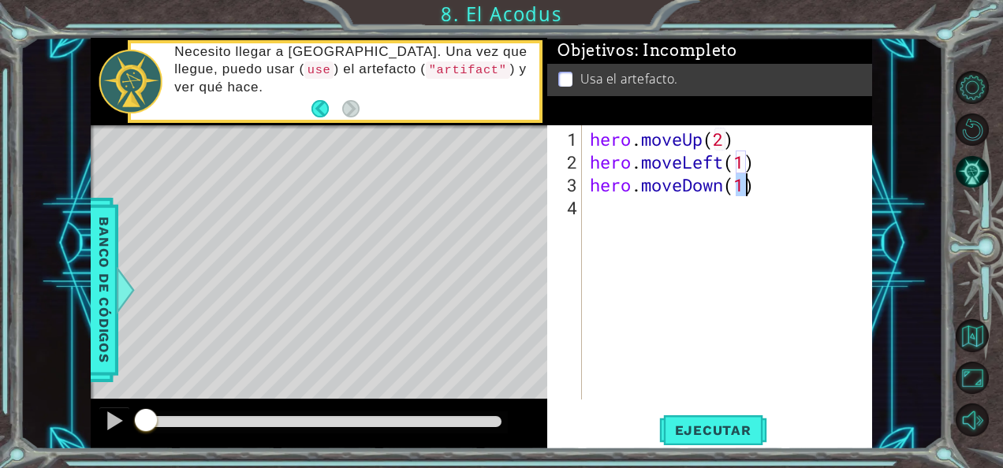
scroll to position [0, 6]
type textarea "hero.moveDown(2)"
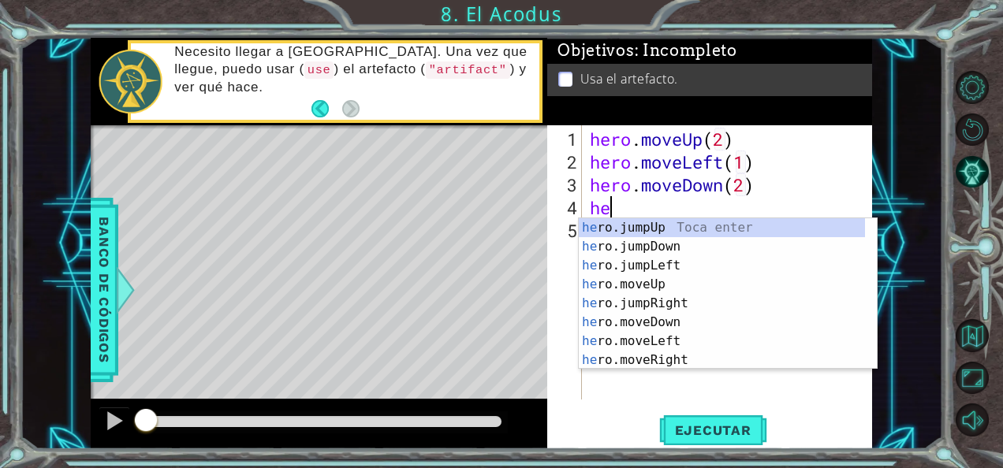
scroll to position [0, 0]
type textarea "hero"
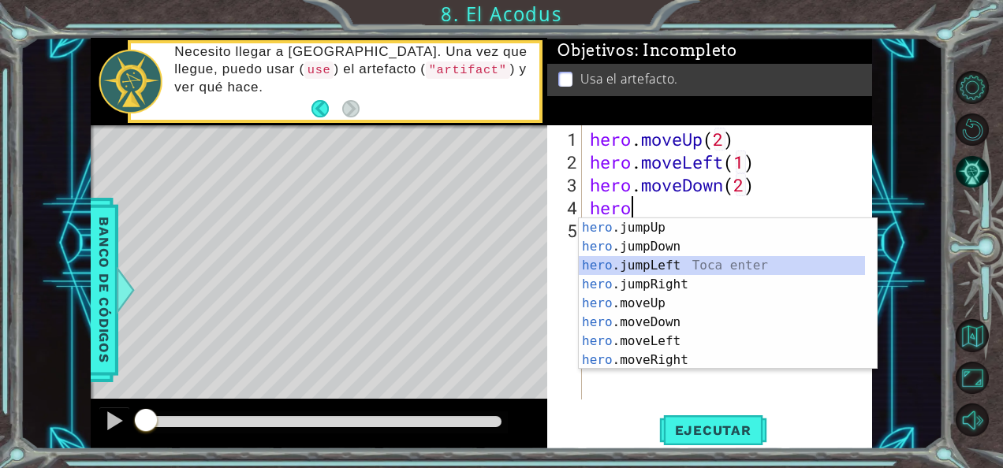
click at [654, 263] on div "hero .jumpUp Toca enter hero .jumpDown Toca enter hero .jumpLeft Toca enter her…" at bounding box center [722, 312] width 287 height 189
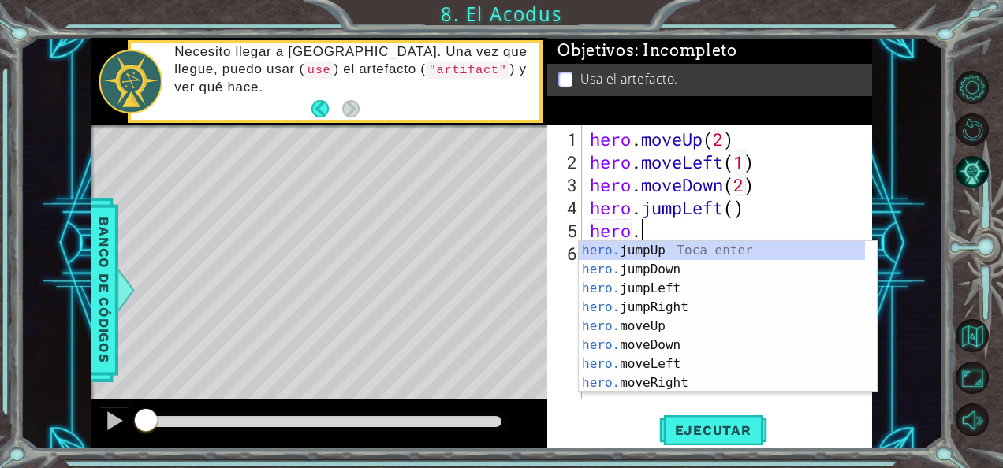
scroll to position [0, 2]
click at [646, 321] on div "hero. jumpUp Toca enter hero. jumpDown Toca enter hero. jumpLeft Toca enter her…" at bounding box center [722, 335] width 287 height 189
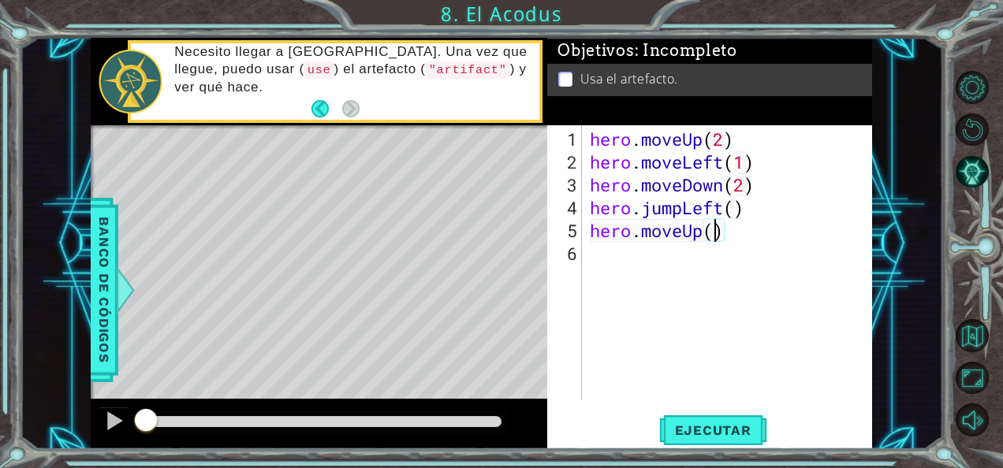
type textarea "hero.moveUp(2)"
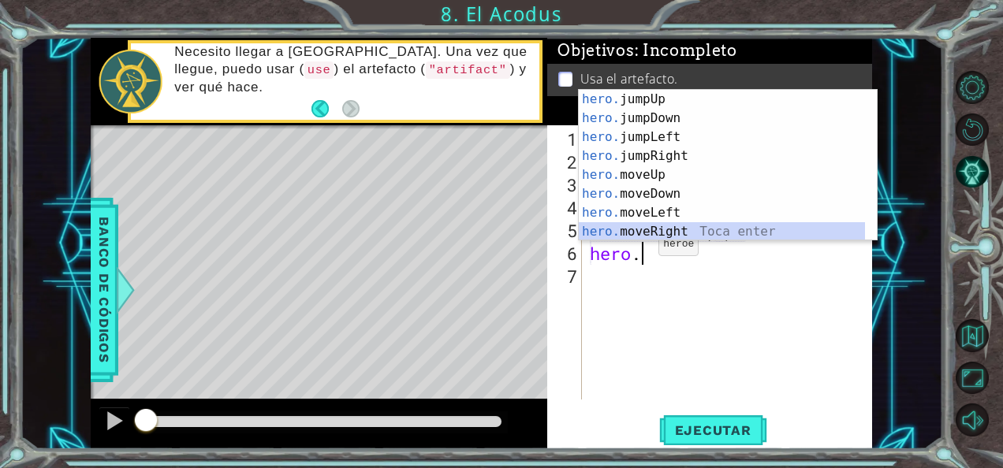
click at [662, 227] on div "hero. jumpUp Toca enter hero. jumpDown Toca enter hero. jumpLeft Toca enter her…" at bounding box center [722, 184] width 287 height 189
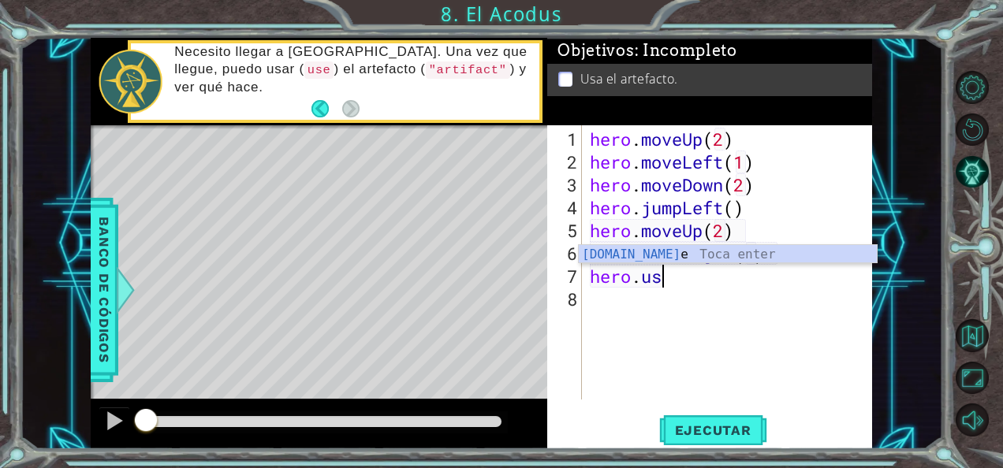
scroll to position [0, 11]
click at [707, 259] on div "hero.use Toca enter" at bounding box center [728, 273] width 299 height 57
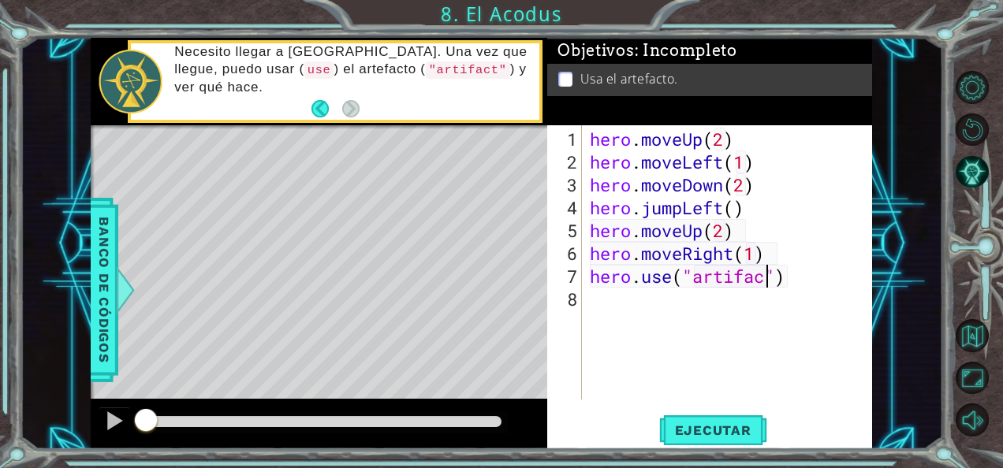
scroll to position [0, 8]
type textarea "hero.use("artifact")"
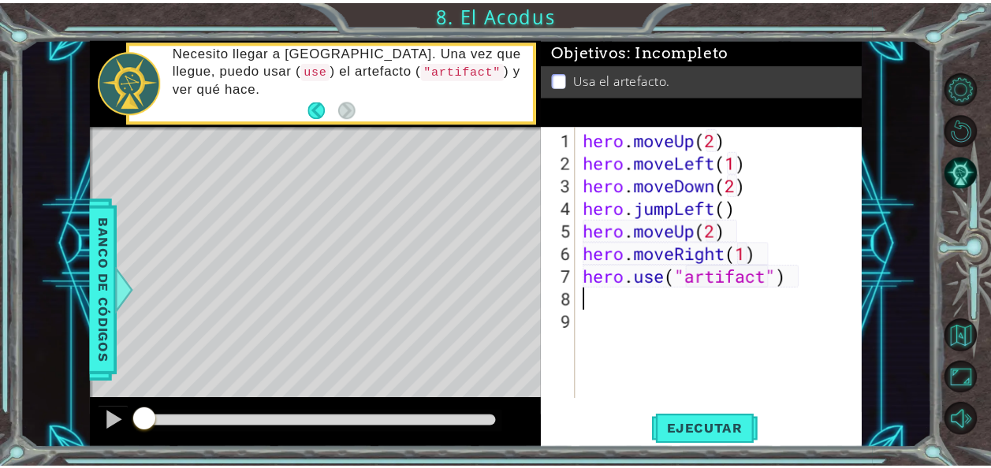
scroll to position [0, 0]
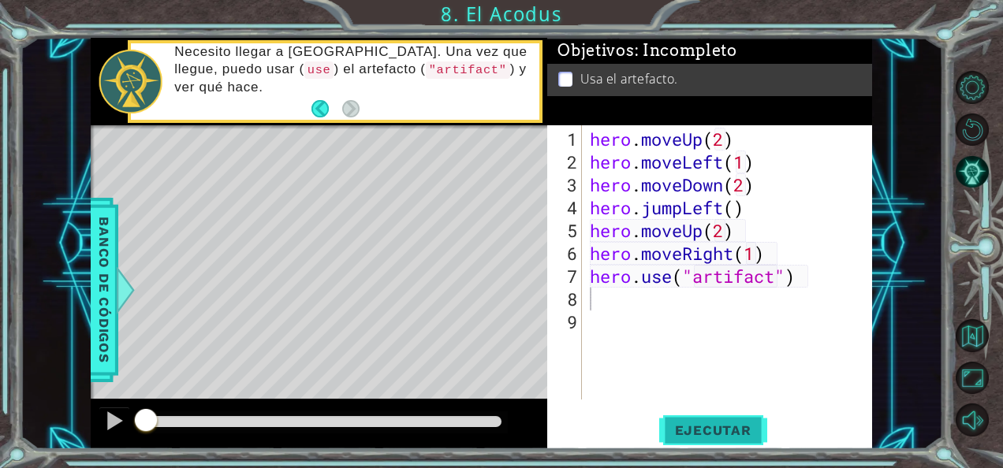
click at [713, 430] on span "Ejecutar" at bounding box center [713, 431] width 108 height 16
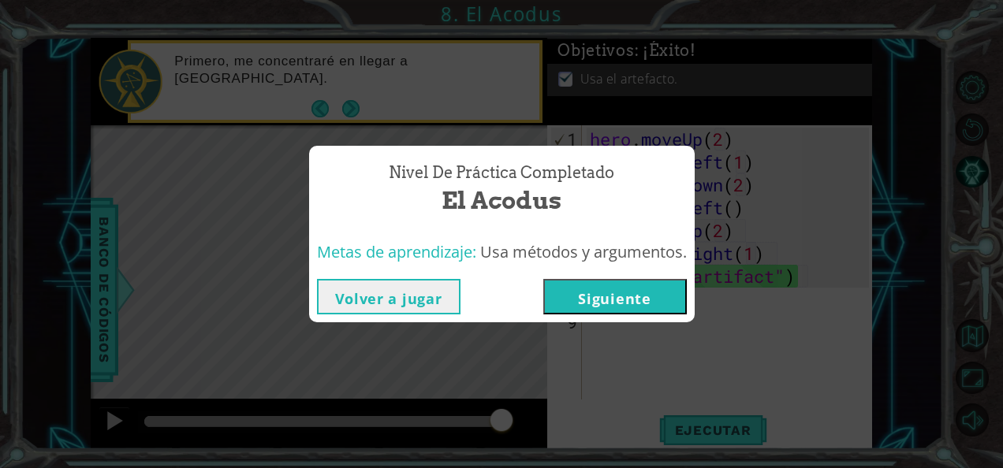
click at [604, 301] on button "Siguiente" at bounding box center [614, 296] width 143 height 35
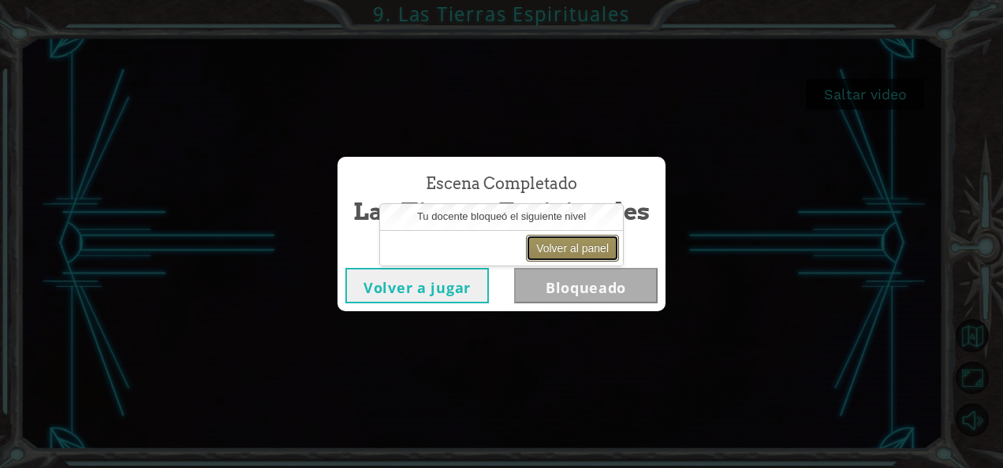
click at [581, 248] on button "Volver al panel" at bounding box center [572, 248] width 93 height 27
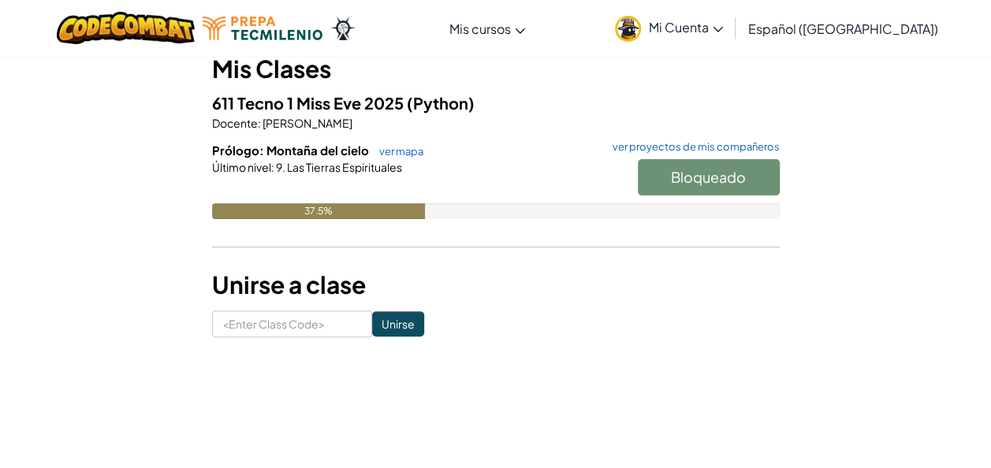
scroll to position [147, 0]
